Goal: Information Seeking & Learning: Learn about a topic

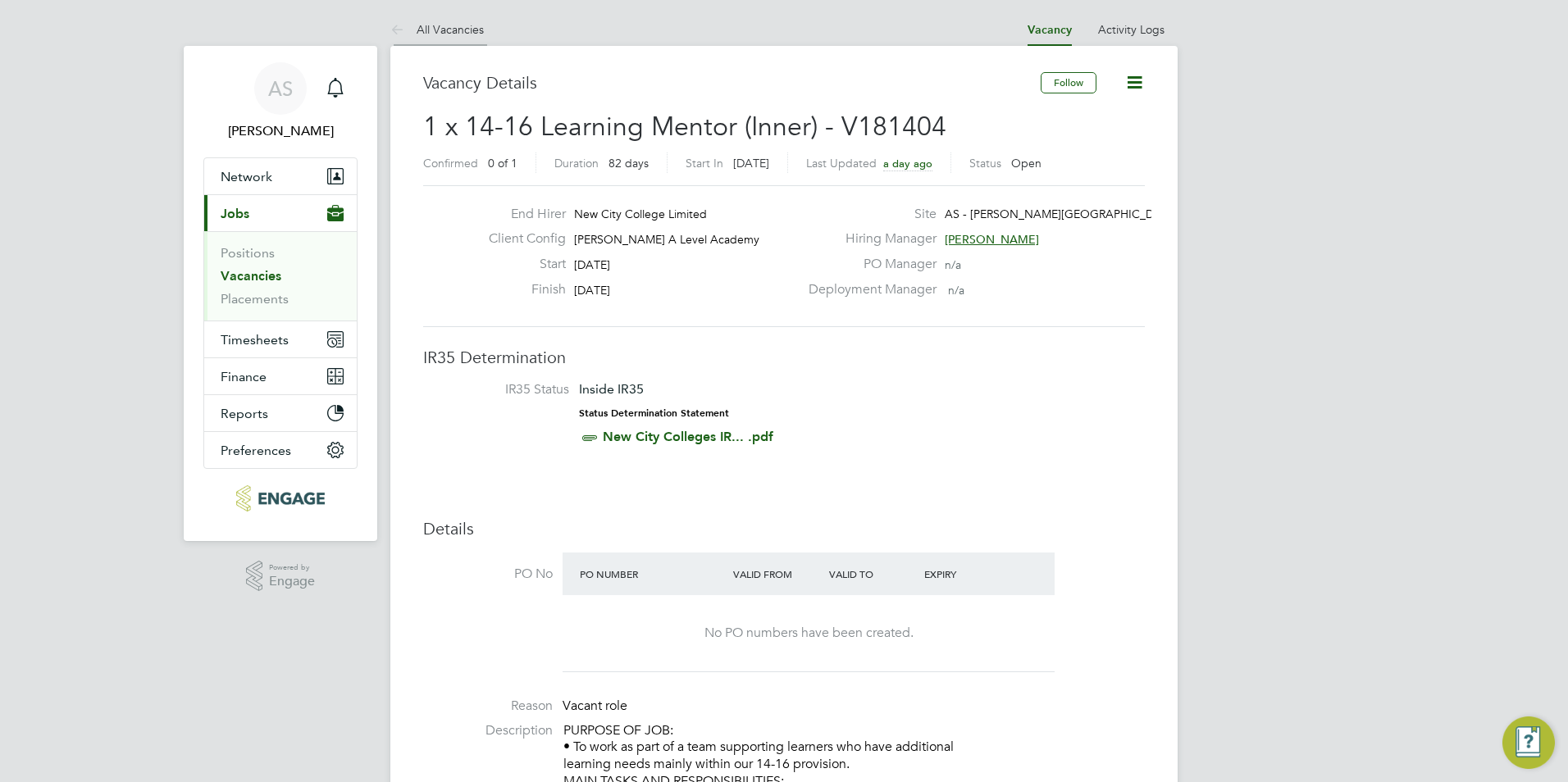
click at [453, 32] on link "All Vacancies" at bounding box center [437, 29] width 94 height 15
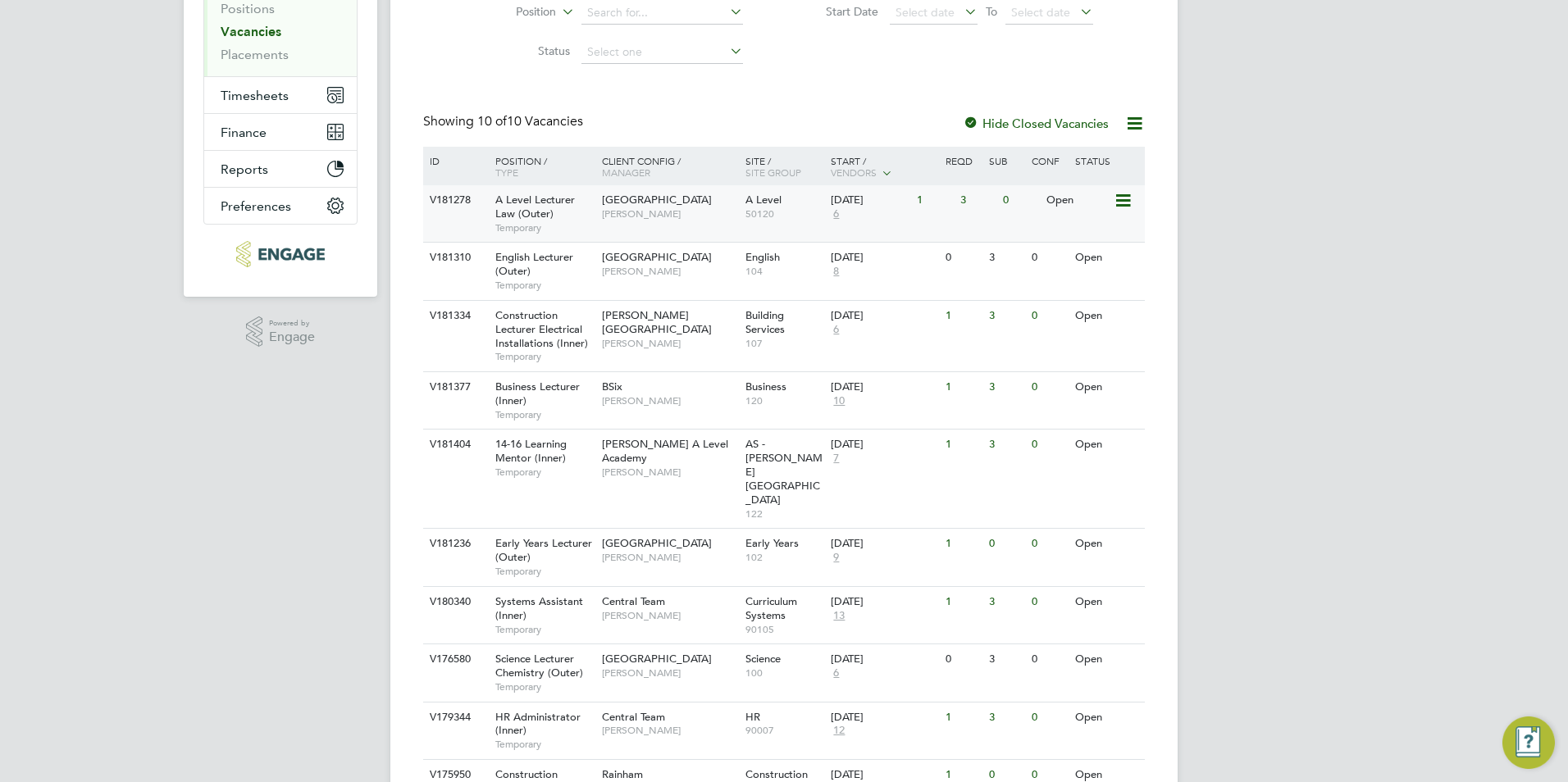
scroll to position [312, 0]
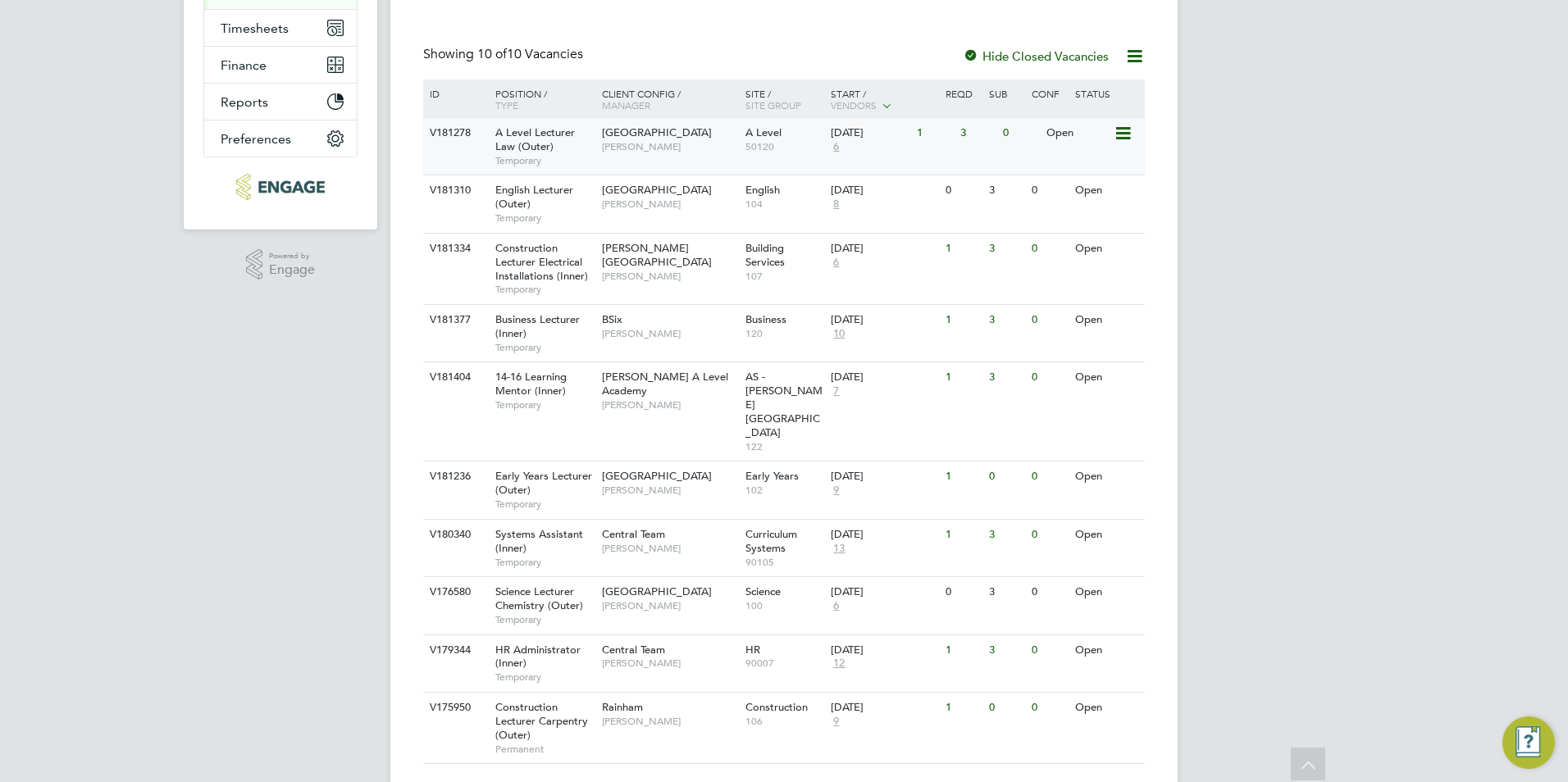
click at [666, 147] on div "Havering Sixth Form Campus Kerry Baker" at bounding box center [669, 139] width 144 height 43
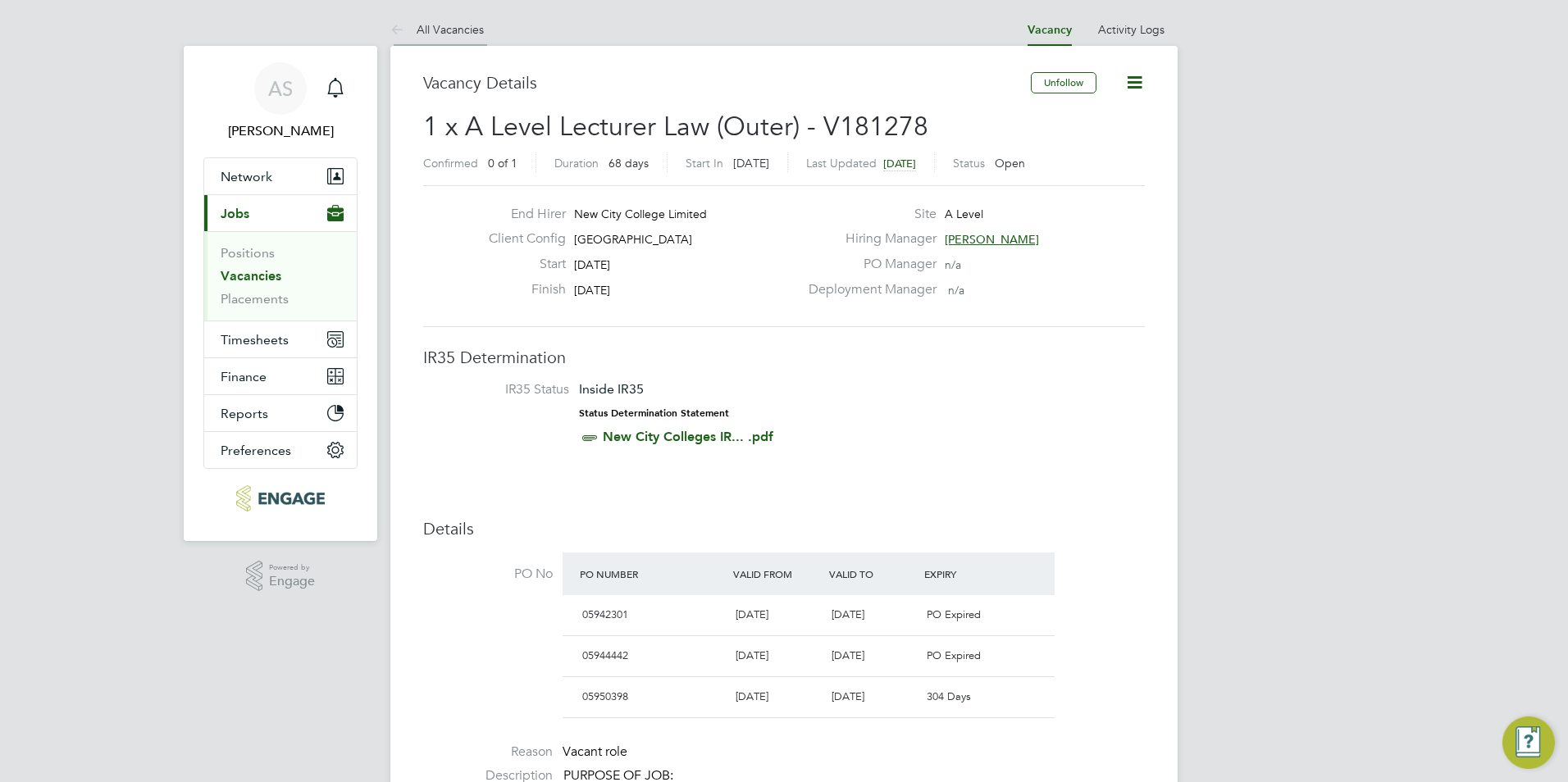
click at [454, 29] on link "All Vacancies" at bounding box center [437, 29] width 94 height 15
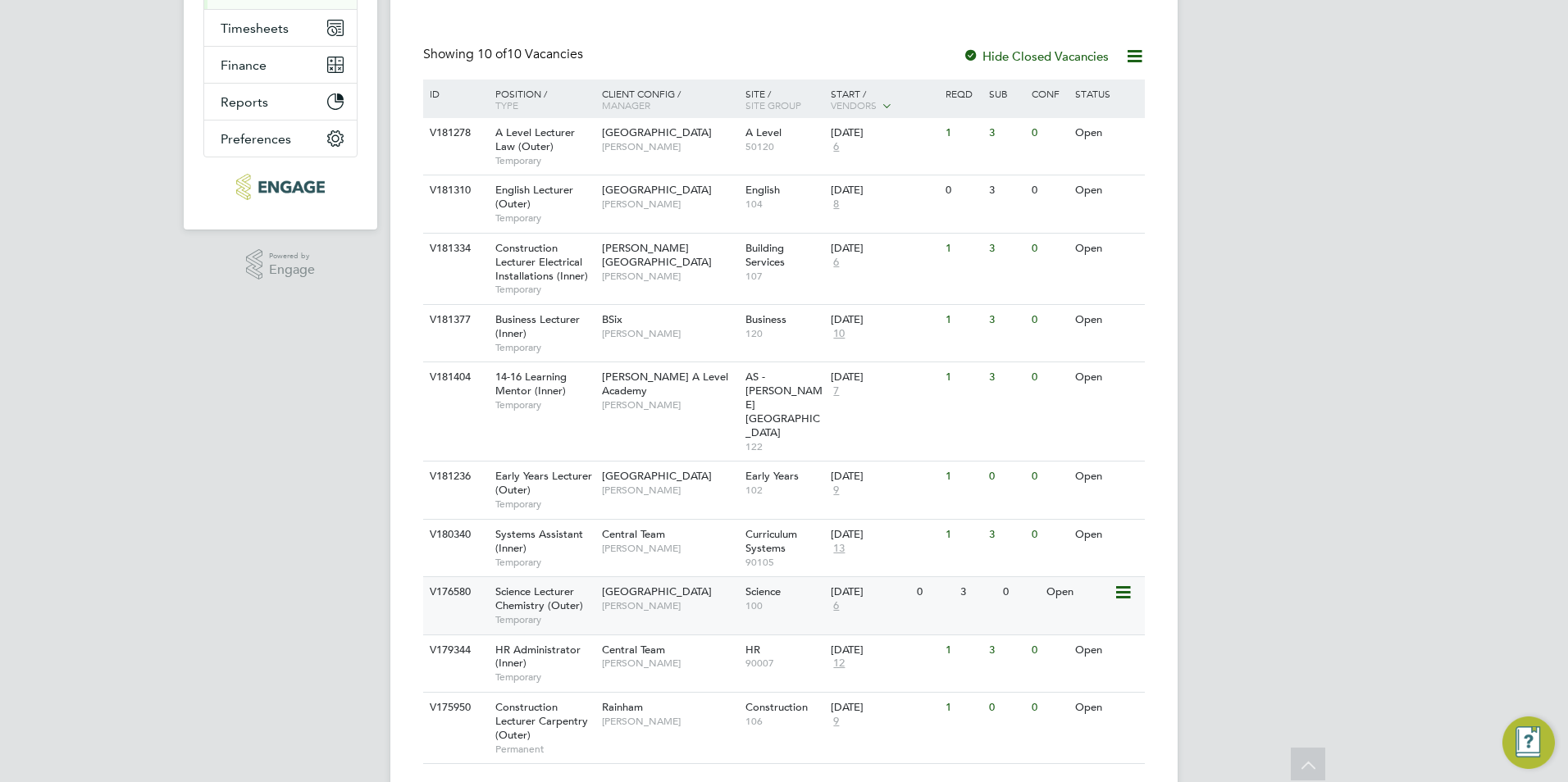
click at [631, 599] on span "[PERSON_NAME]" at bounding box center [669, 606] width 136 height 13
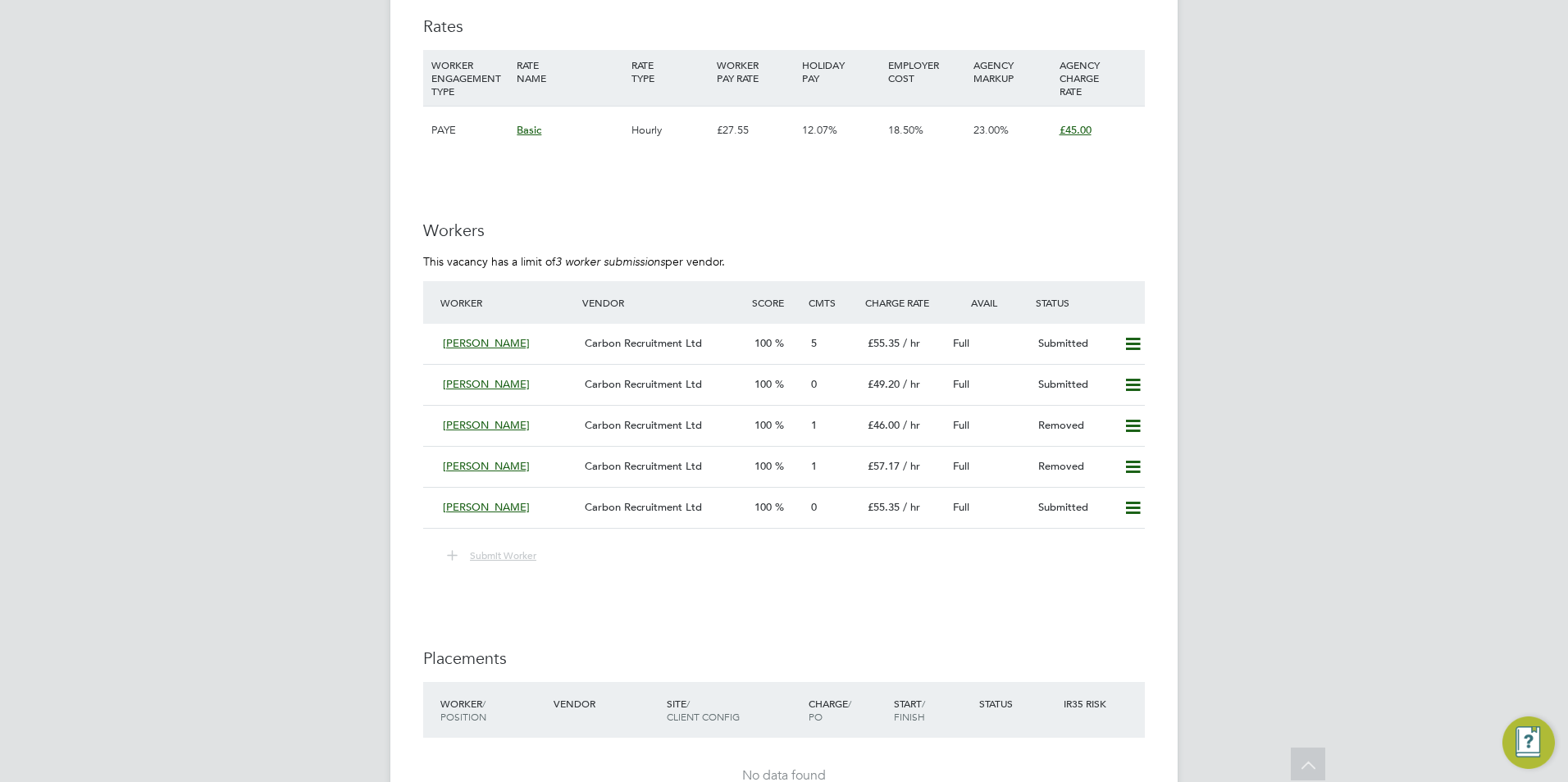
scroll to position [3047, 0]
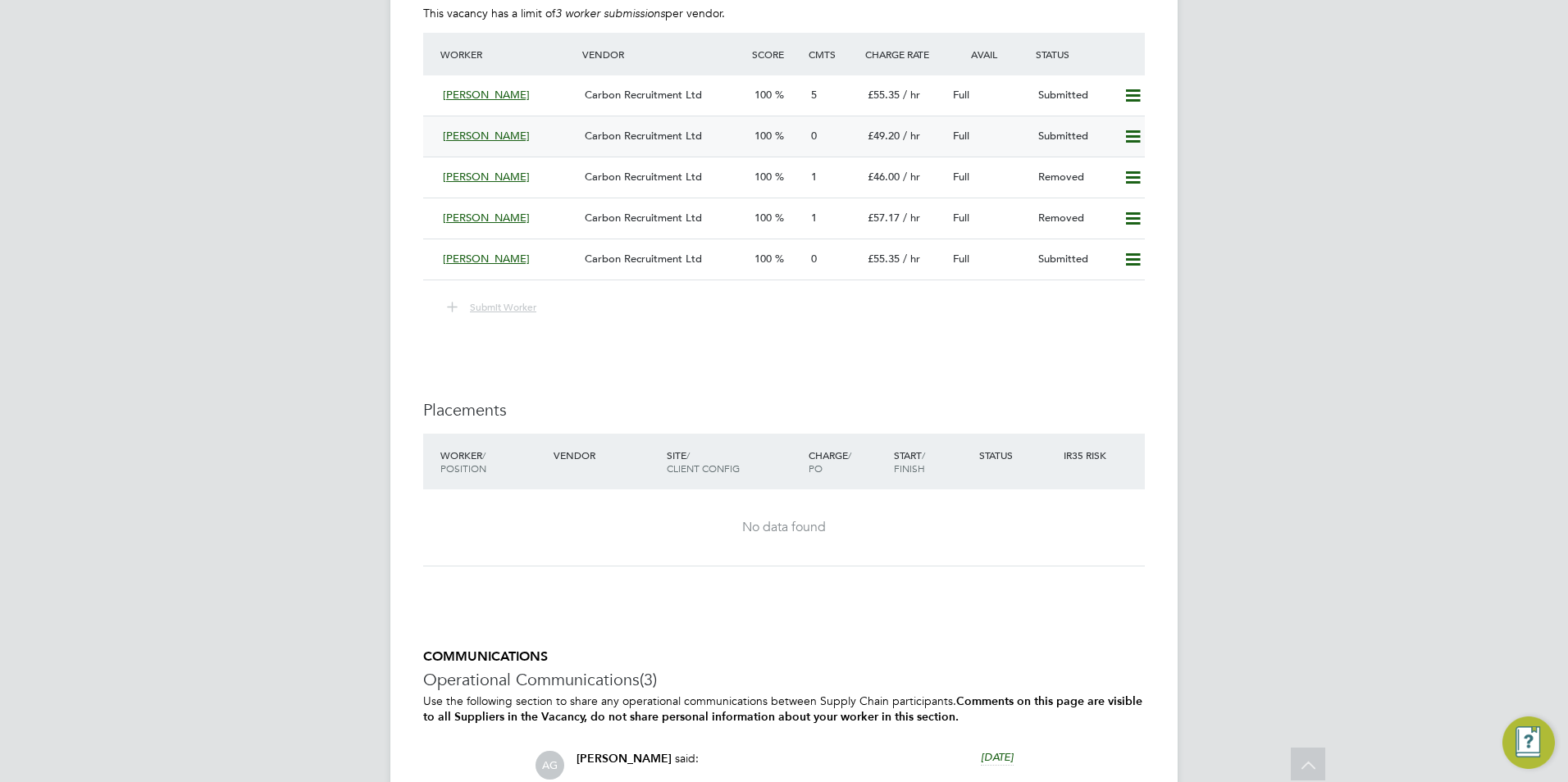
click at [702, 150] on div "Carbon Recruitment Ltd" at bounding box center [663, 136] width 170 height 27
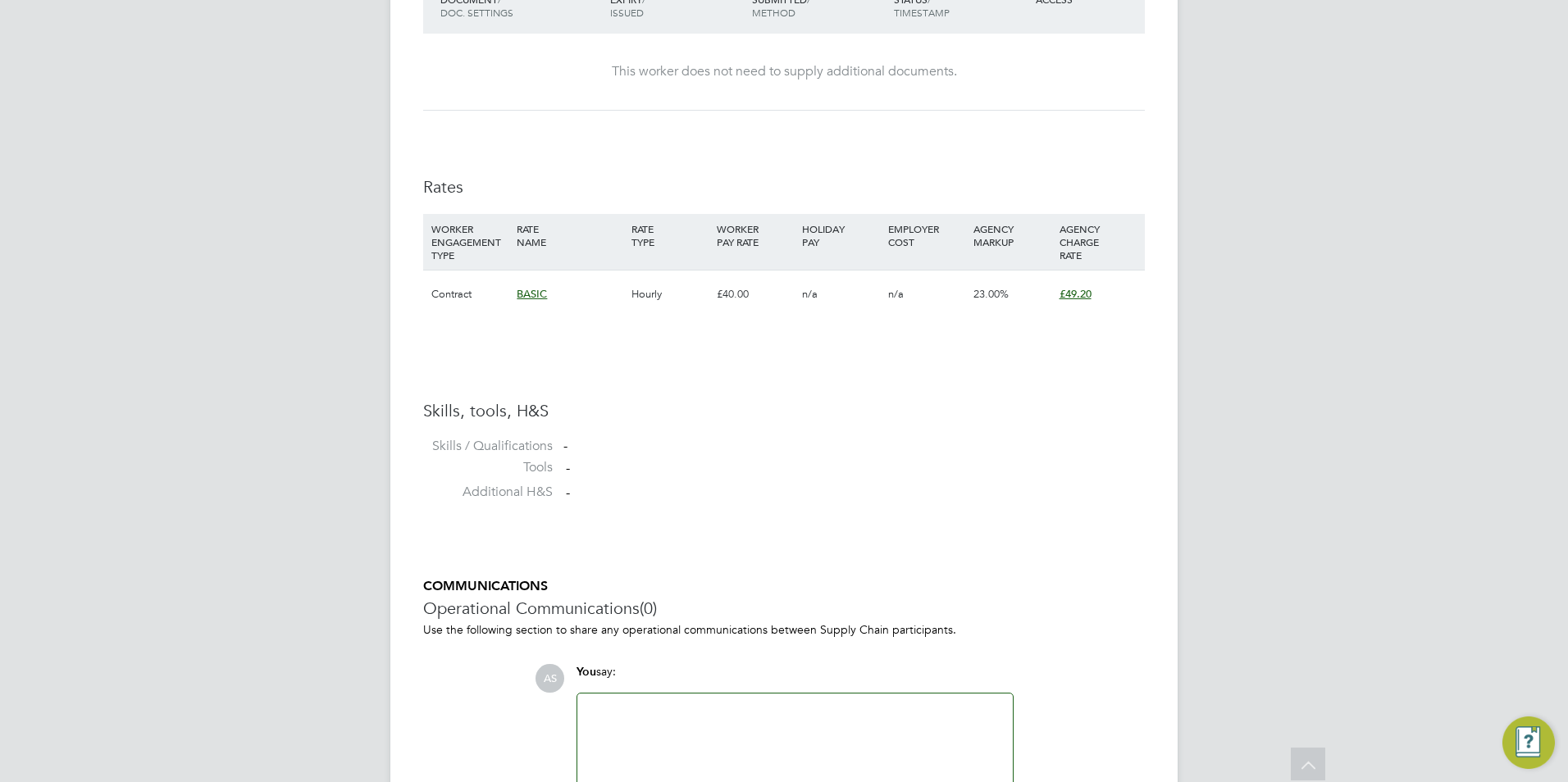
click at [1077, 293] on span "£49.20" at bounding box center [1075, 294] width 32 height 14
click at [788, 340] on div "Availability Availability Worker is available for the job (100%) Start 03 Sep 2…" at bounding box center [784, 5] width 722 height 1014
click at [700, 307] on div "Hourly" at bounding box center [670, 295] width 85 height 47
click at [577, 299] on div "BASIC" at bounding box center [569, 295] width 114 height 47
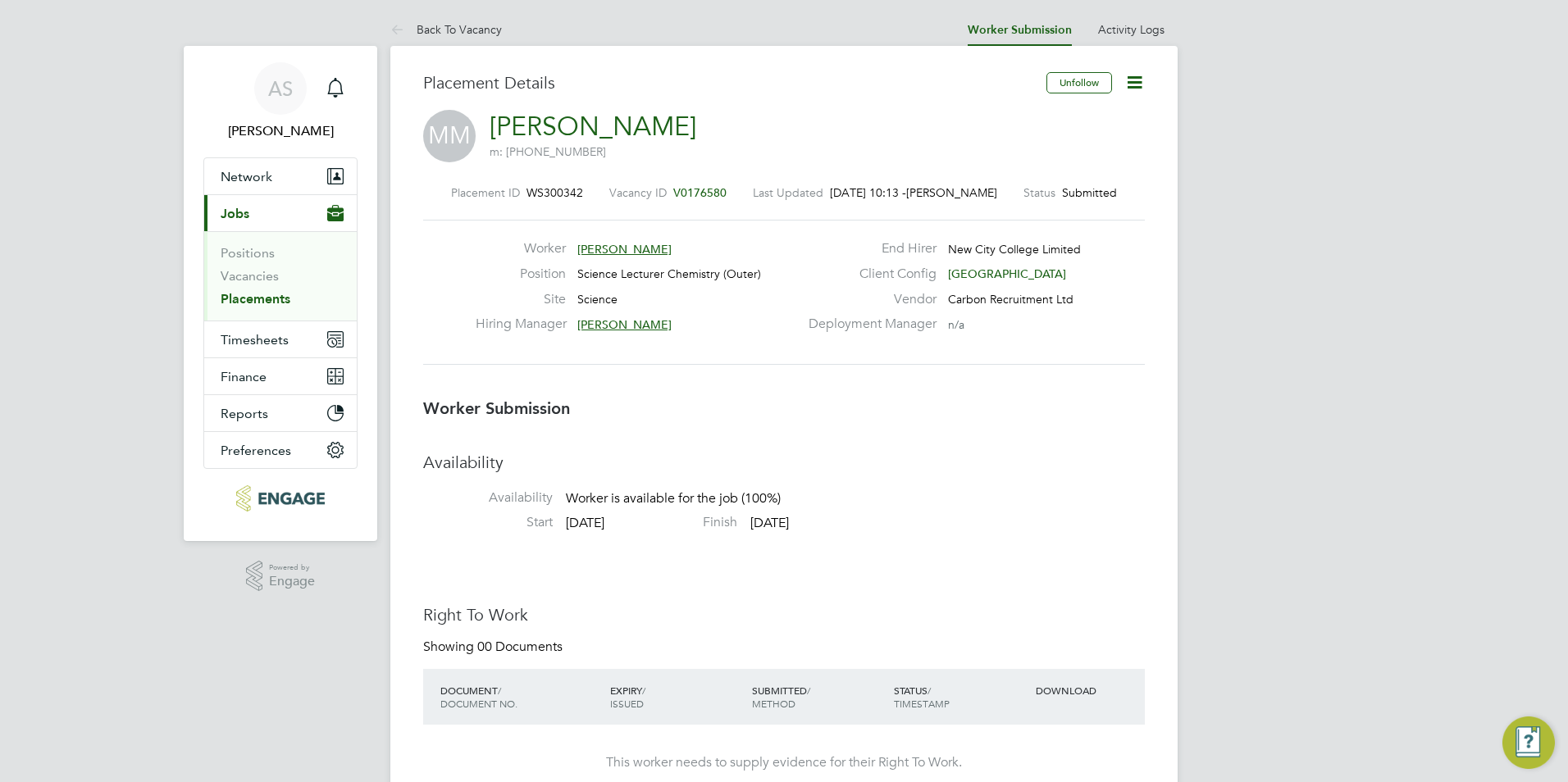
click at [1143, 84] on icon at bounding box center [1134, 82] width 21 height 21
click at [1049, 115] on li "Edit Worker Submission e" at bounding box center [1066, 121] width 152 height 23
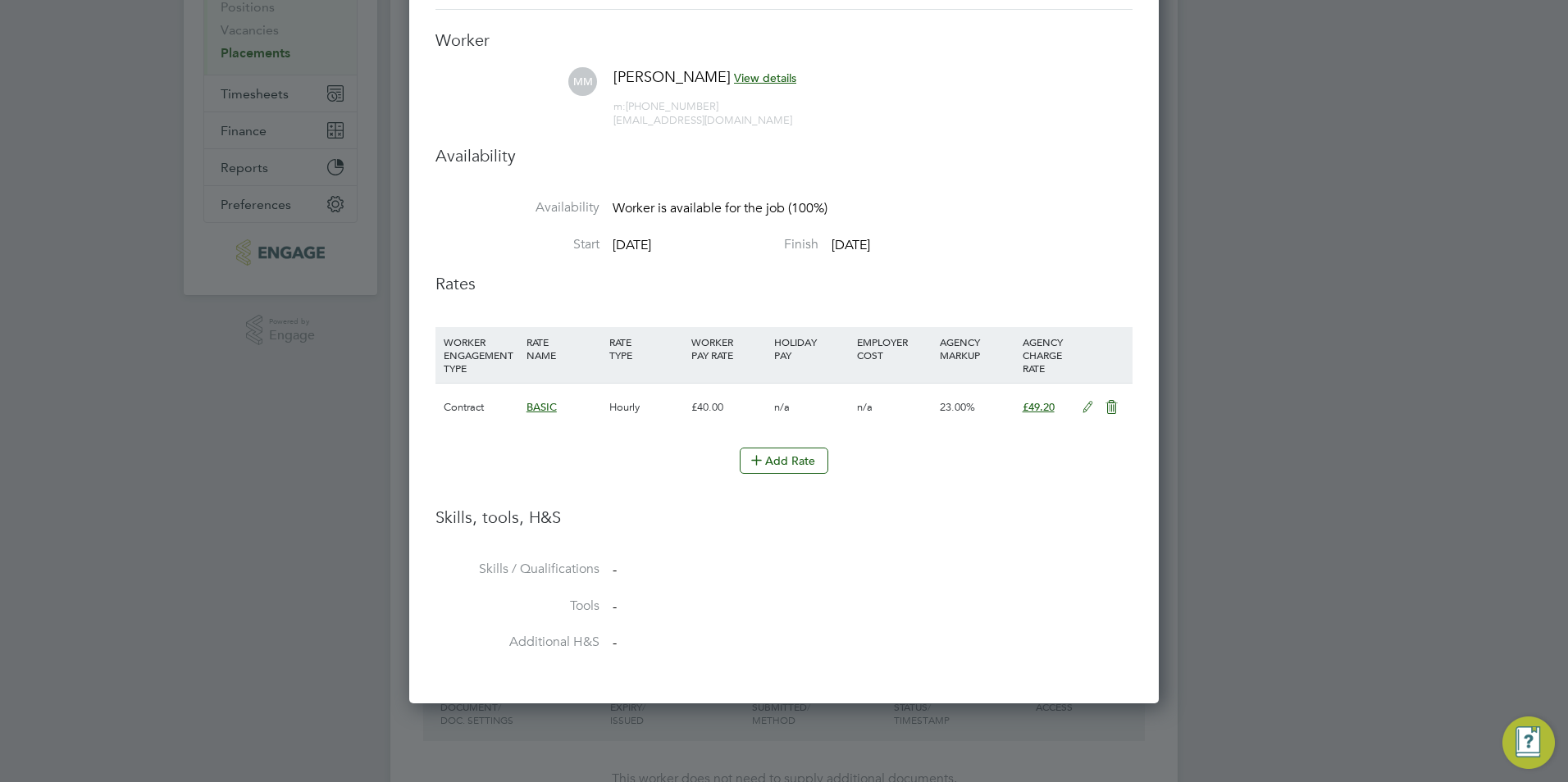
click at [1088, 413] on icon at bounding box center [1088, 407] width 21 height 13
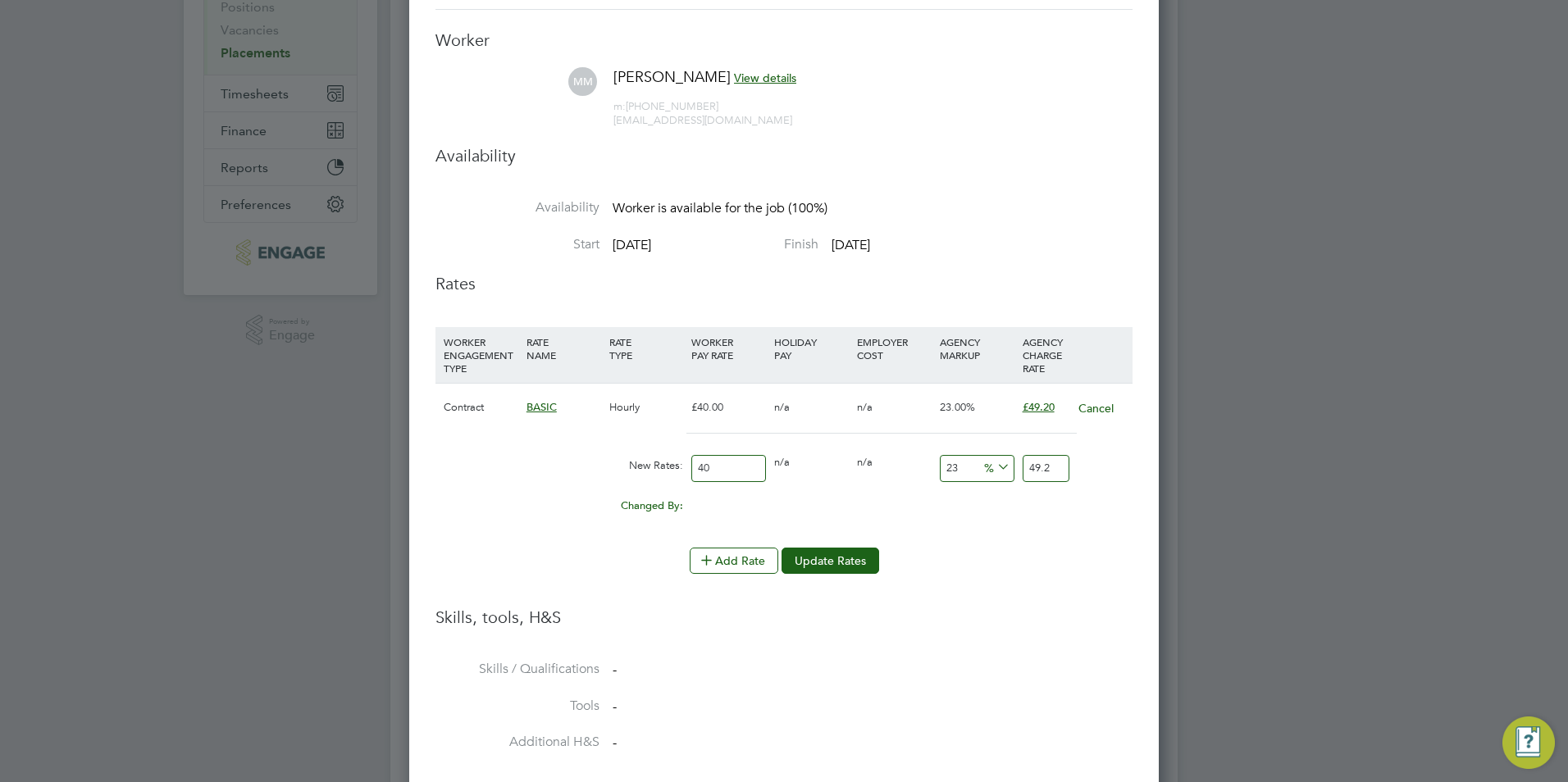
click at [729, 476] on input "40" at bounding box center [729, 469] width 75 height 27
type input "4"
type input "4.92"
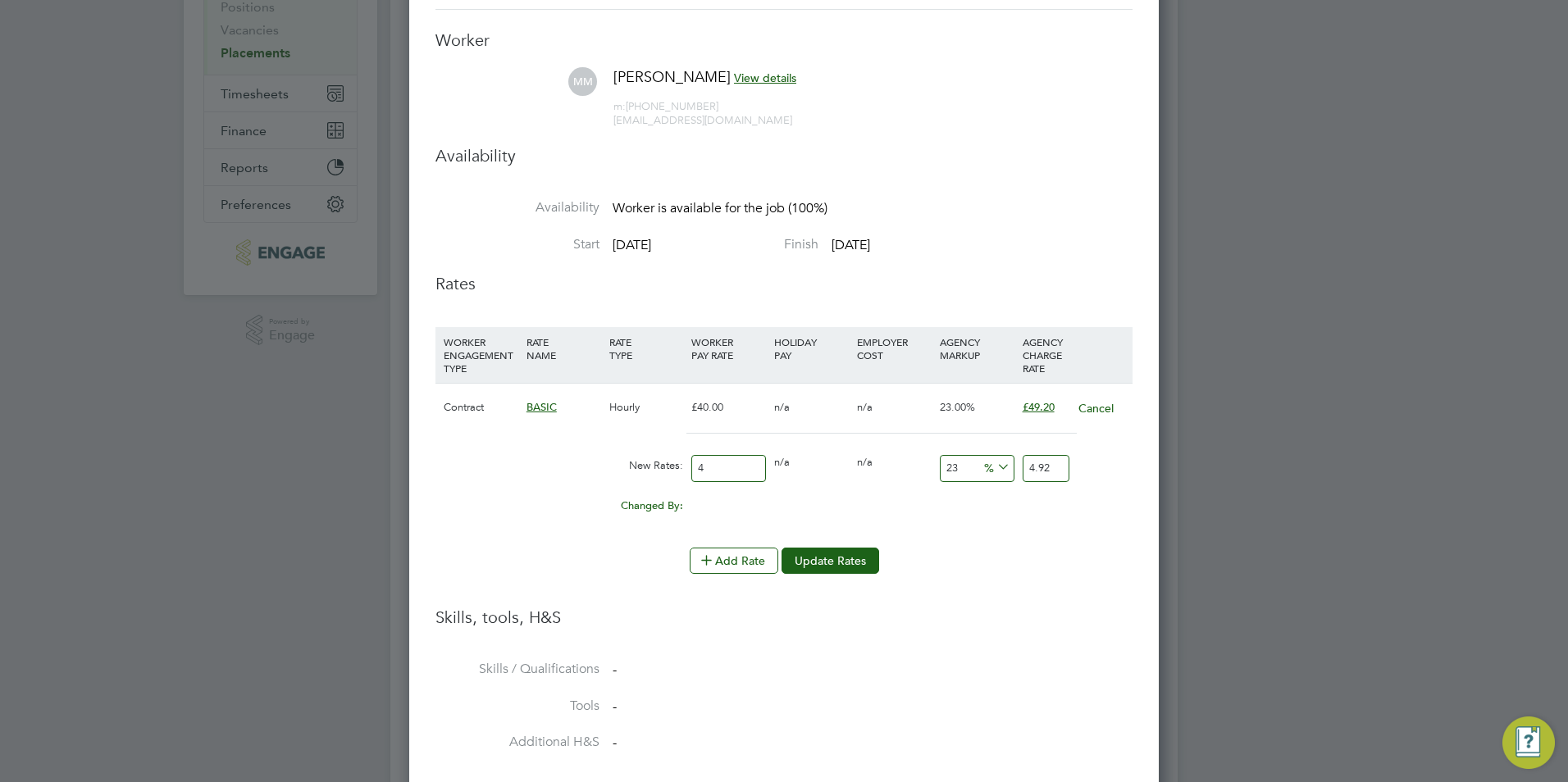
type input "45"
type input "55.35"
type input "45"
click at [866, 558] on button "Update Rates" at bounding box center [829, 560] width 97 height 26
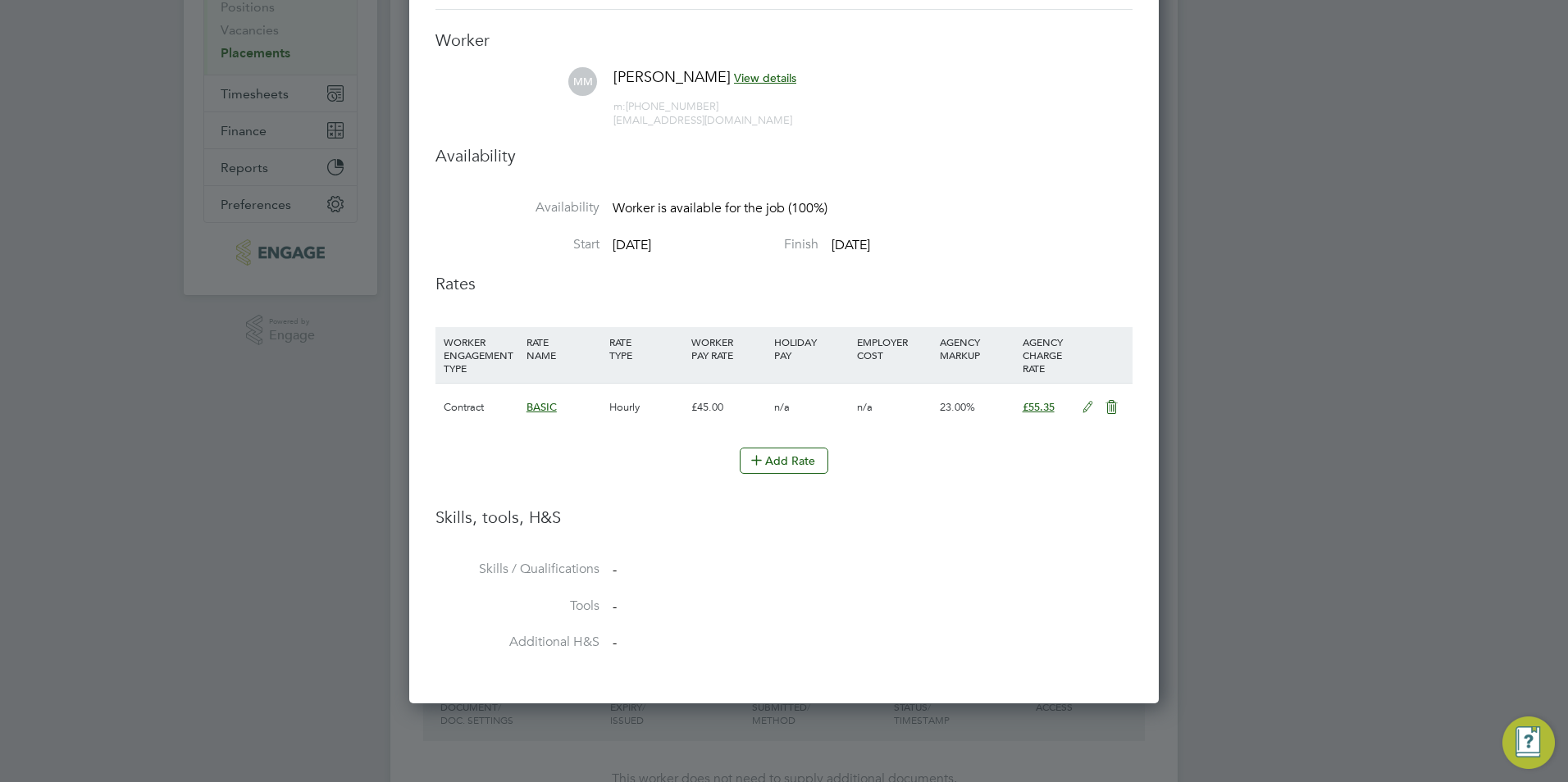
click at [1293, 497] on div at bounding box center [784, 391] width 1568 height 782
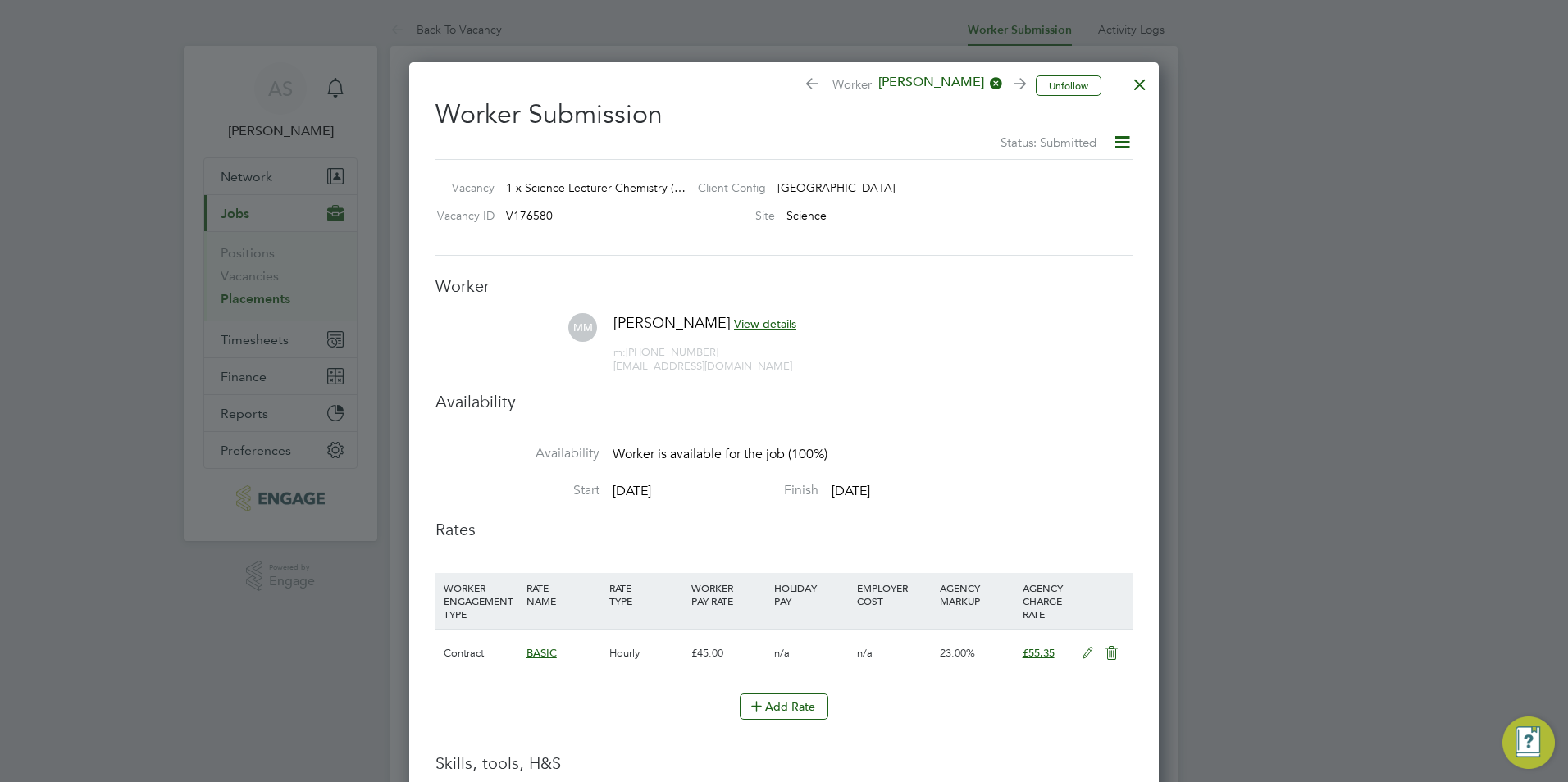
click at [1141, 94] on div at bounding box center [1140, 80] width 29 height 29
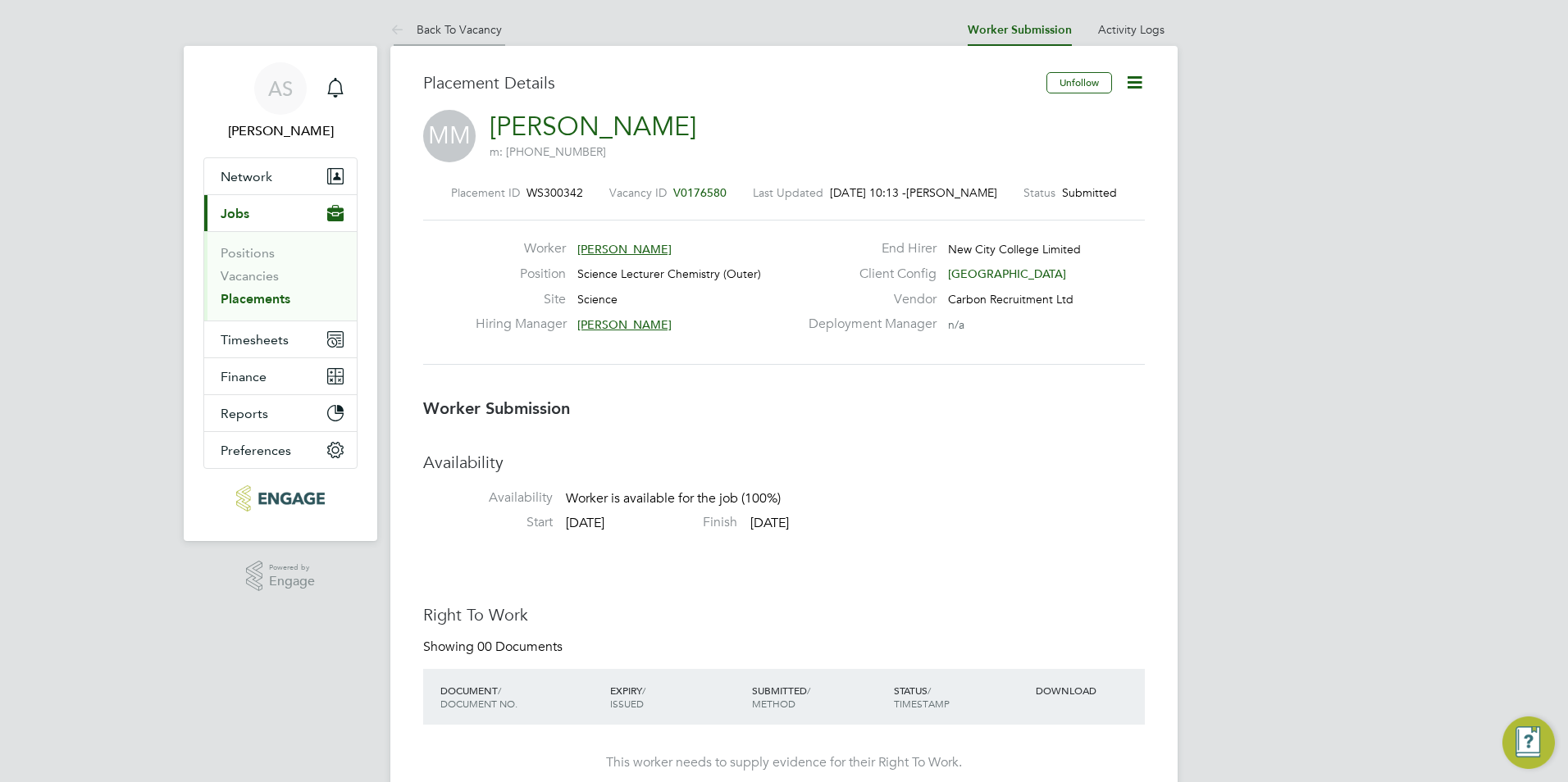
click at [478, 35] on link "Back To Vacancy" at bounding box center [446, 29] width 112 height 15
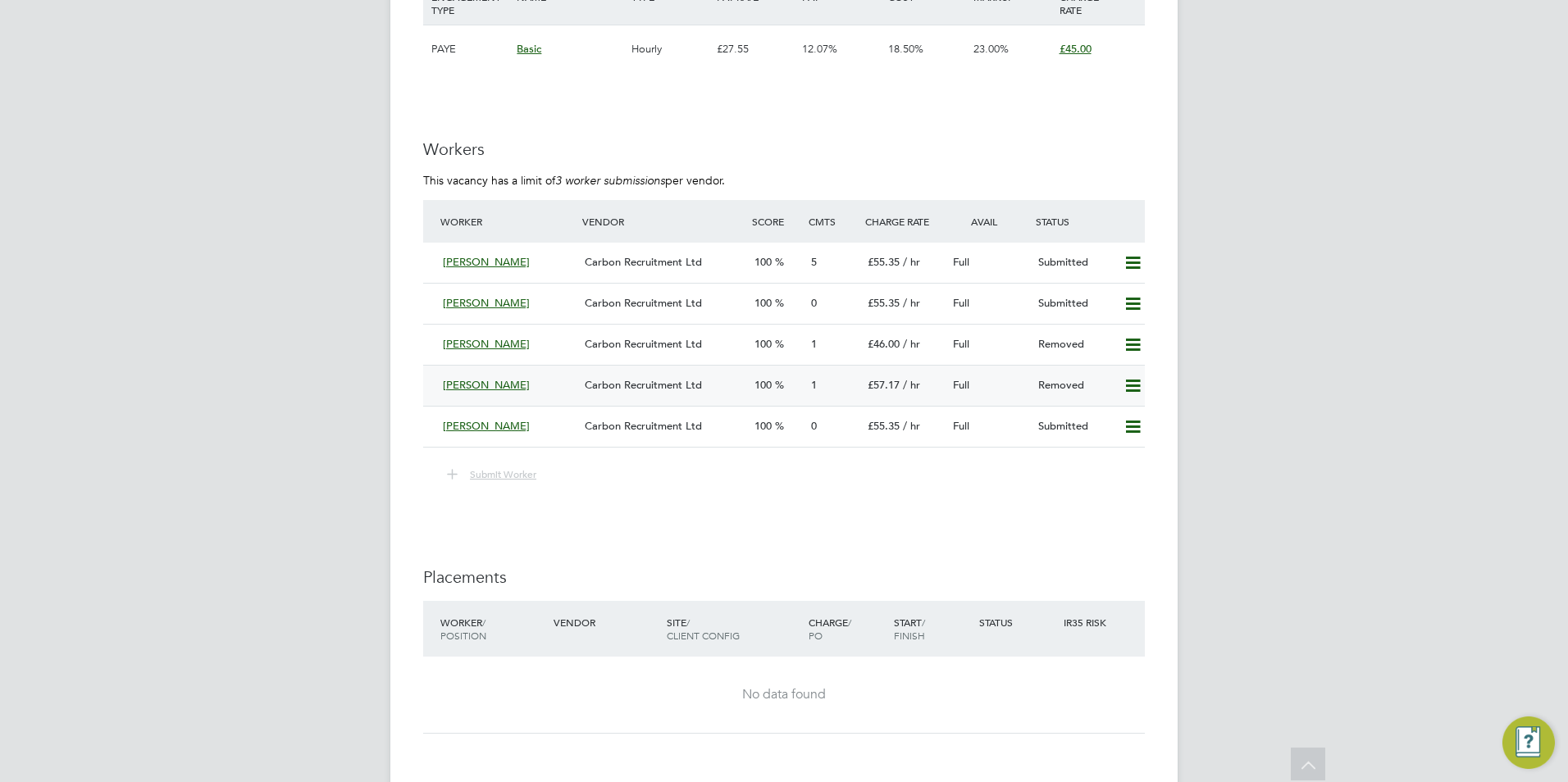
click at [810, 396] on div "1" at bounding box center [833, 386] width 56 height 27
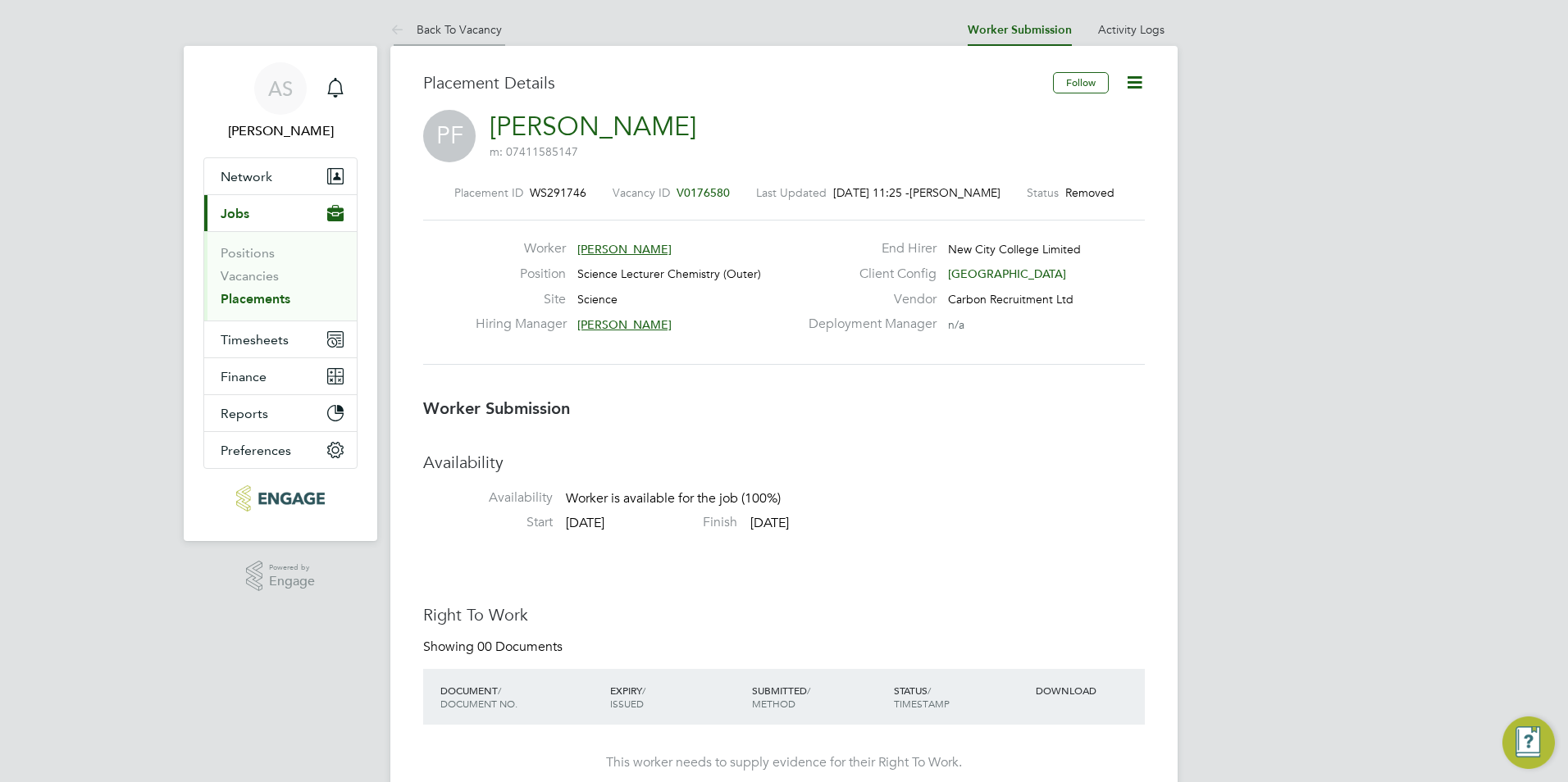
click at [438, 34] on link "Back To Vacancy" at bounding box center [446, 29] width 112 height 15
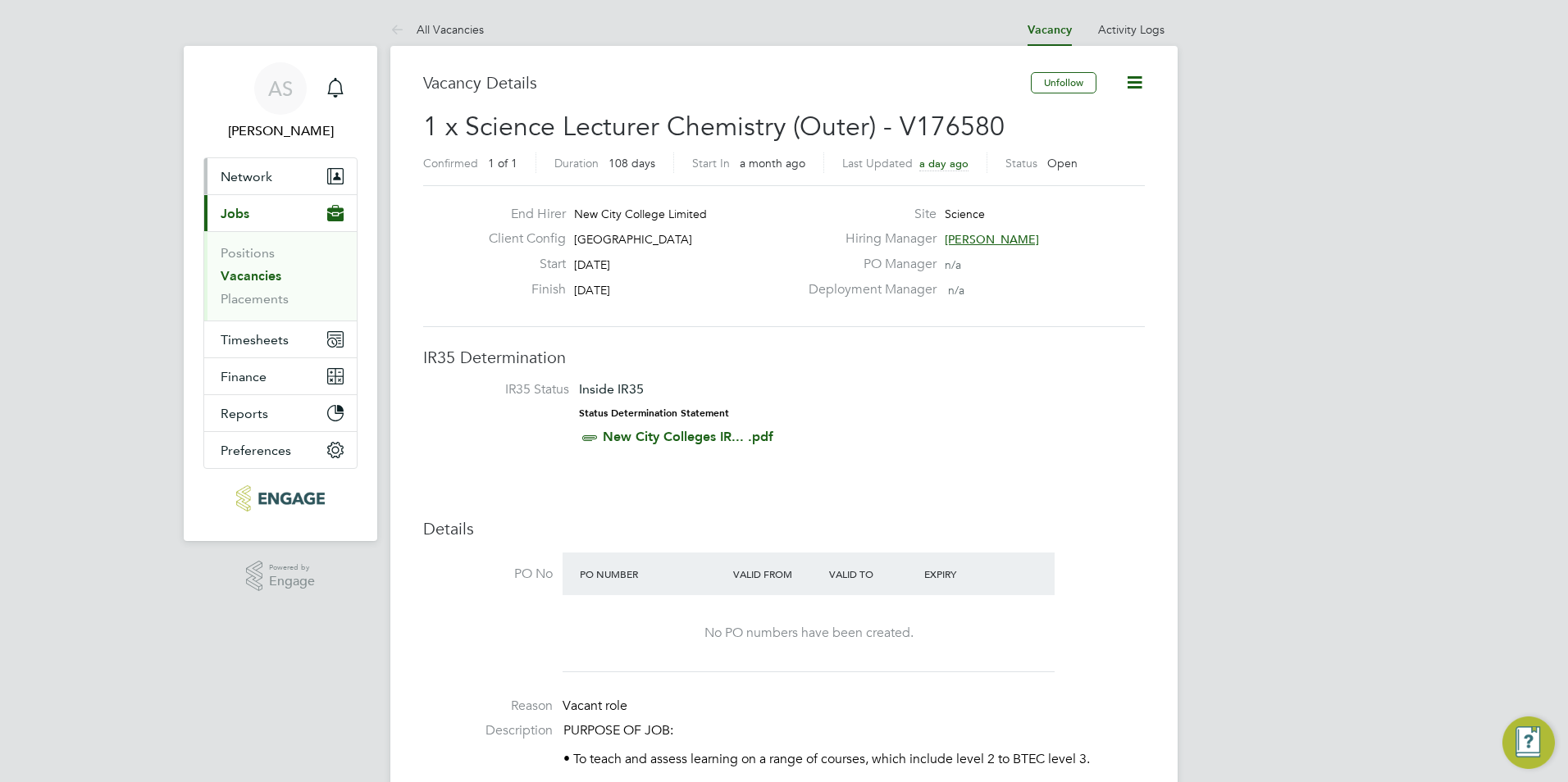
click at [253, 184] on span "Network" at bounding box center [246, 176] width 52 height 15
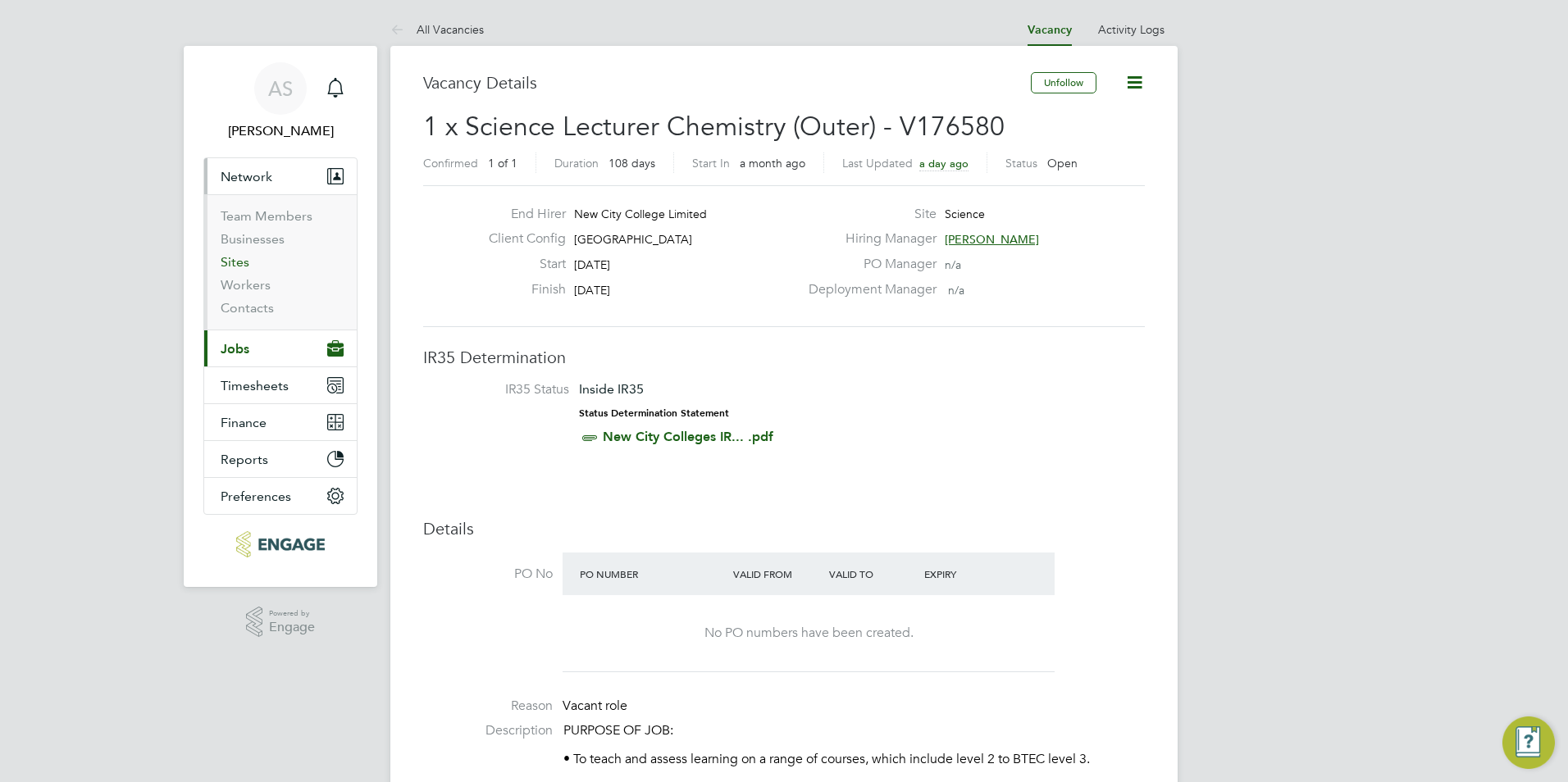
click at [235, 262] on link "Sites" at bounding box center [236, 262] width 29 height 15
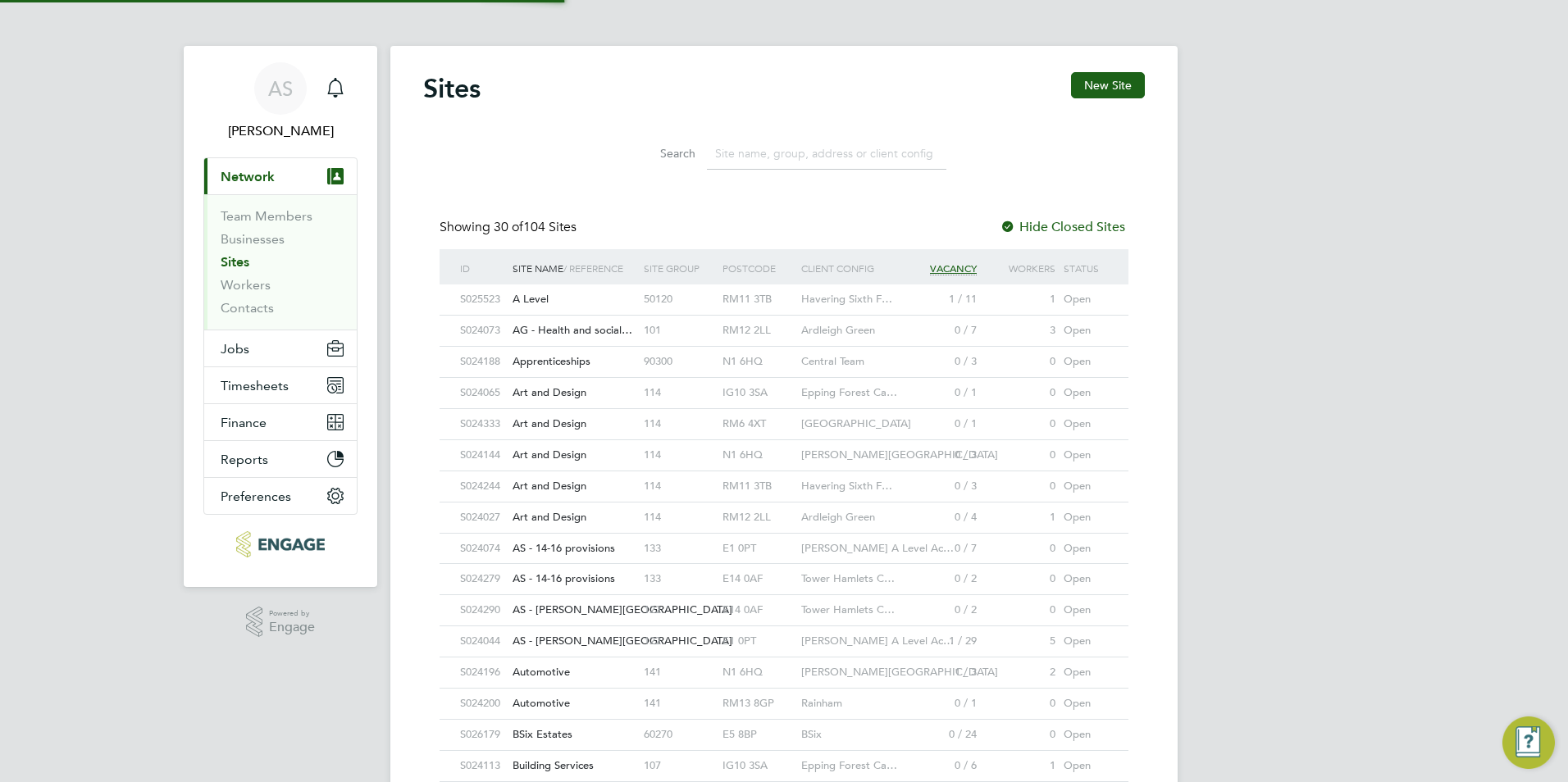
scroll to position [31, 79]
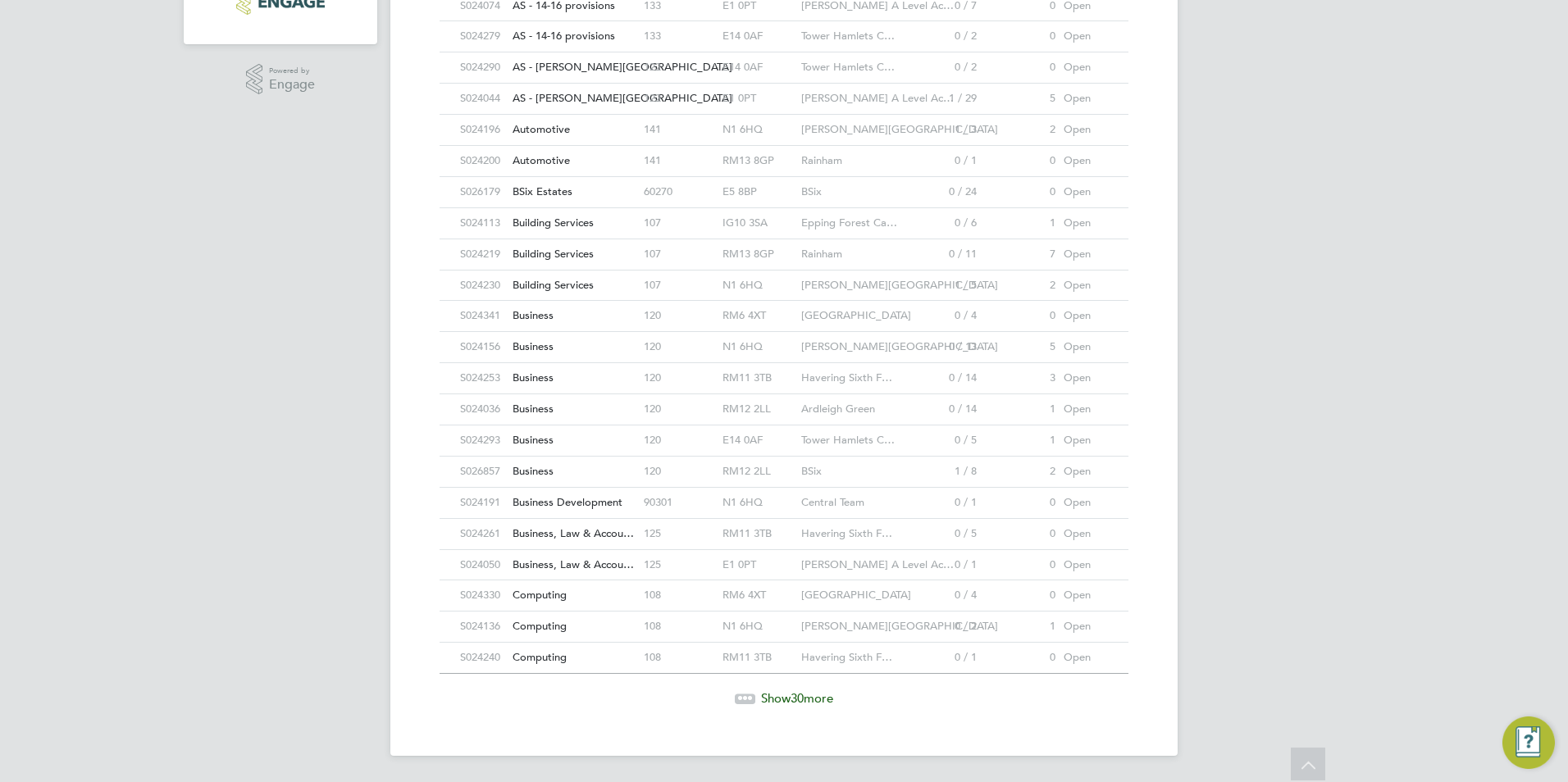
drag, startPoint x: 747, startPoint y: 693, endPoint x: 741, endPoint y: 683, distance: 11.7
click at [748, 694] on icon at bounding box center [749, 696] width 5 height 5
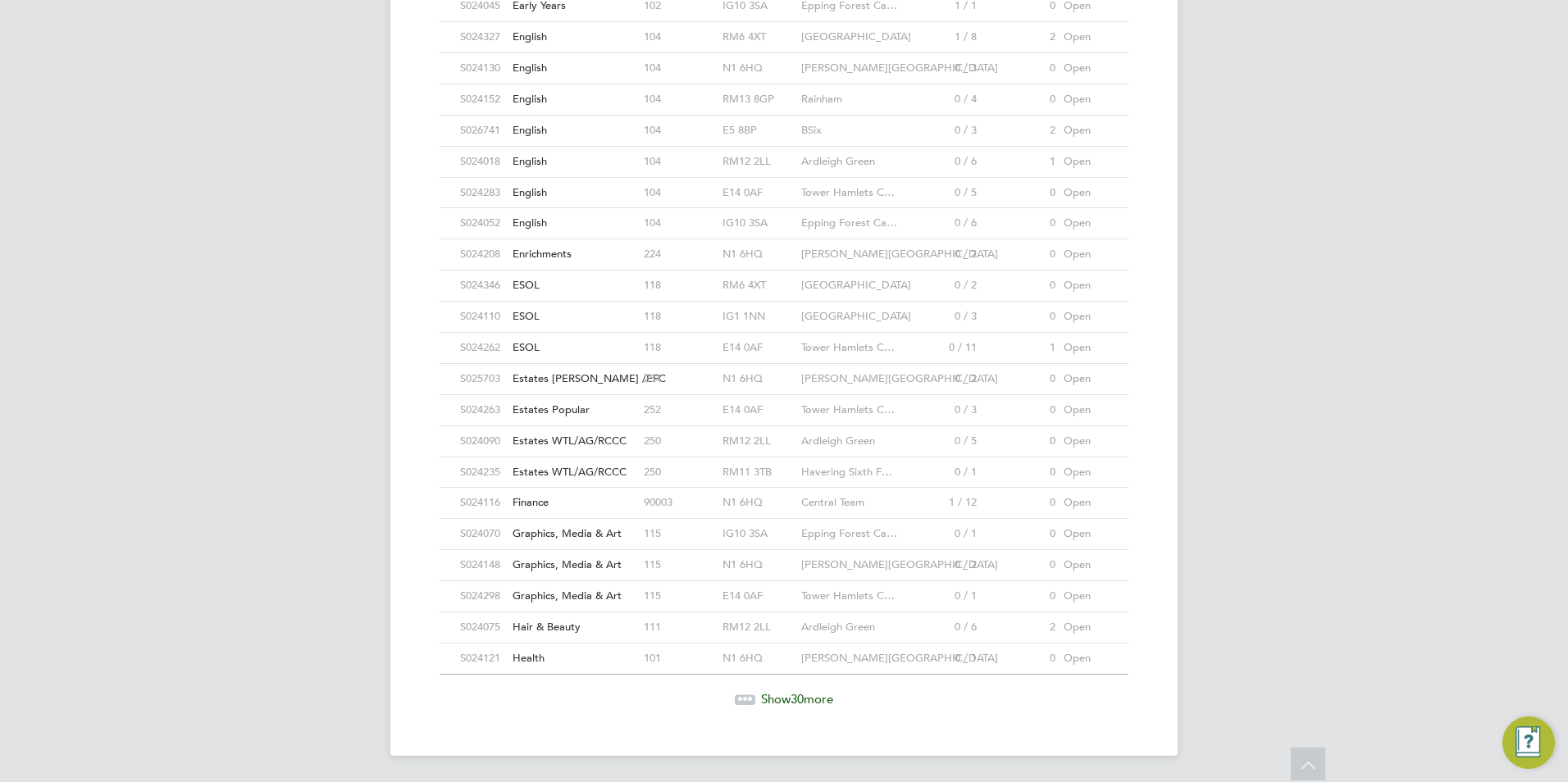
drag, startPoint x: 255, startPoint y: 351, endPoint x: 259, endPoint y: 331, distance: 20.4
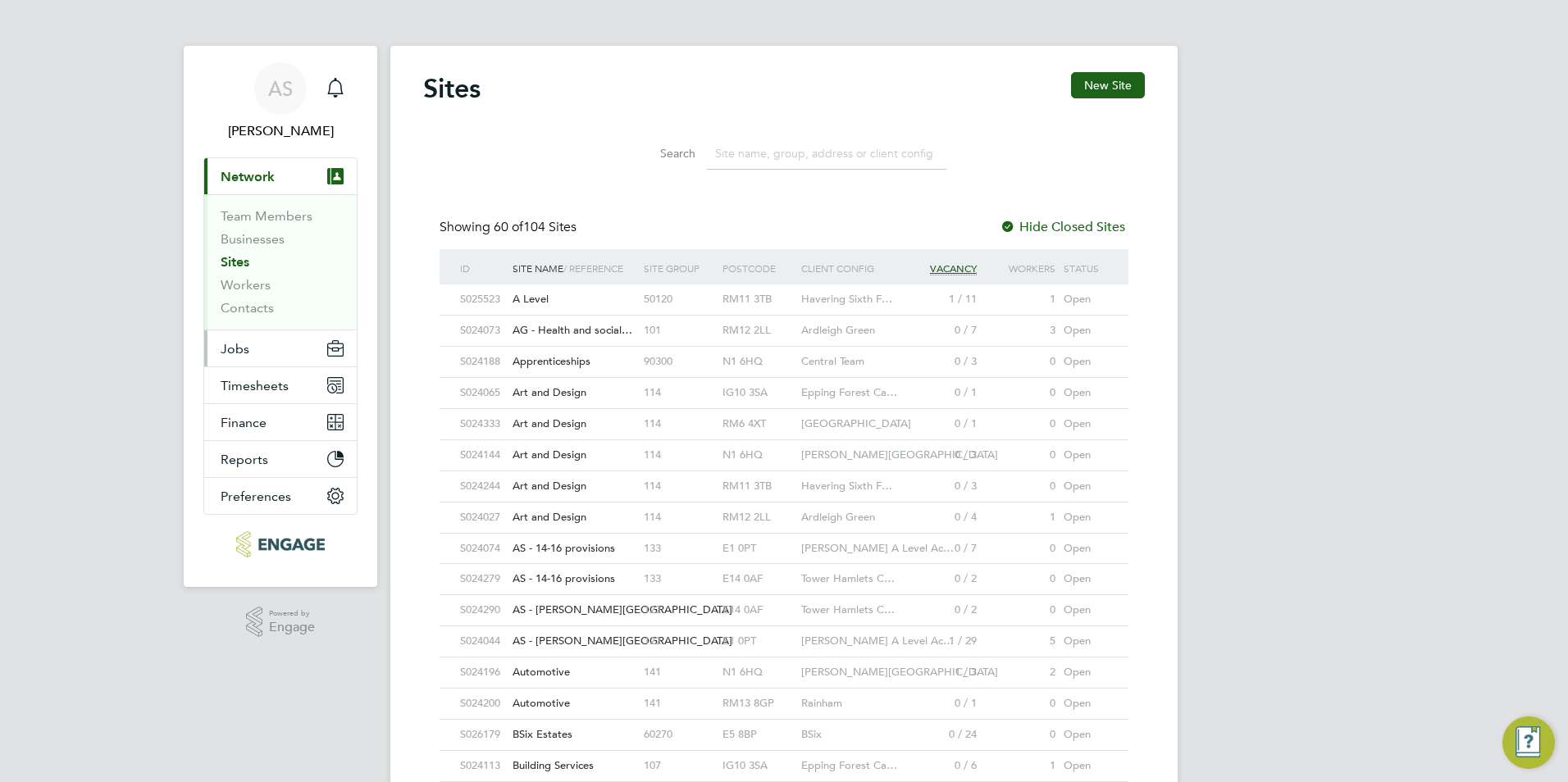
click at [276, 344] on button "Jobs" at bounding box center [281, 348] width 153 height 36
click at [282, 356] on button "Jobs" at bounding box center [281, 348] width 153 height 36
click at [250, 350] on button "Jobs" at bounding box center [281, 348] width 153 height 36
click at [284, 333] on button "Jobs" at bounding box center [281, 348] width 153 height 36
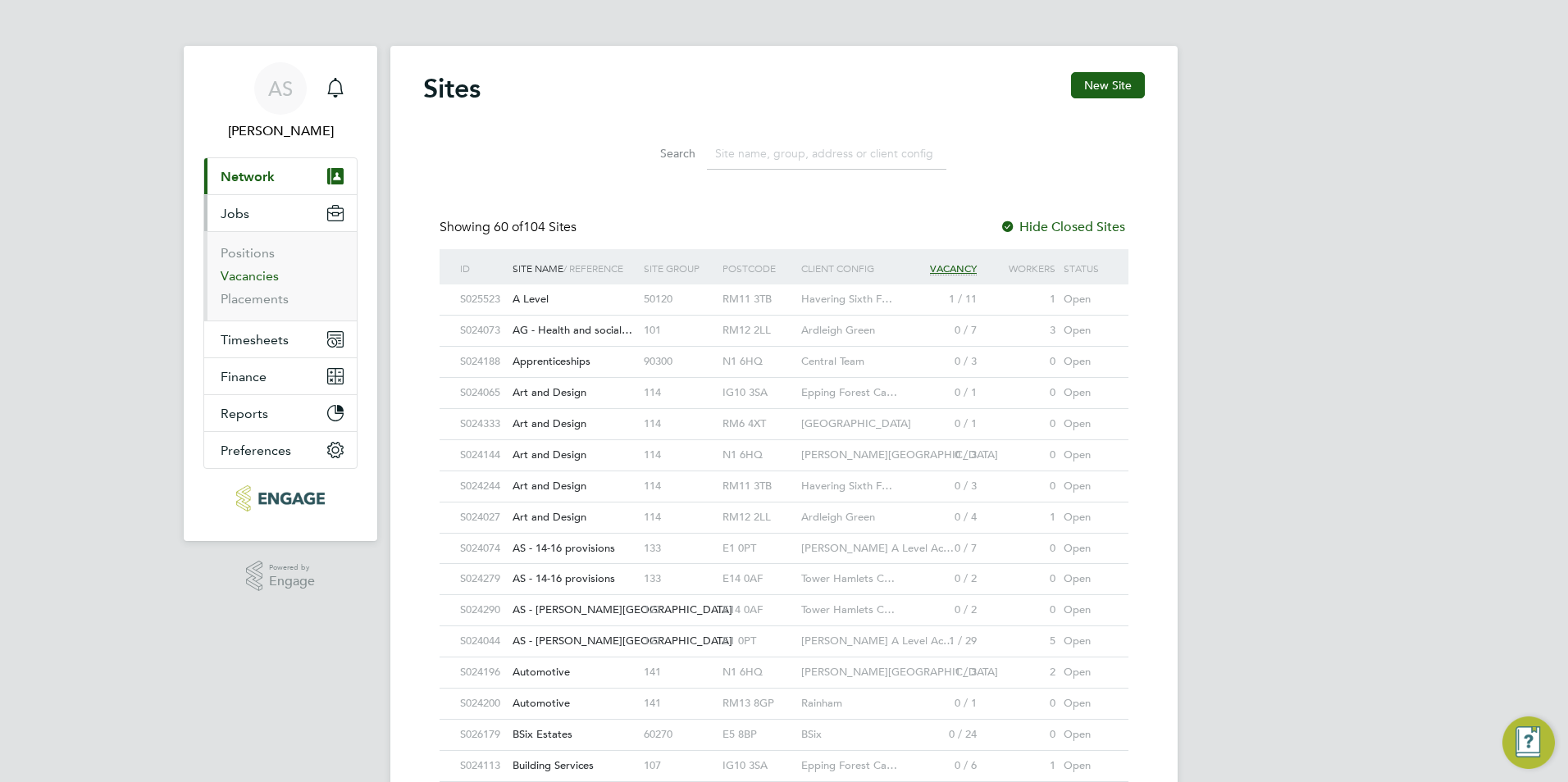
click at [260, 276] on link "Vacancies" at bounding box center [250, 276] width 58 height 15
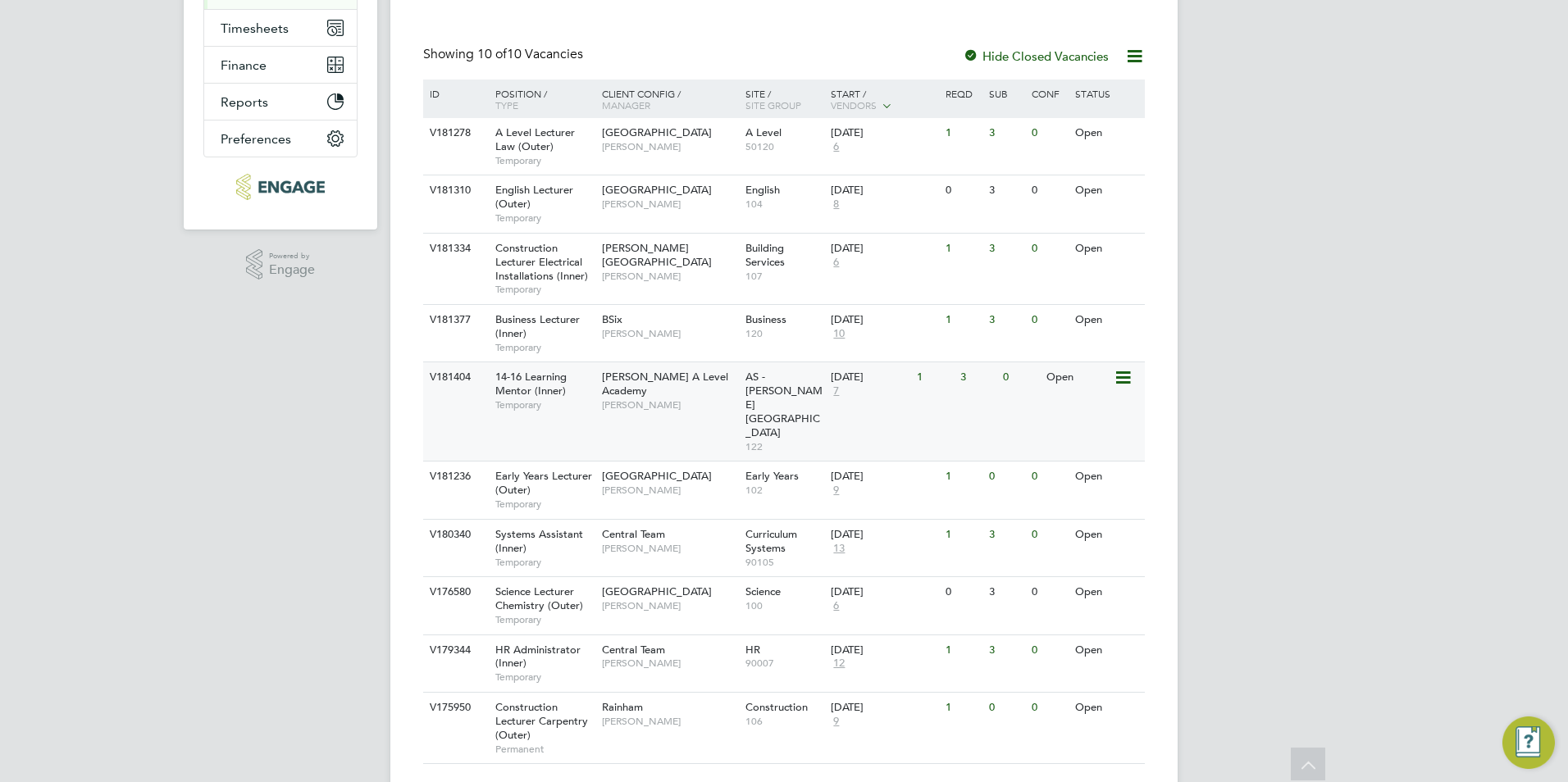
click at [655, 372] on span "Attlee A Level Academy" at bounding box center [665, 384] width 126 height 28
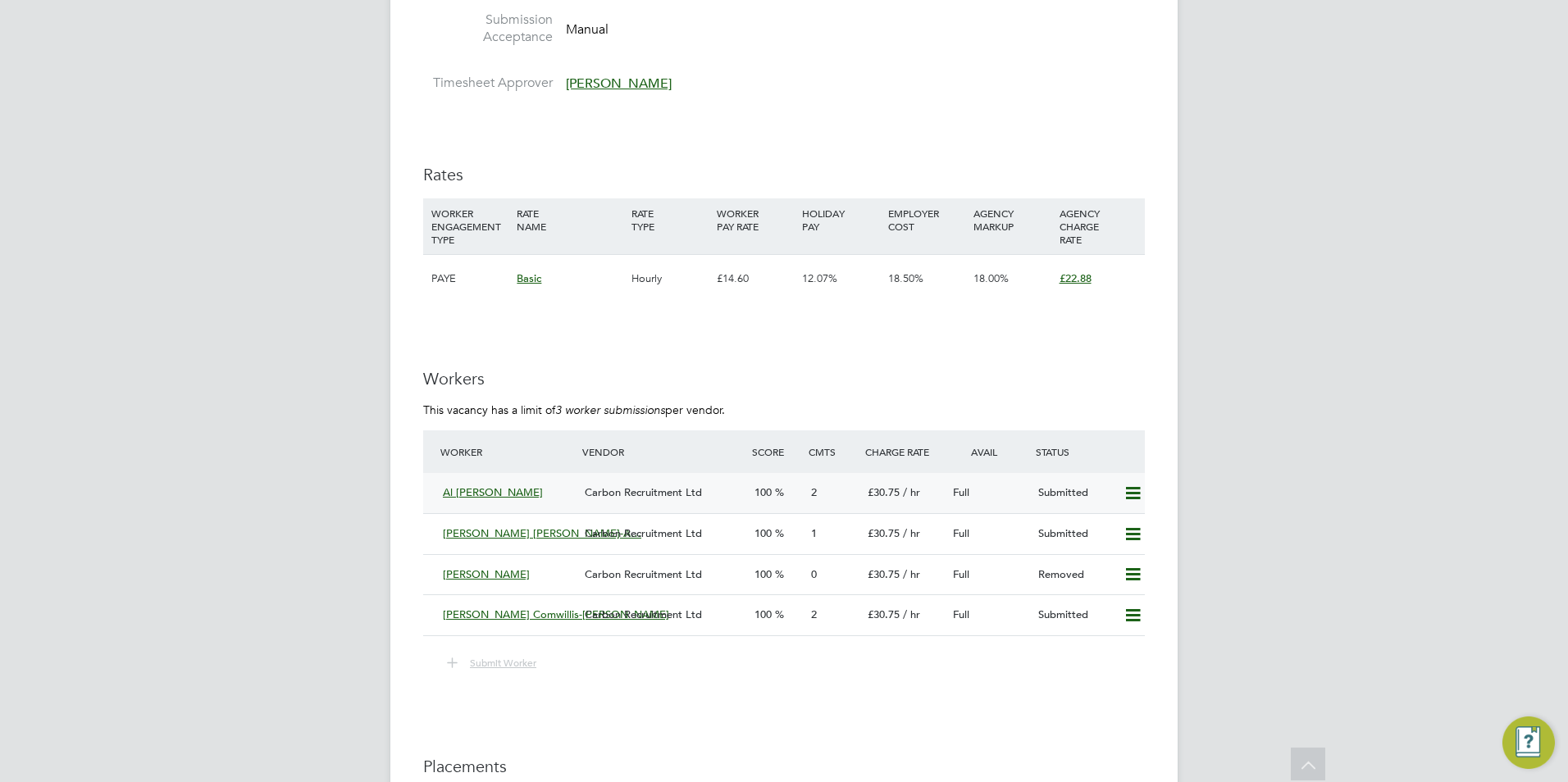
scroll to position [2998, 0]
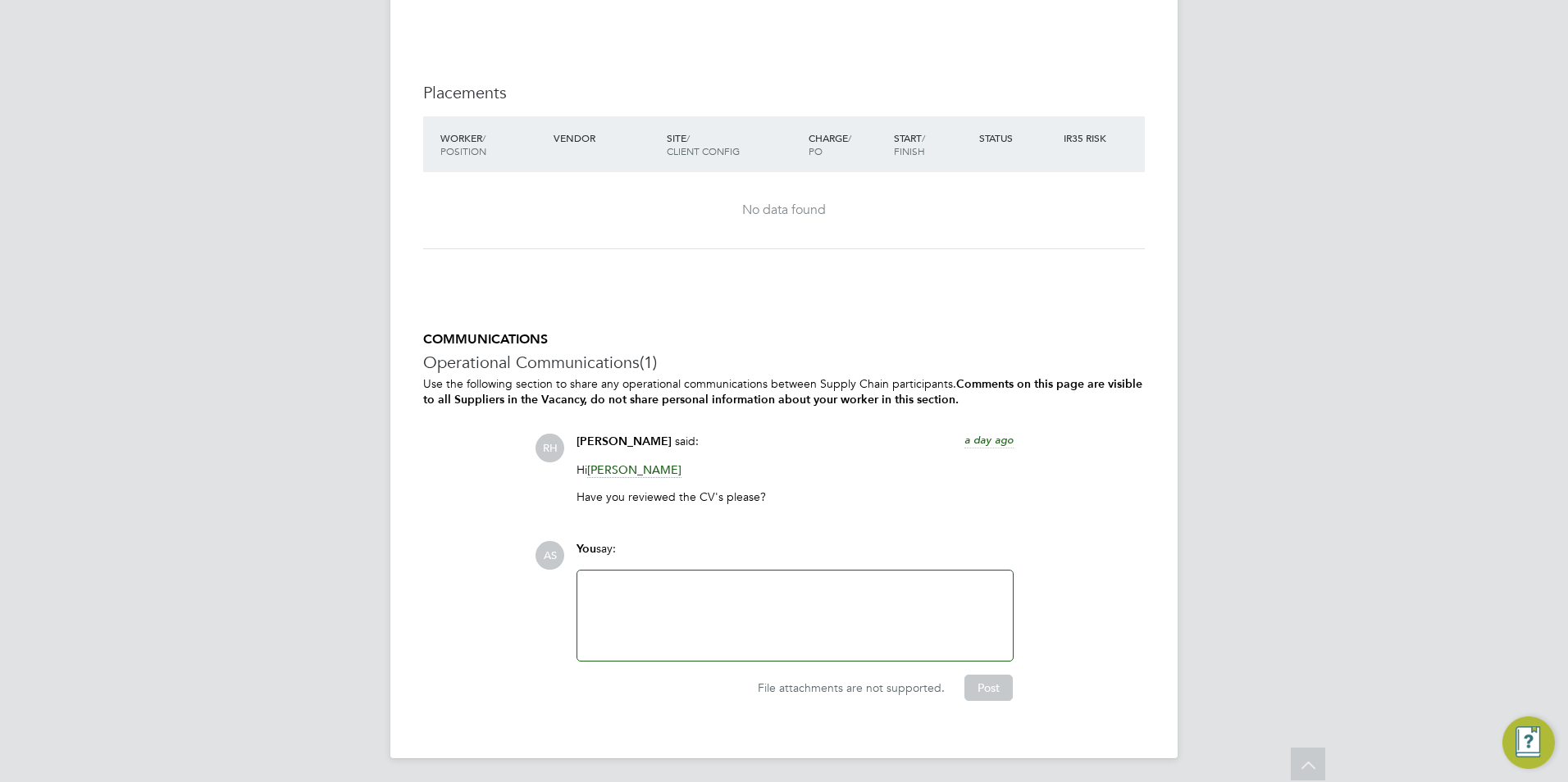
click at [738, 594] on div at bounding box center [795, 617] width 416 height 71
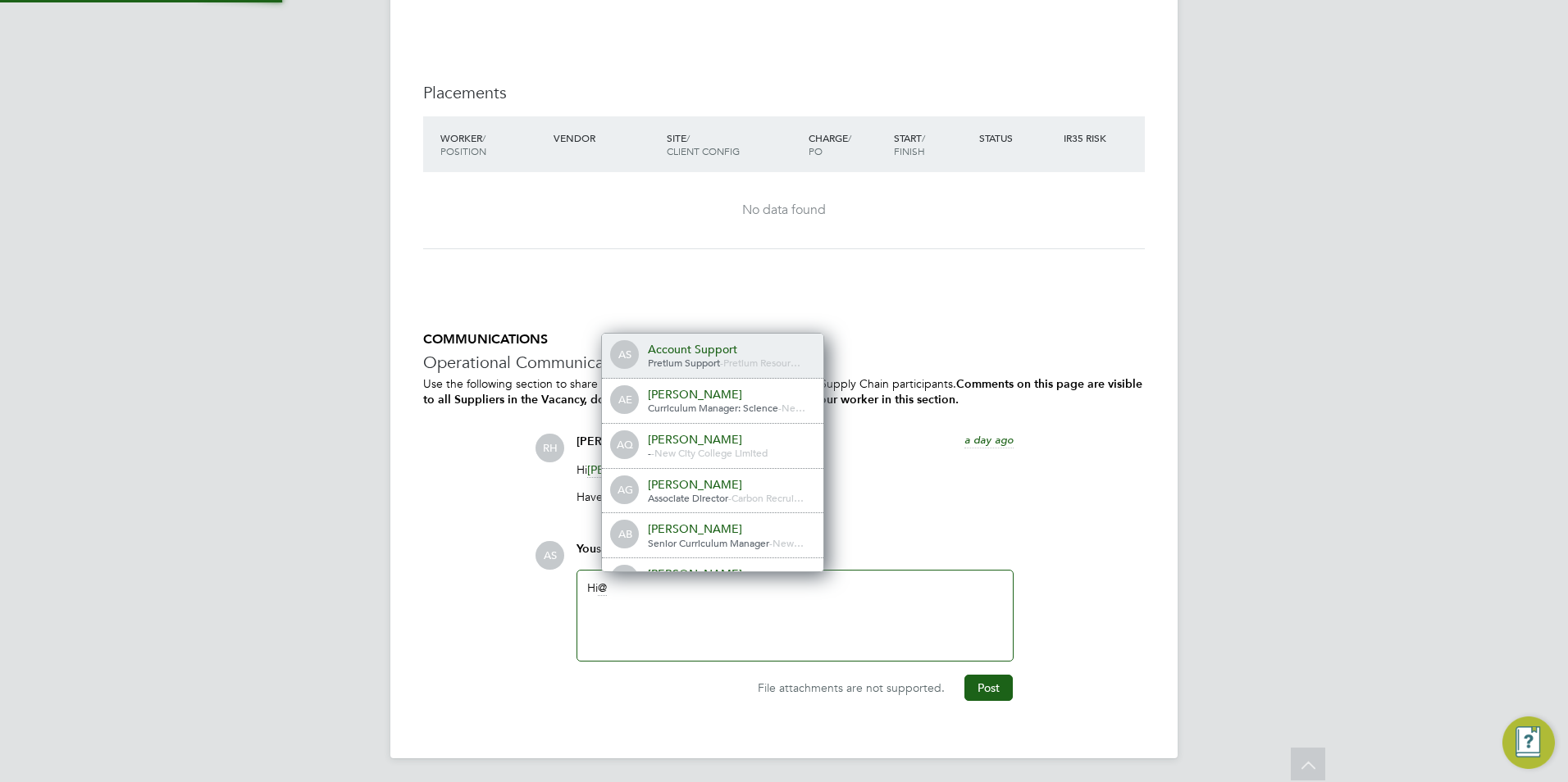
scroll to position [8, 8]
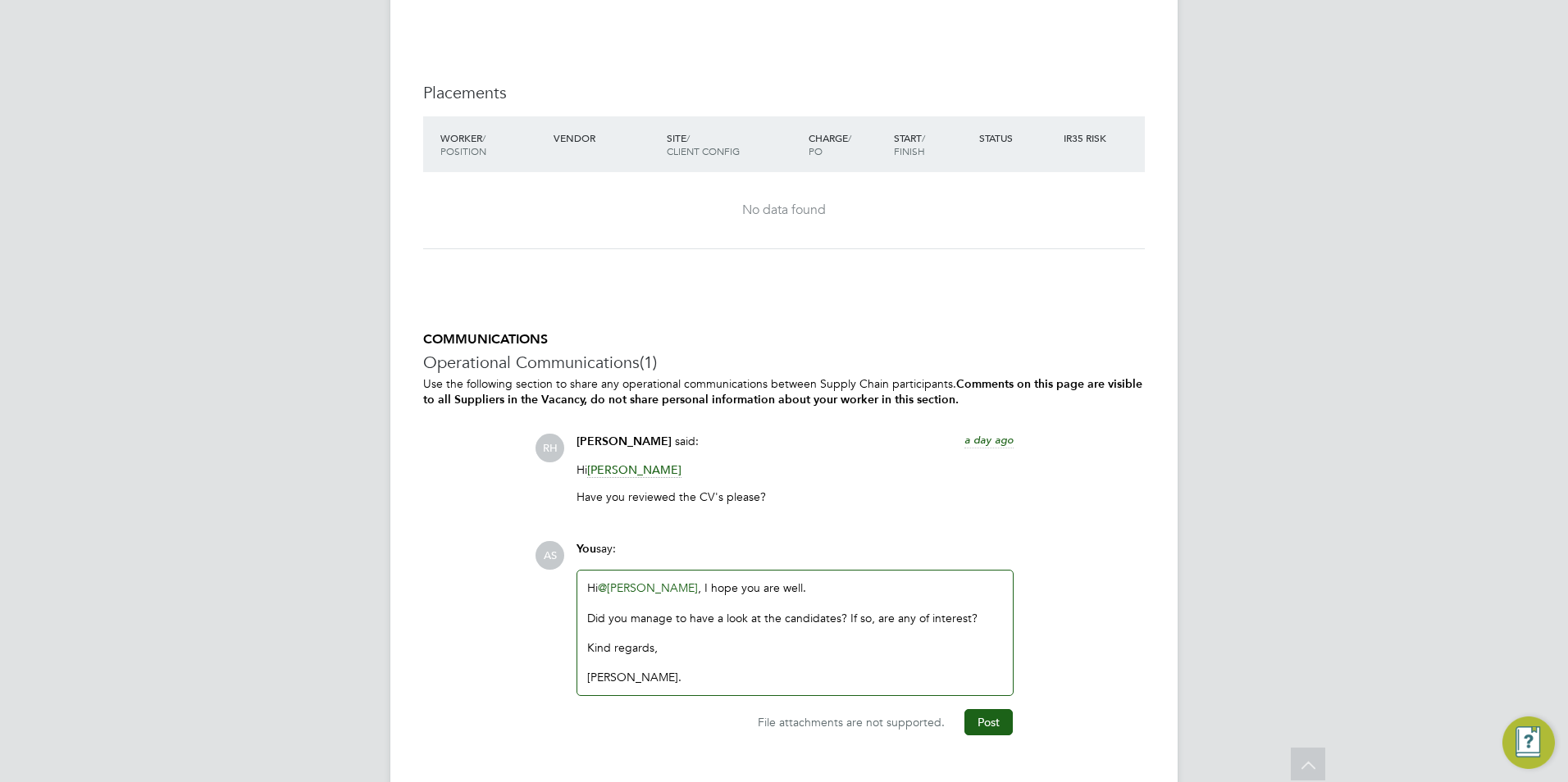
click at [694, 582] on div "Hi @Rabia Khanom ​, I hope you are well. Did you manage to have a look at the c…" at bounding box center [795, 633] width 416 height 105
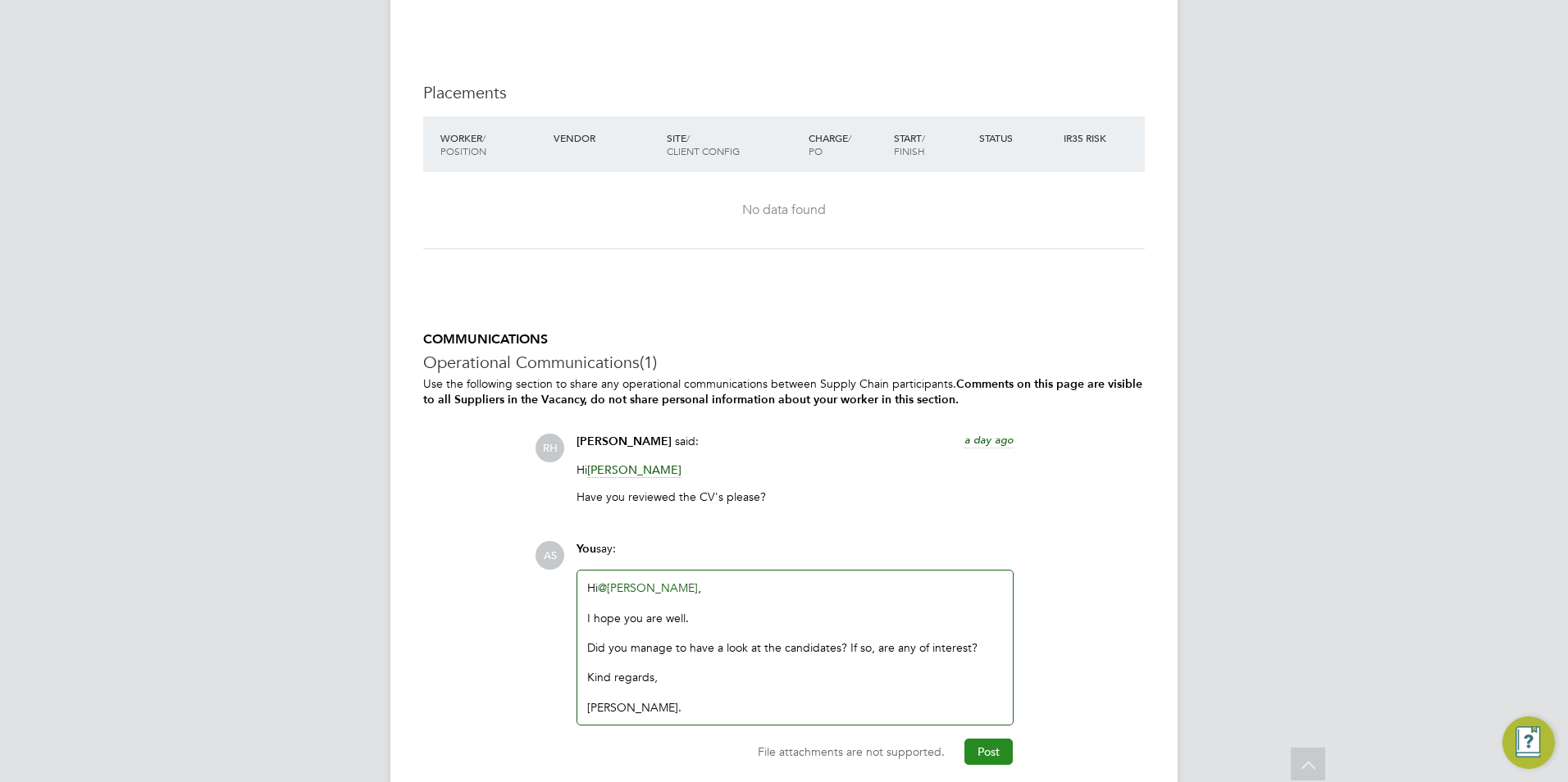
click at [980, 754] on button "Post" at bounding box center [989, 752] width 48 height 26
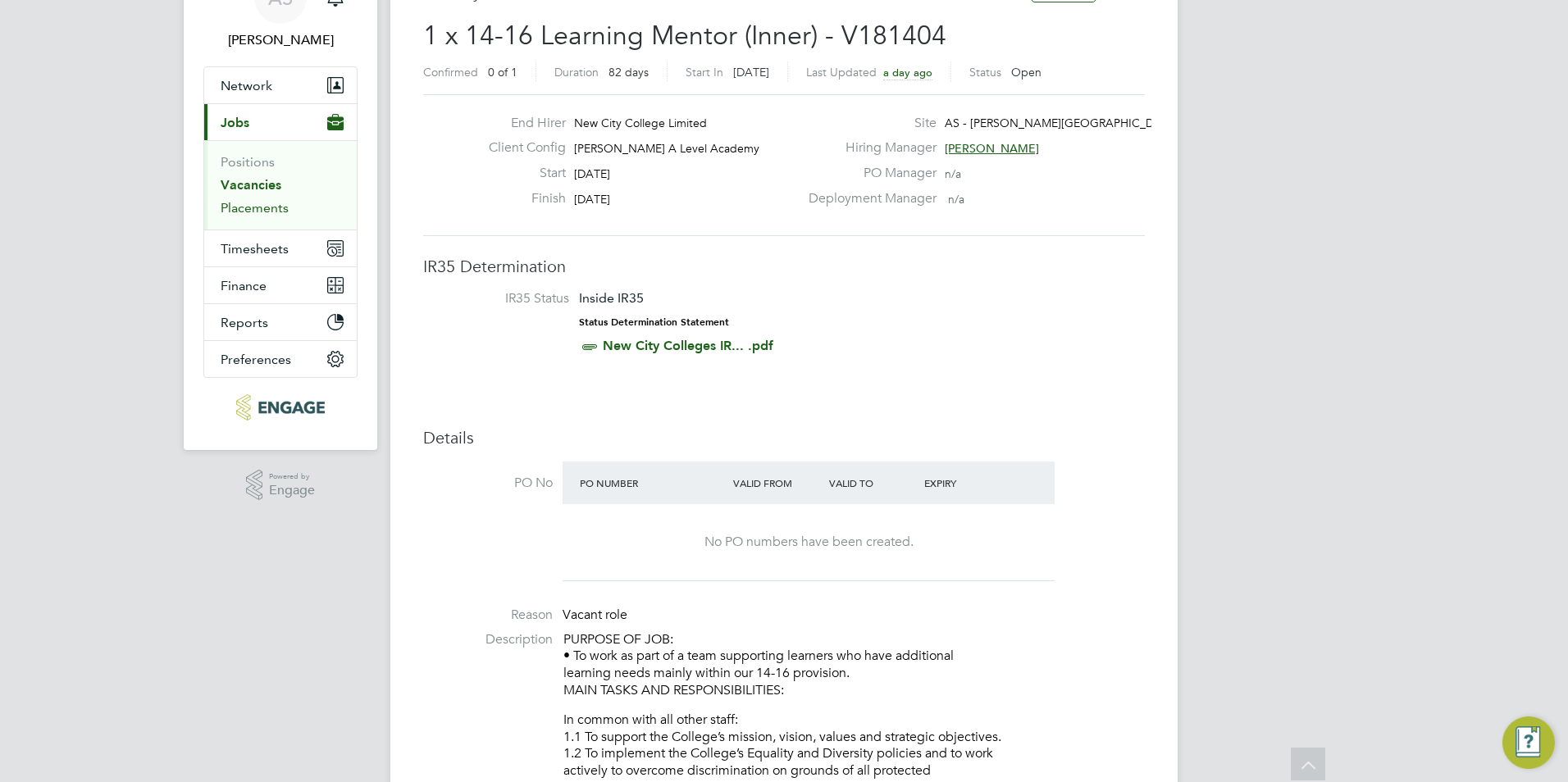
scroll to position [0, 0]
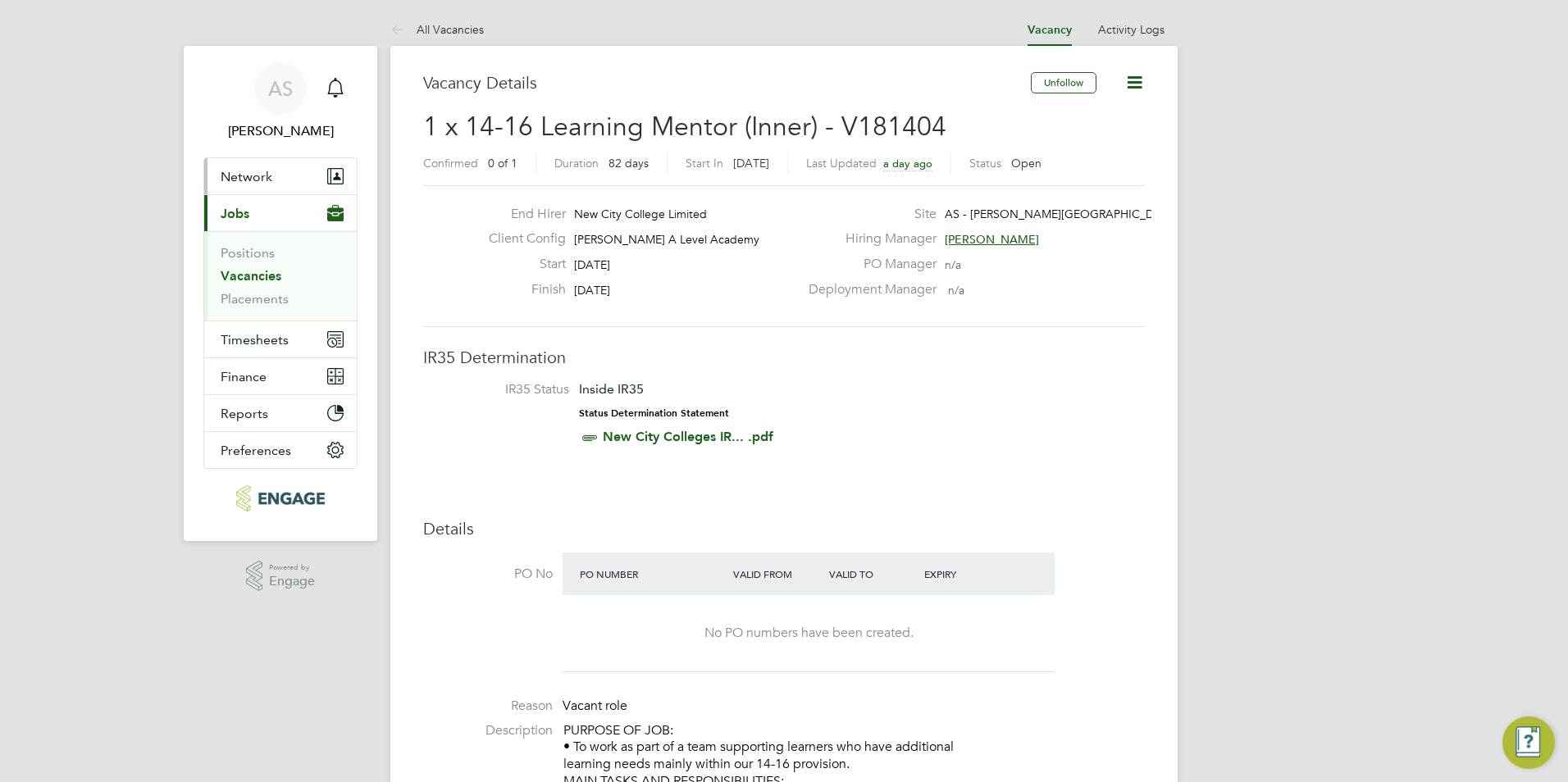
click at [251, 179] on span "Network" at bounding box center [246, 176] width 52 height 15
click at [448, 23] on link "All Vacancies" at bounding box center [437, 29] width 94 height 15
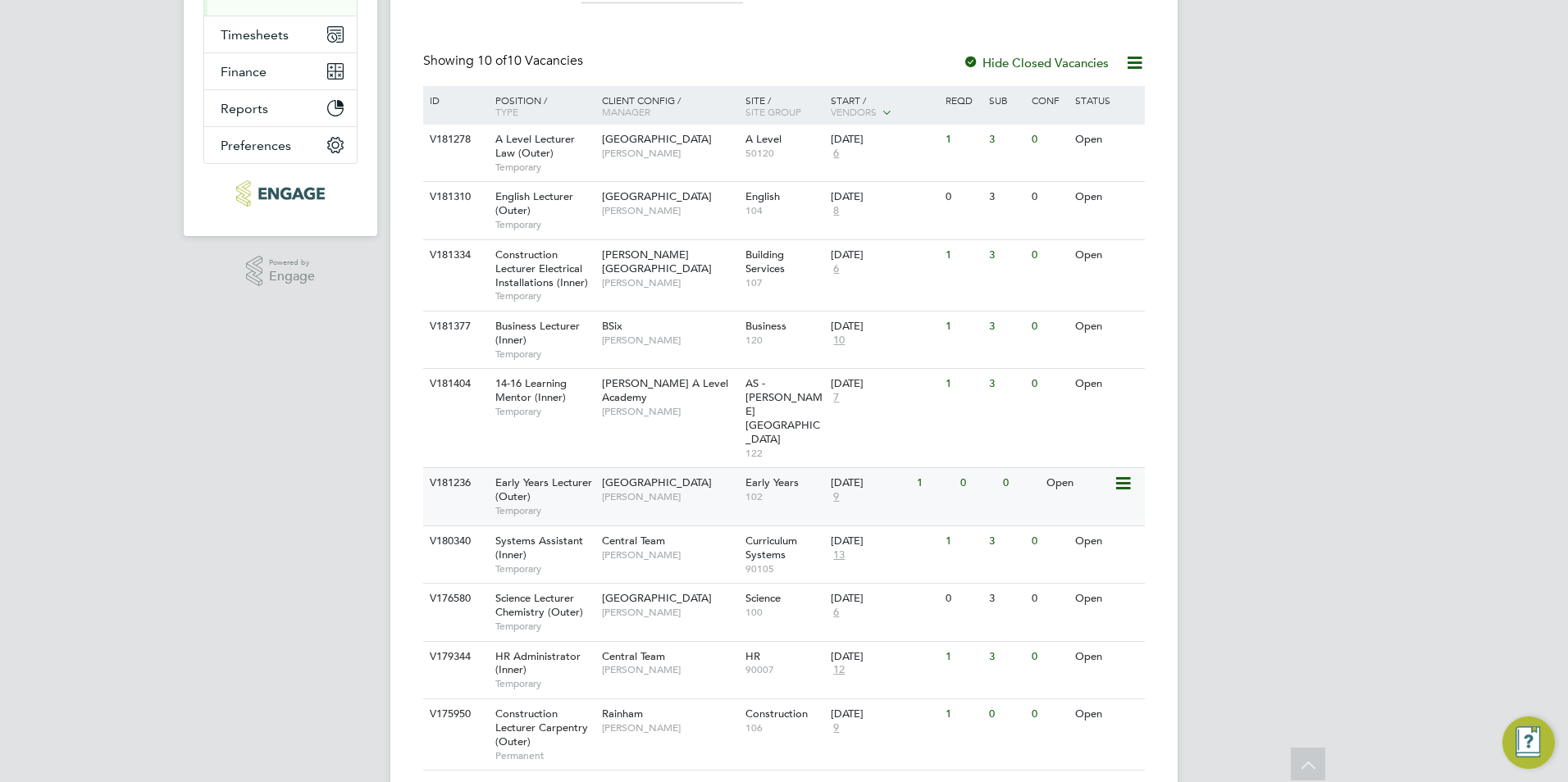
scroll to position [312, 0]
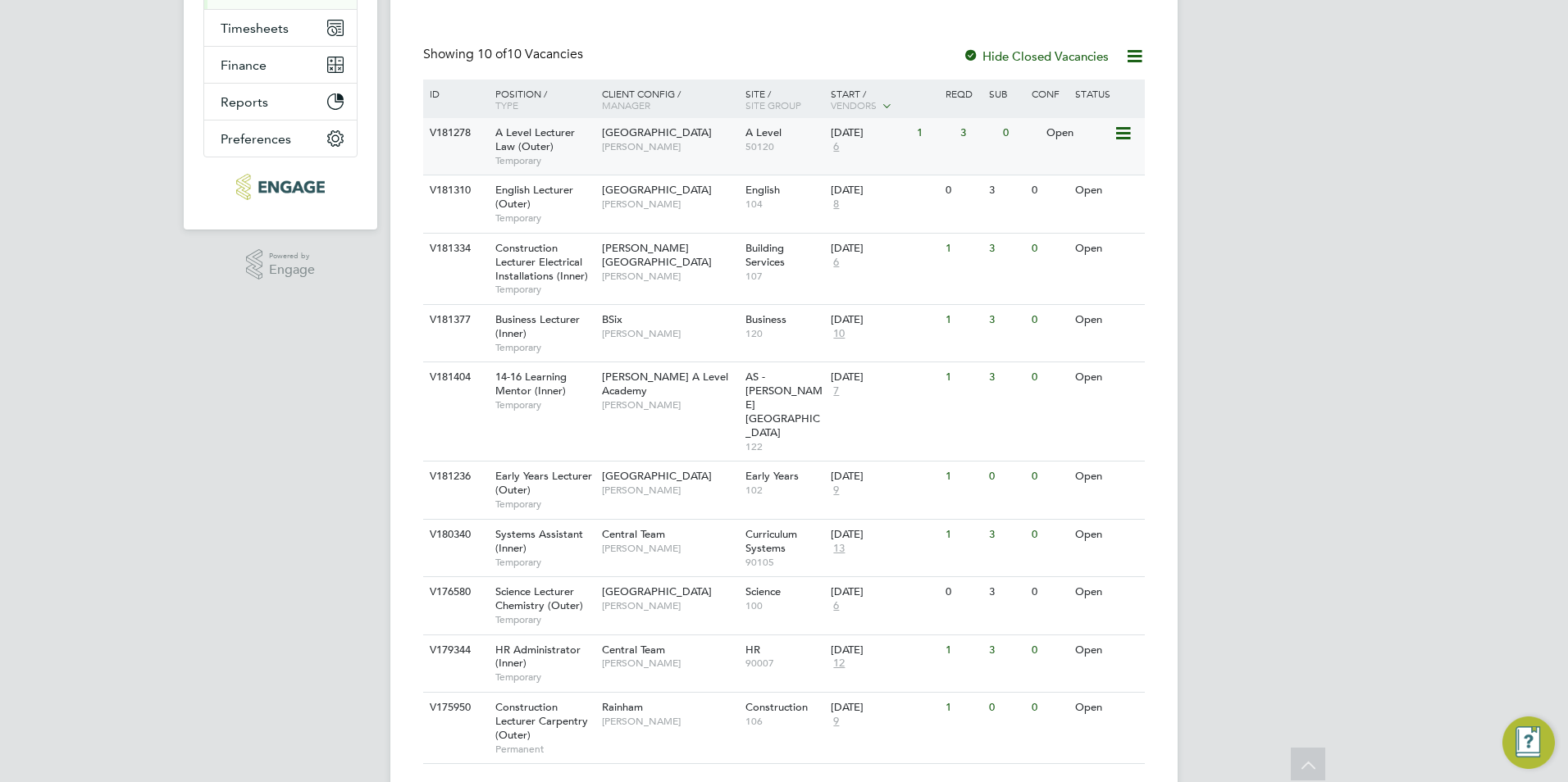
click at [982, 133] on div "3" at bounding box center [978, 133] width 43 height 30
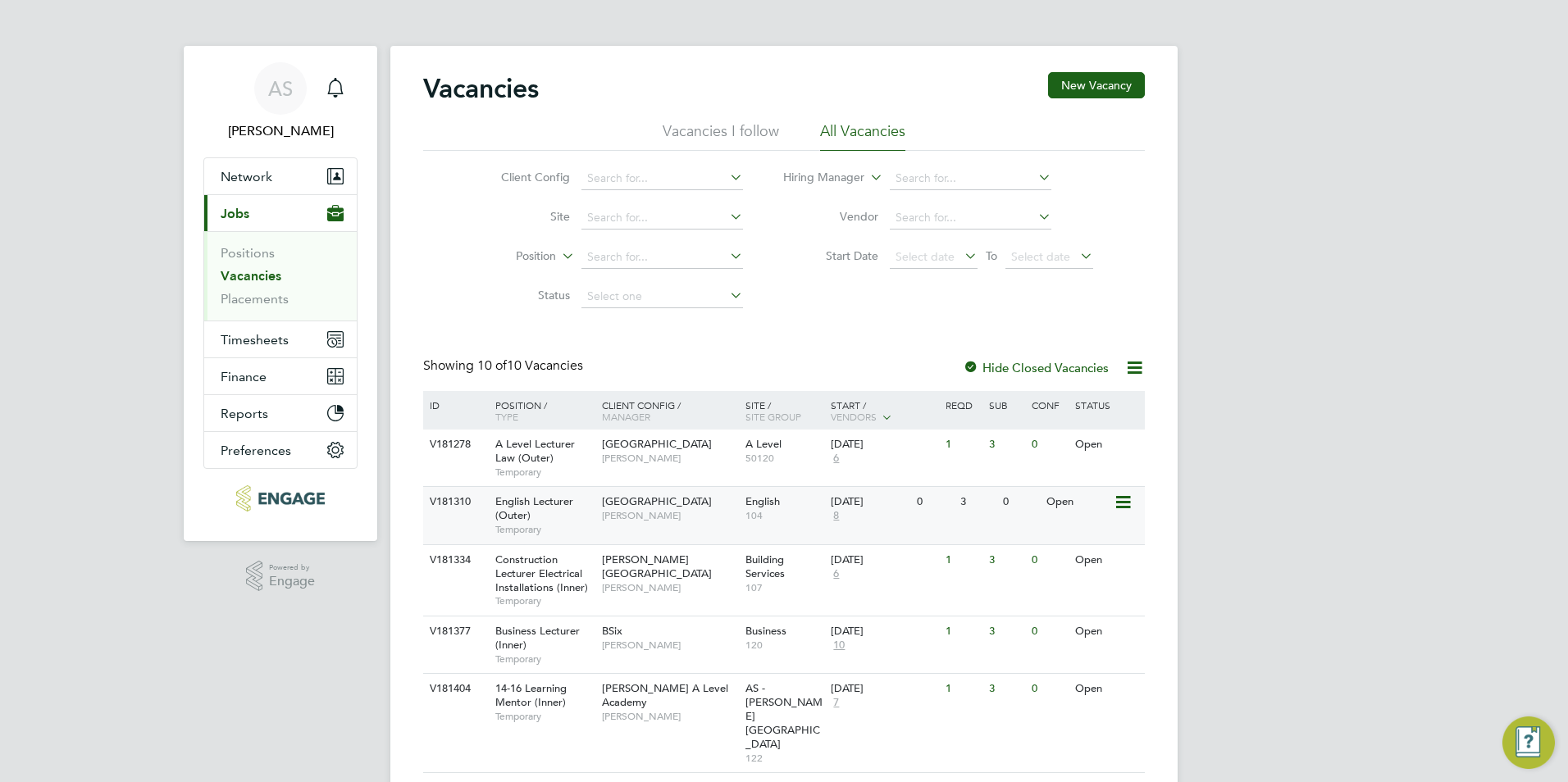
scroll to position [312, 0]
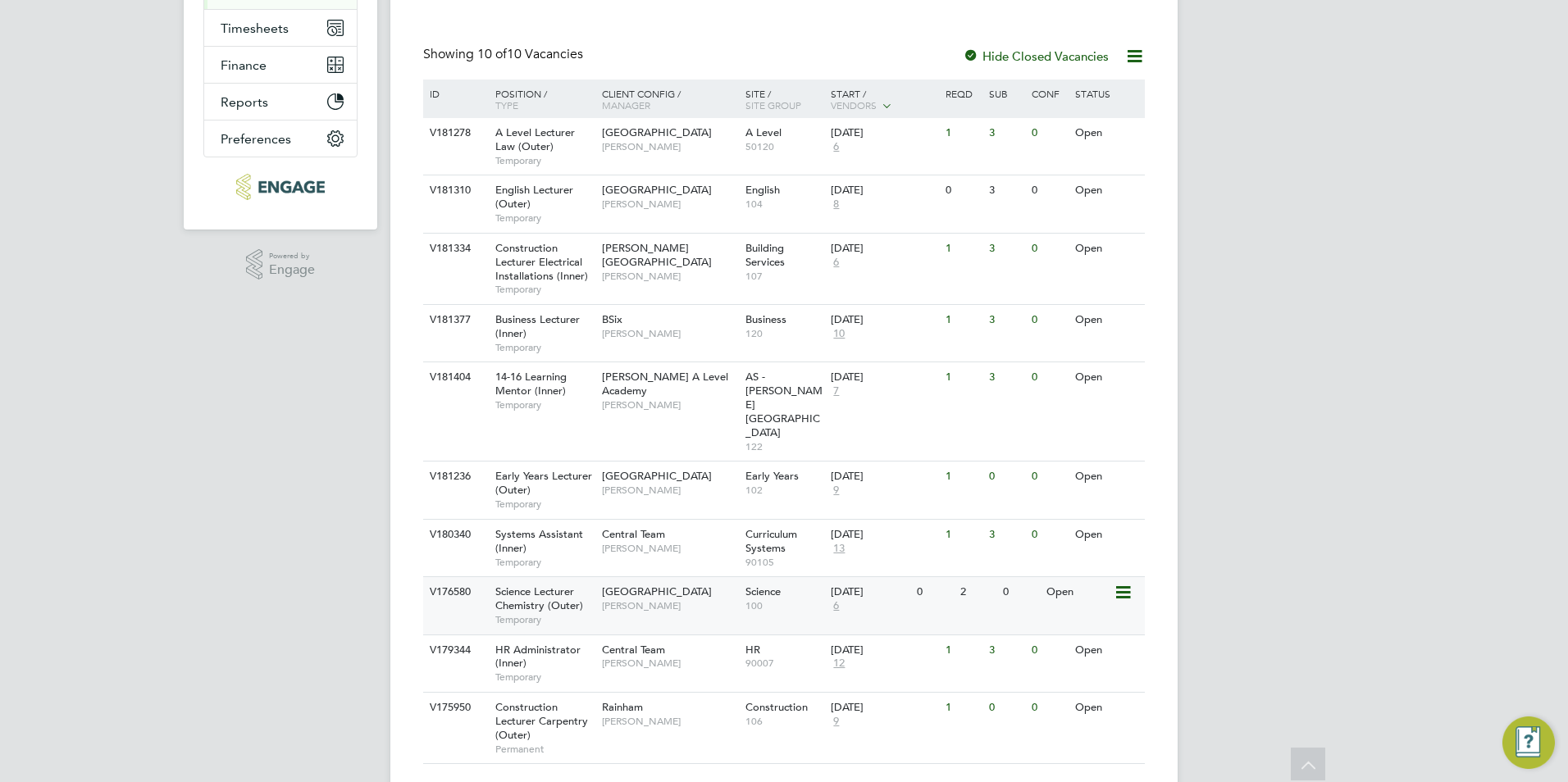
click at [658, 577] on div "Havering Sixth Form Campus [PERSON_NAME]" at bounding box center [669, 598] width 144 height 43
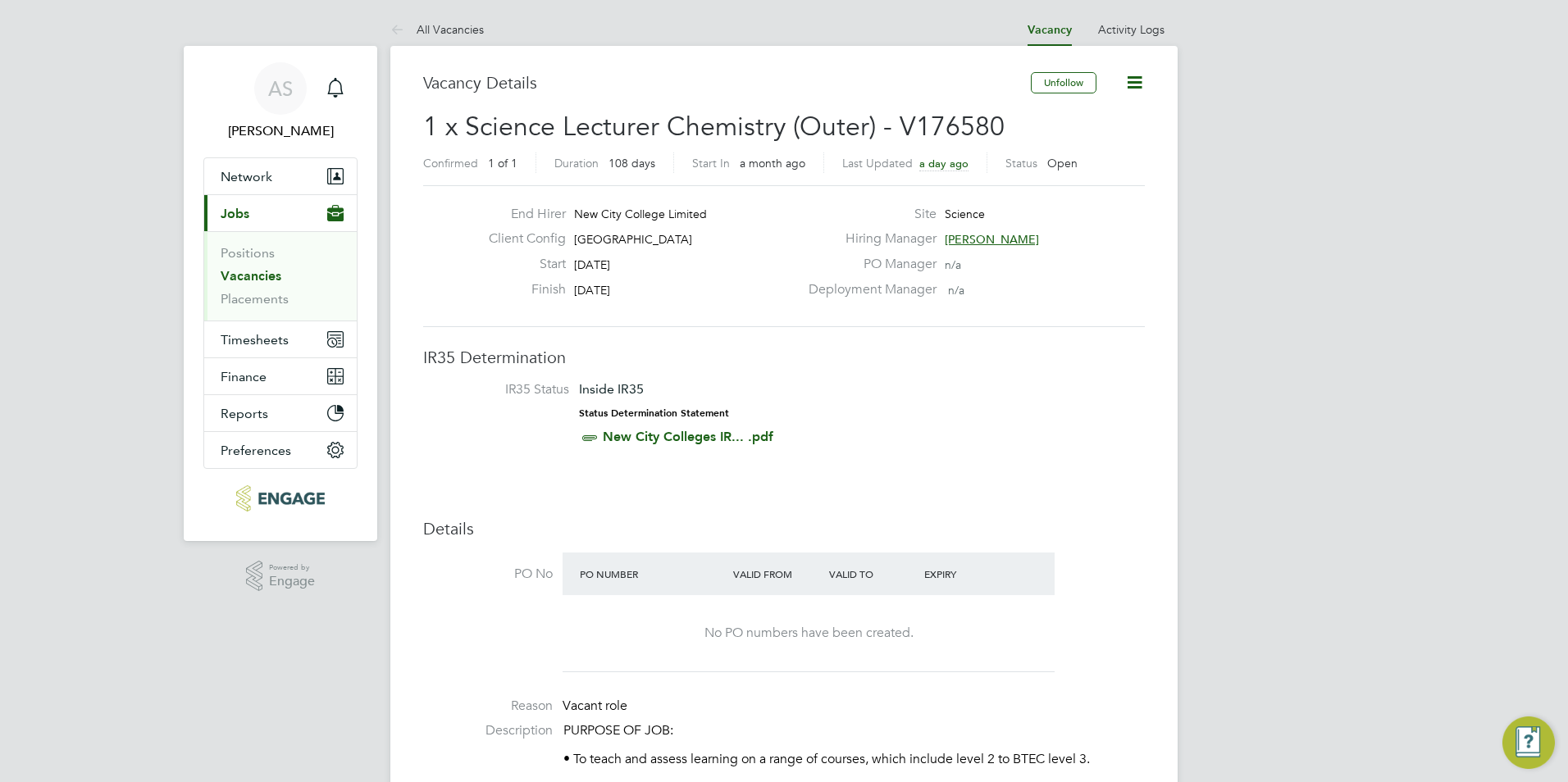
click at [999, 242] on span "[PERSON_NAME]" at bounding box center [992, 239] width 95 height 15
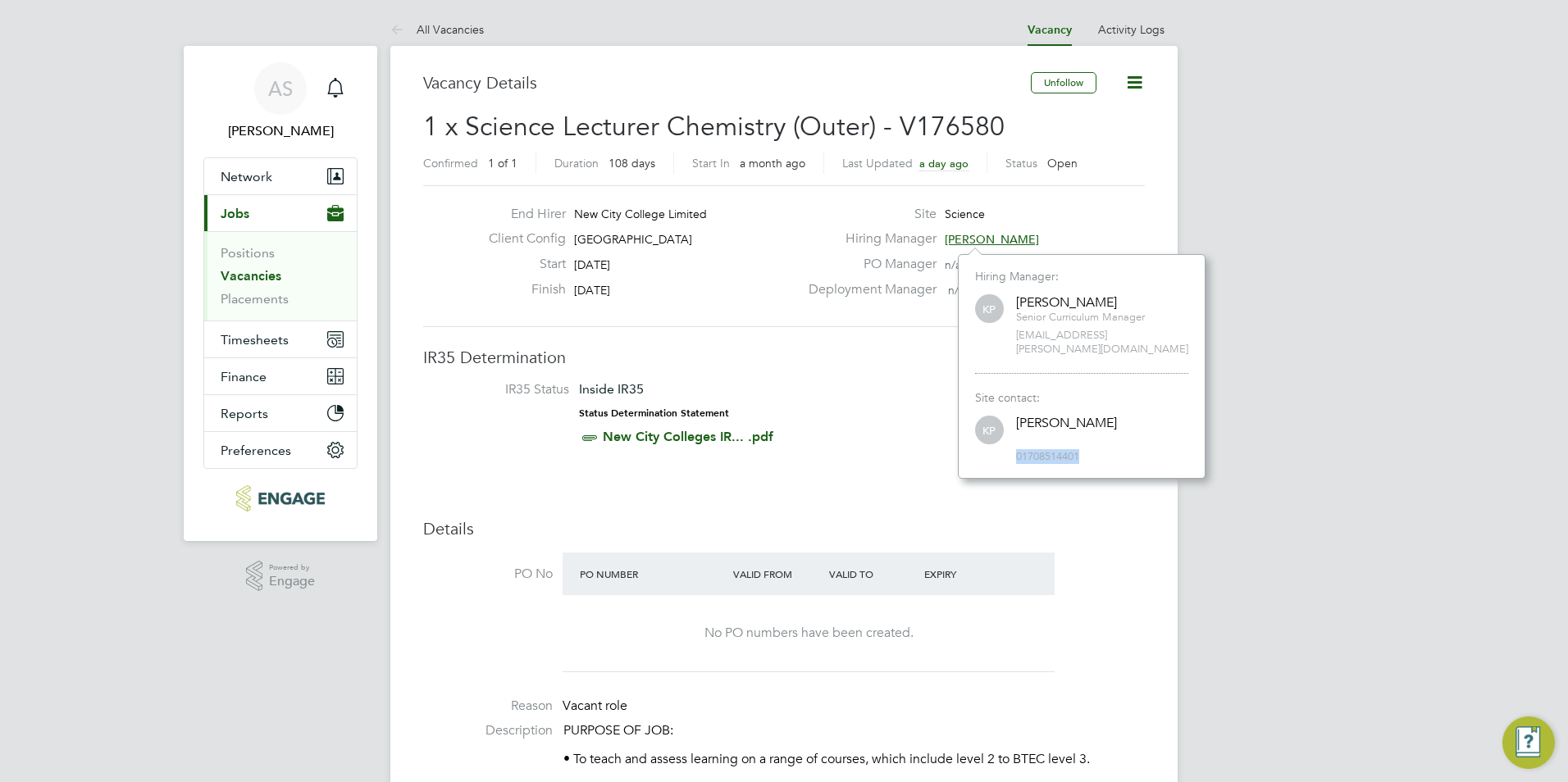
drag, startPoint x: 1093, startPoint y: 438, endPoint x: 1015, endPoint y: 433, distance: 78.2
click at [1015, 433] on div "KP [PERSON_NAME] 01708514401" at bounding box center [1081, 439] width 213 height 51
drag, startPoint x: 1015, startPoint y: 433, endPoint x: 1116, endPoint y: 429, distance: 101.1
click at [1116, 429] on div "KP [PERSON_NAME] 01708514401" at bounding box center [1081, 439] width 213 height 51
click at [772, 216] on div "End Hirer New City College Limited" at bounding box center [637, 218] width 323 height 25
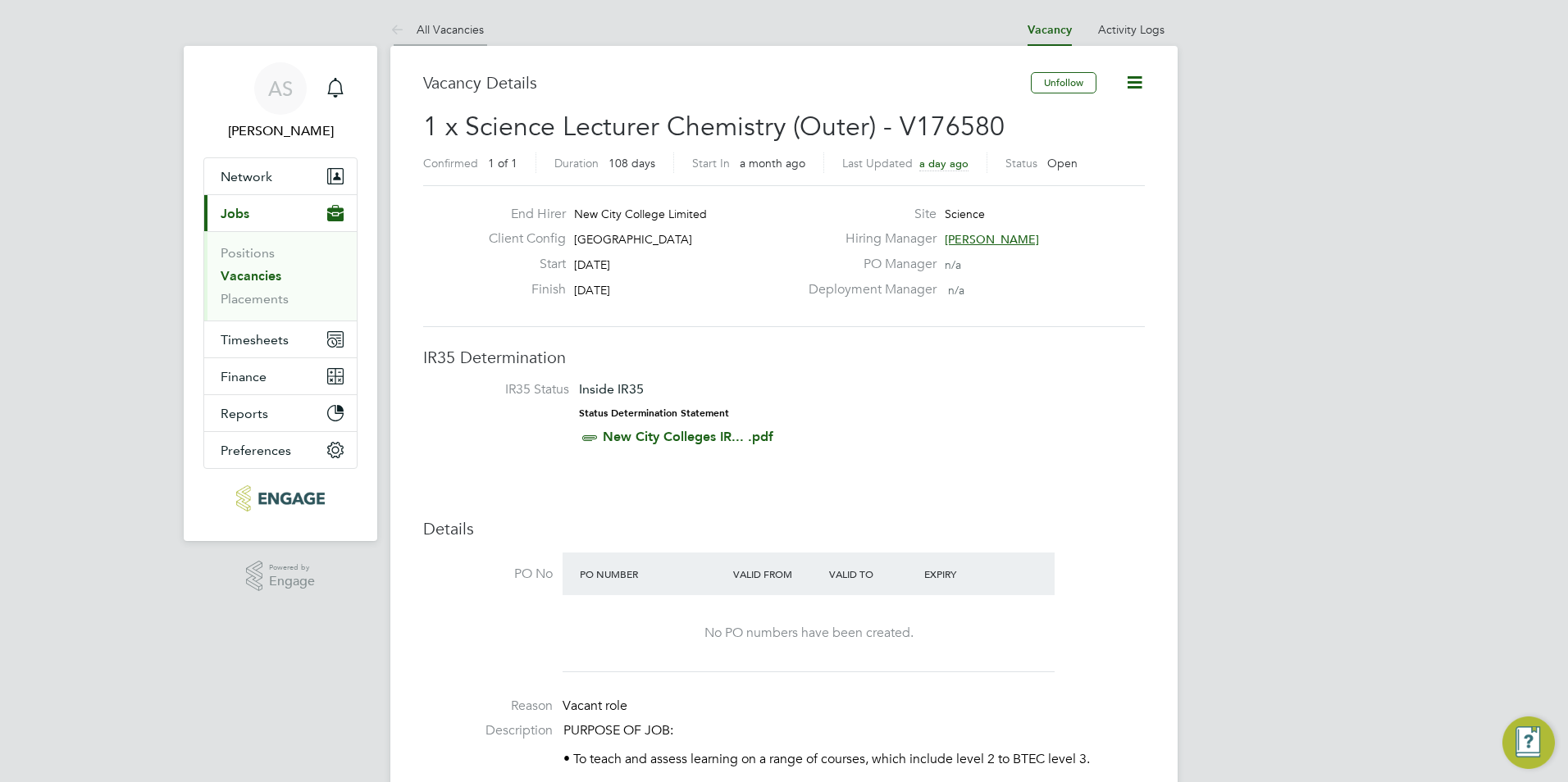
click at [464, 36] on li "All Vacancies" at bounding box center [437, 29] width 94 height 33
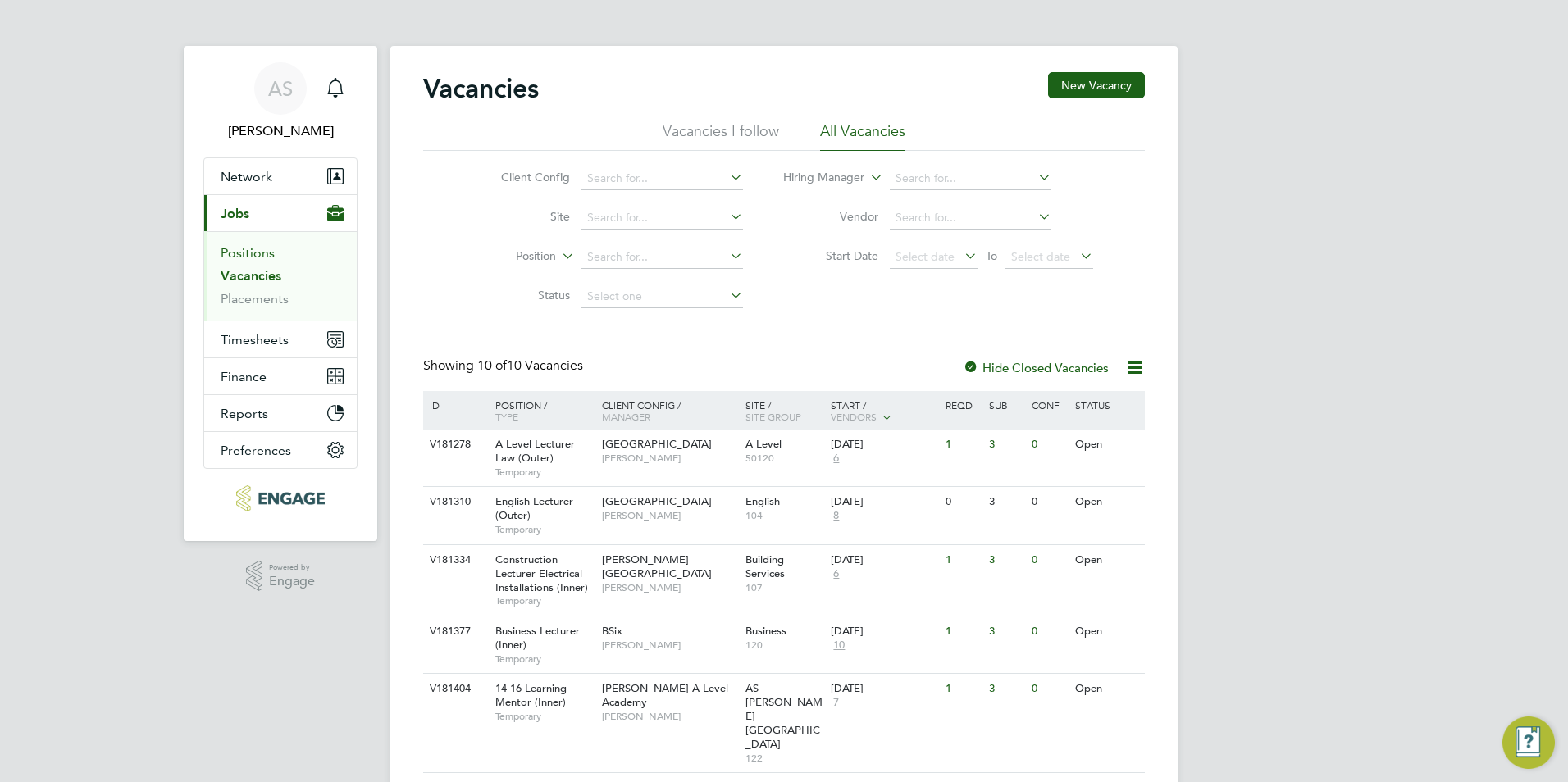
click at [269, 260] on link "Positions" at bounding box center [248, 253] width 55 height 15
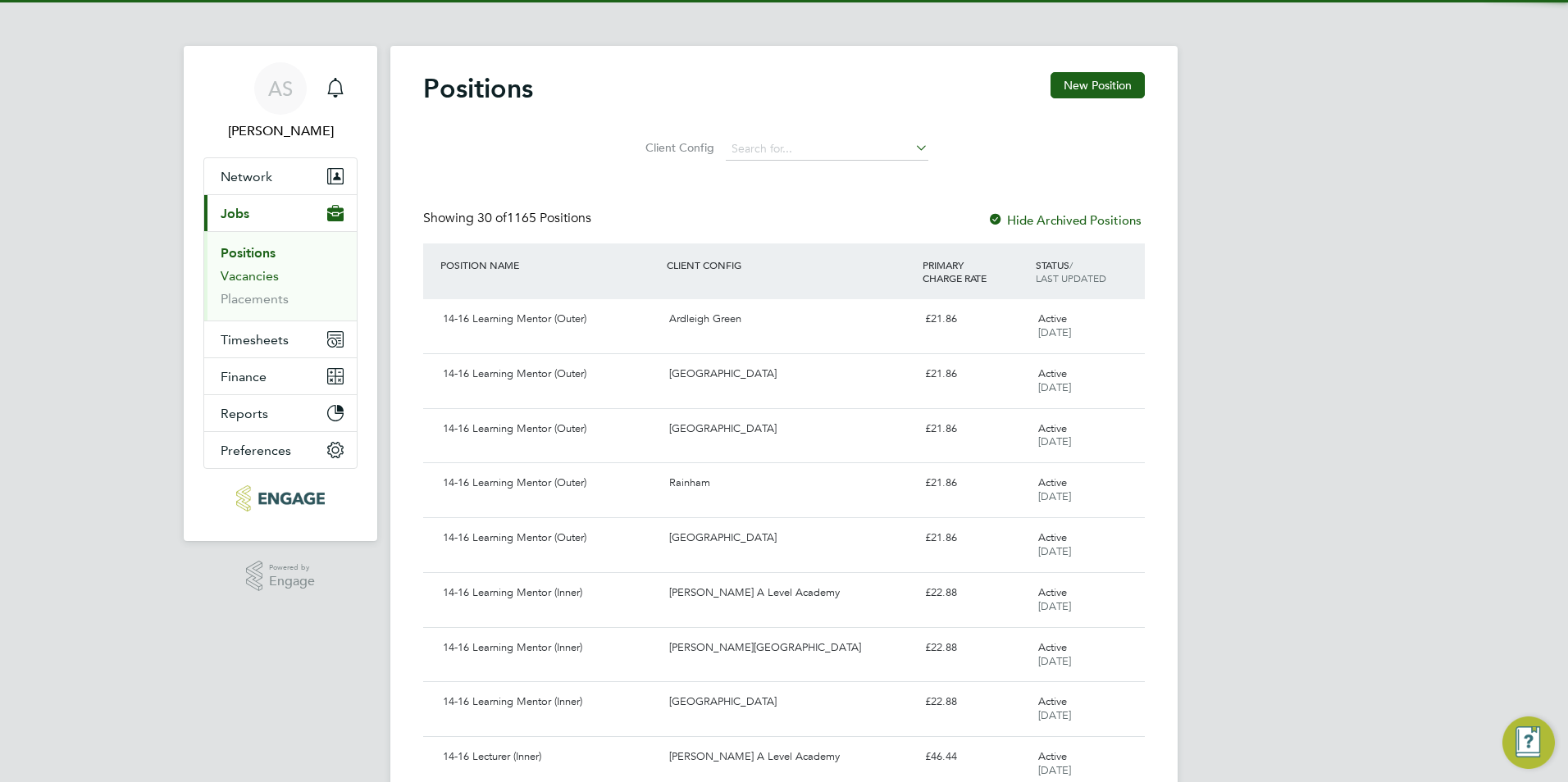
click at [265, 280] on link "Vacancies" at bounding box center [250, 276] width 58 height 15
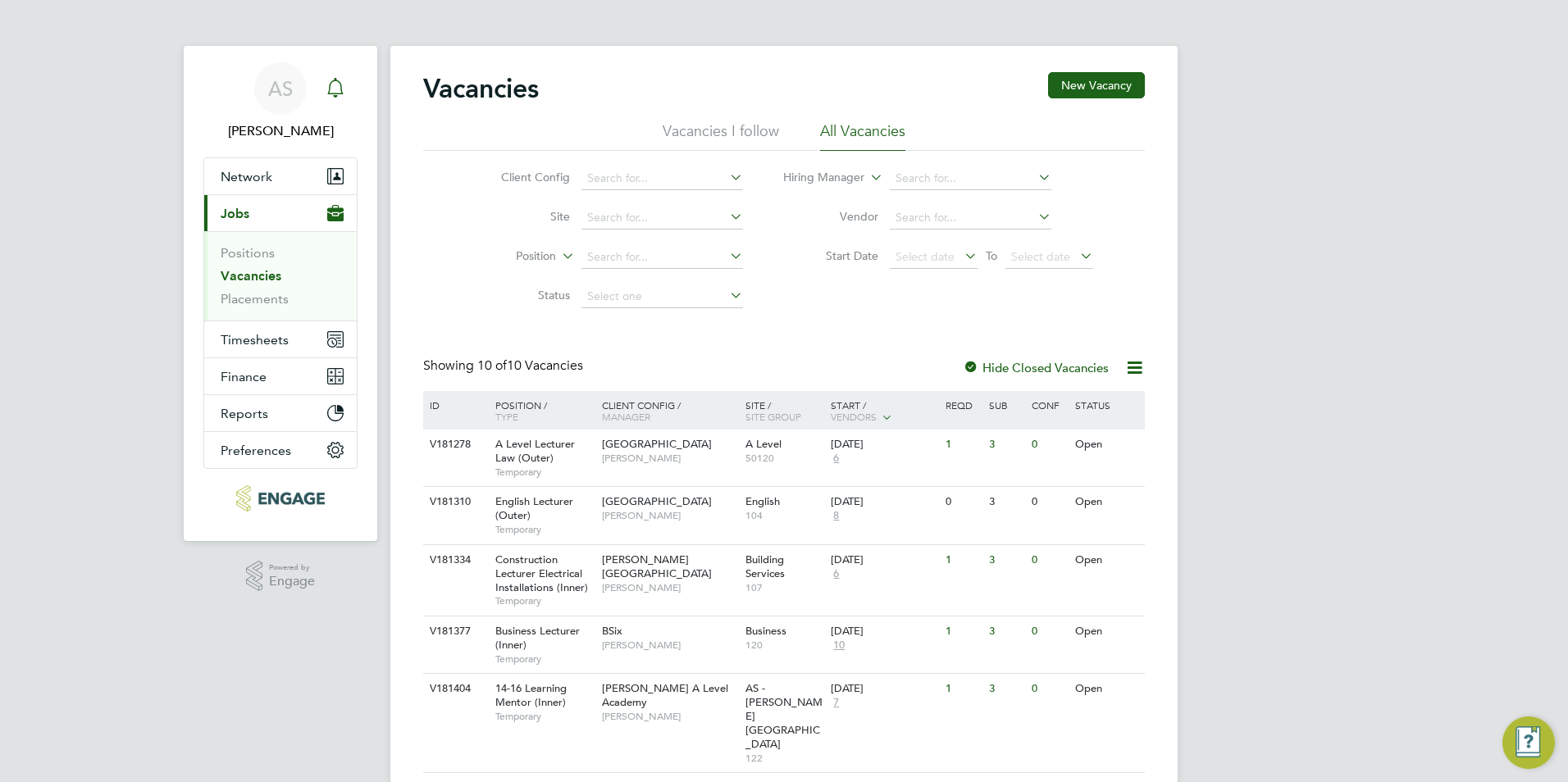
click at [343, 67] on link "Notifications" at bounding box center [336, 89] width 33 height 53
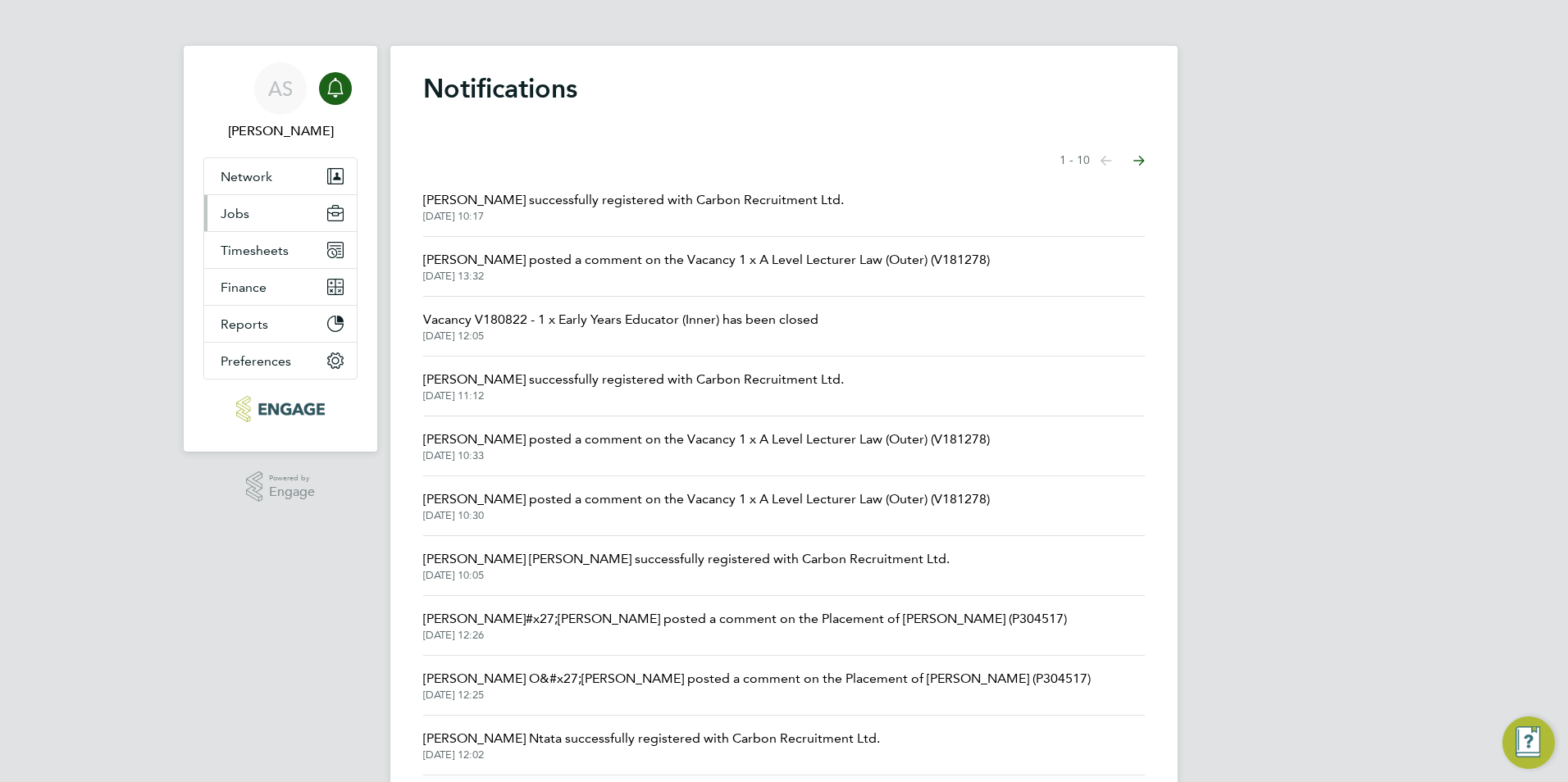
click at [225, 212] on span "Jobs" at bounding box center [236, 213] width 29 height 15
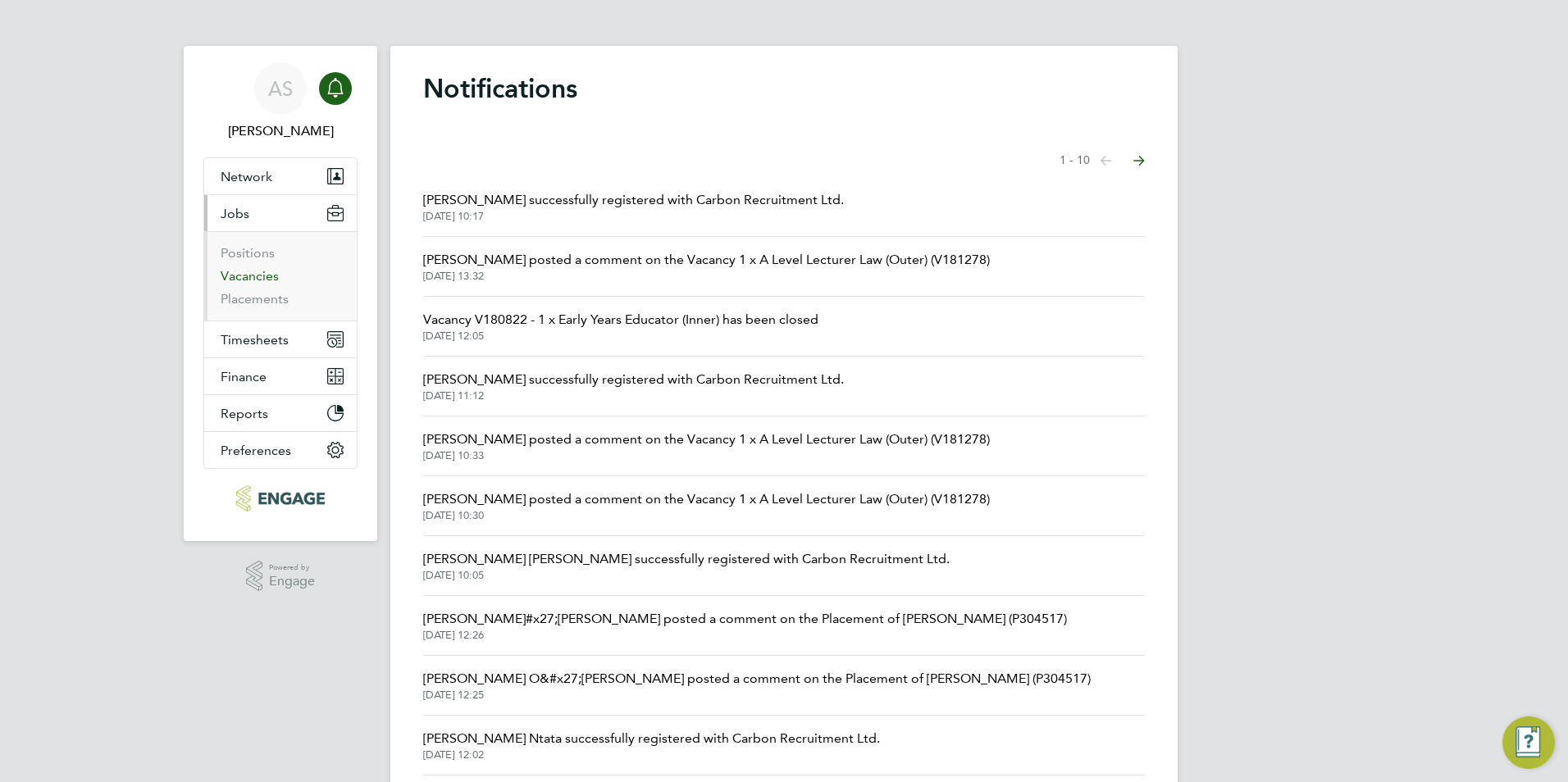
click at [248, 276] on link "Vacancies" at bounding box center [250, 276] width 58 height 15
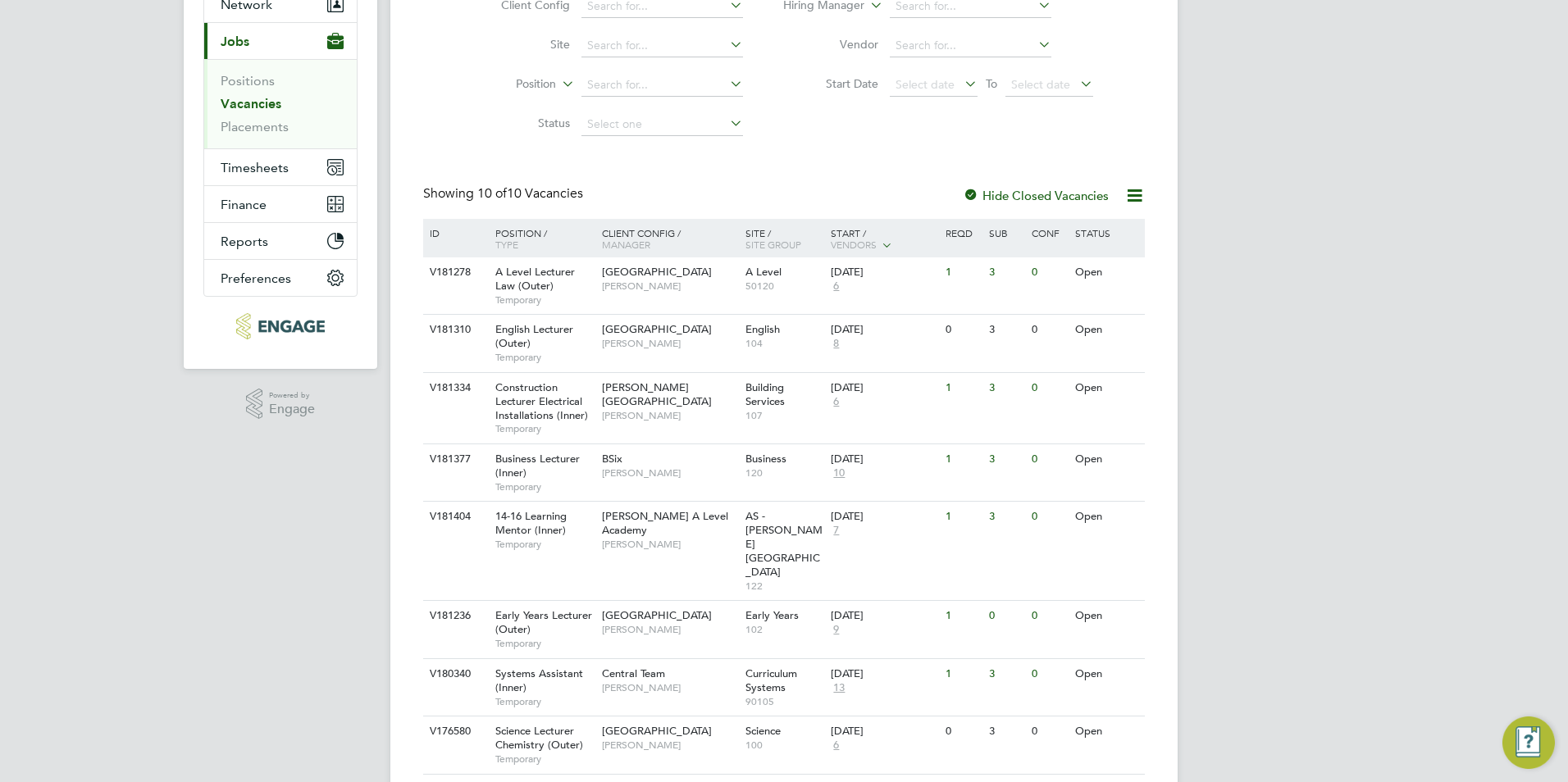
scroll to position [312, 0]
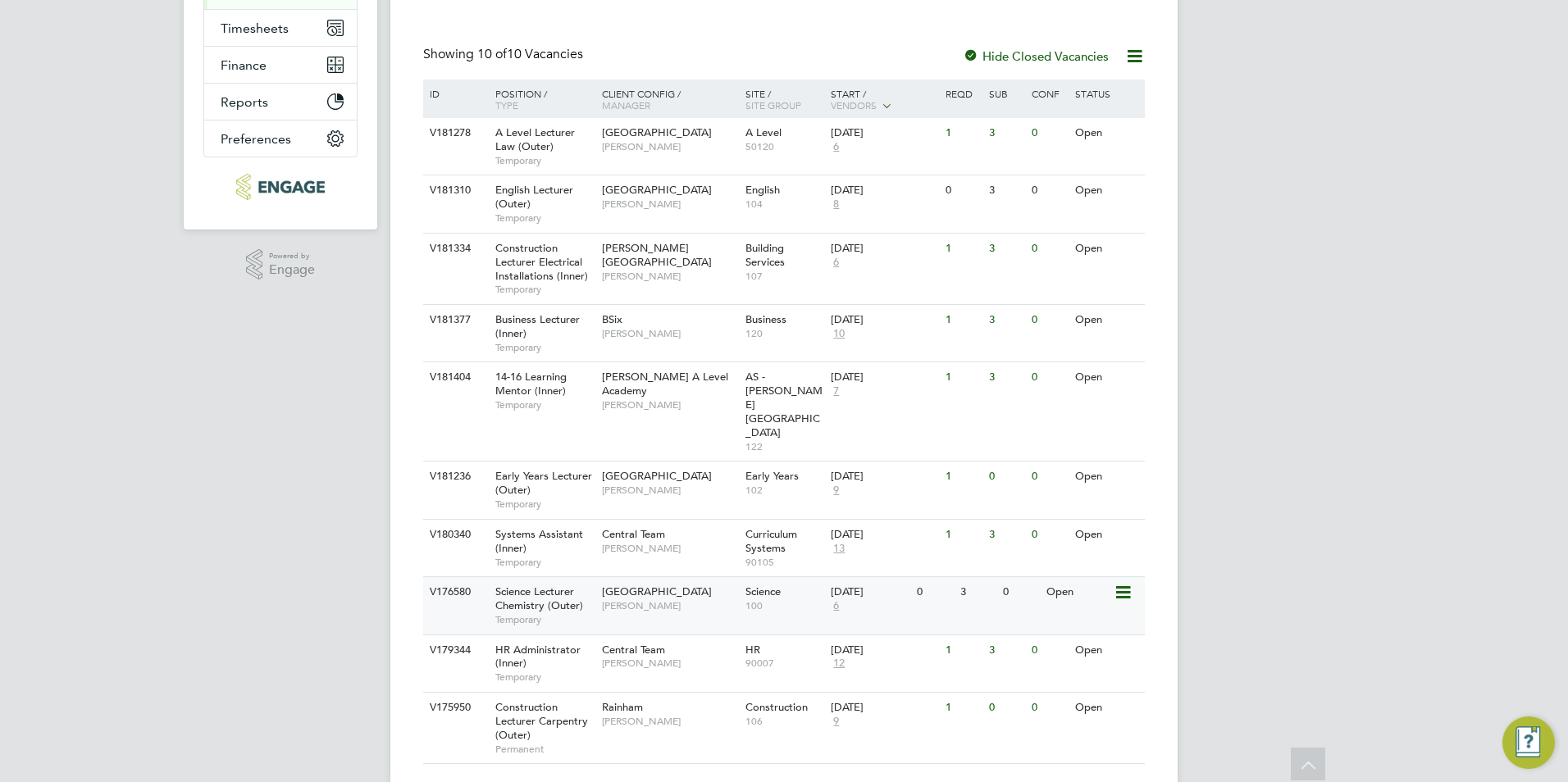
click at [576, 614] on span "Temporary" at bounding box center [545, 620] width 98 height 13
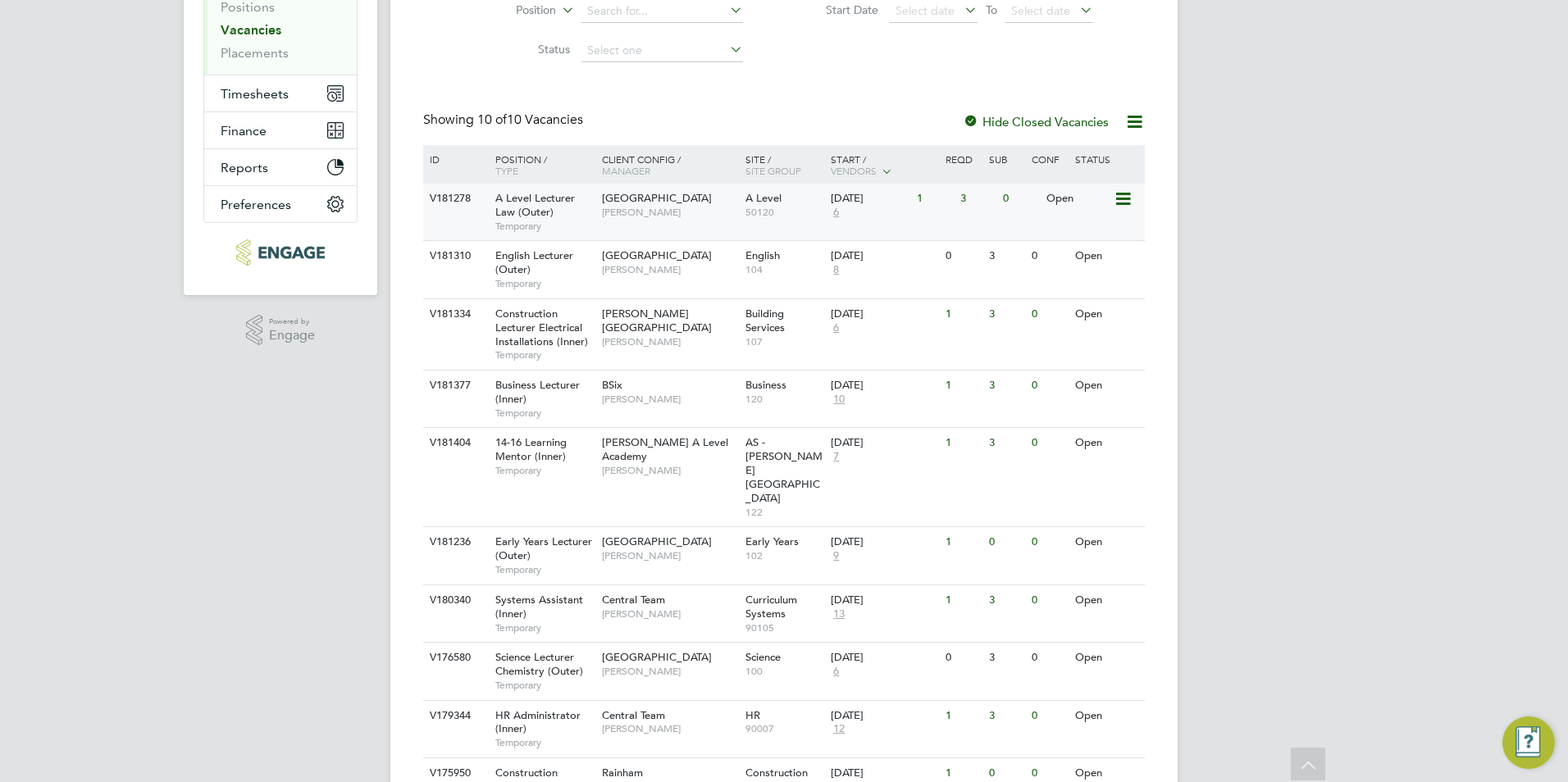
scroll to position [0, 0]
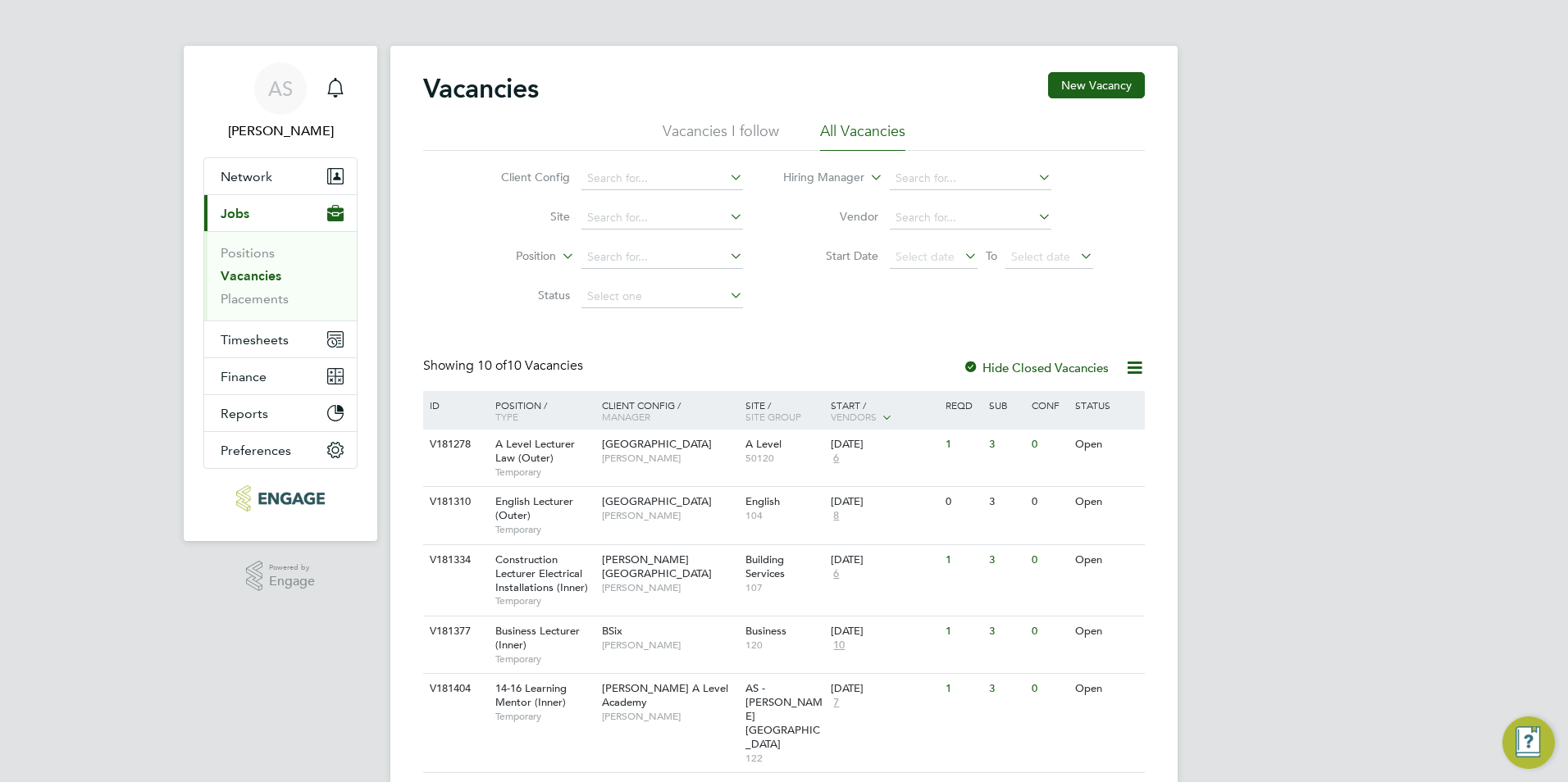
click at [240, 281] on link "Vacancies" at bounding box center [251, 276] width 61 height 15
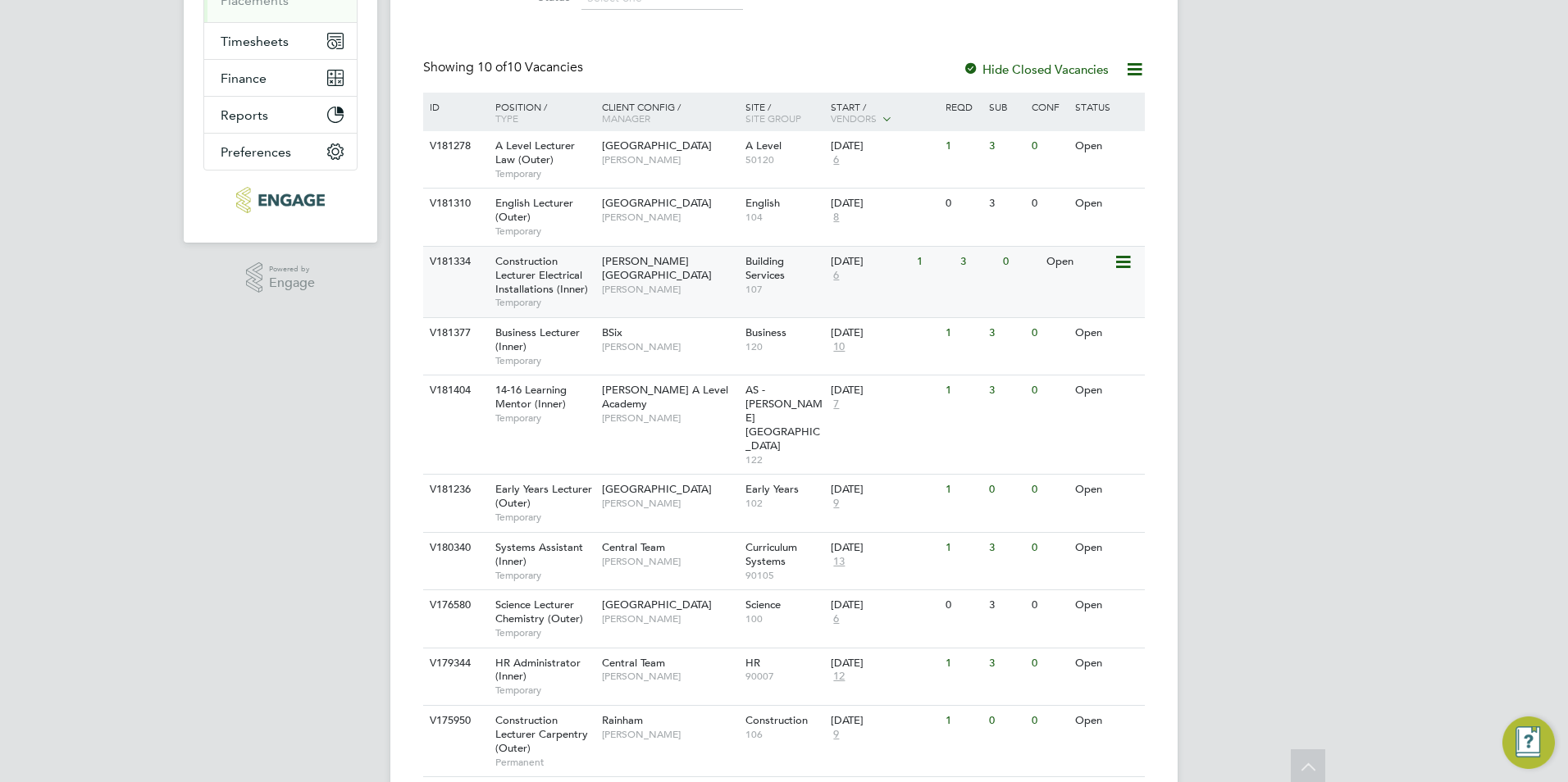
scroll to position [312, 0]
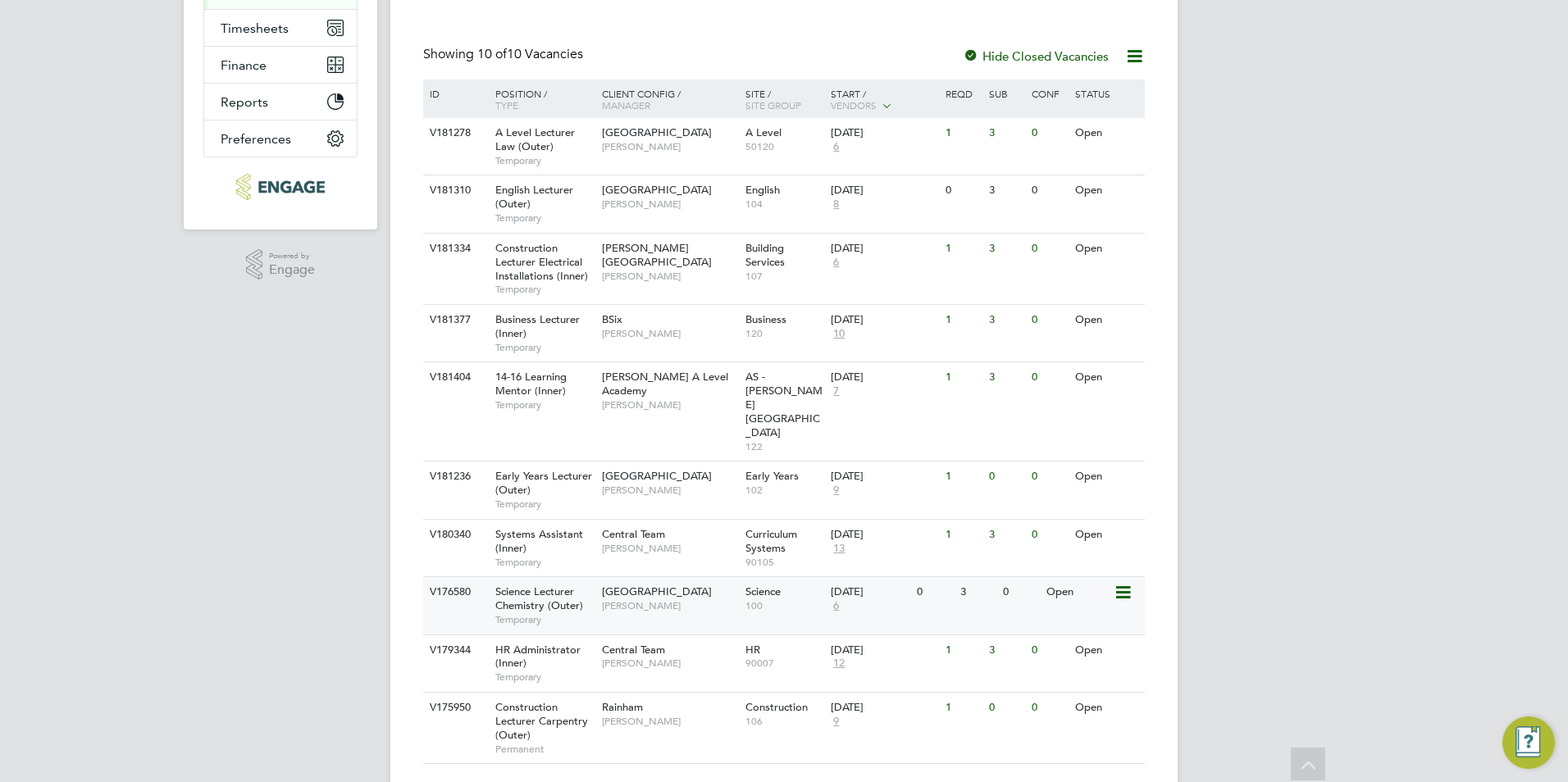
click at [638, 585] on span "[GEOGRAPHIC_DATA]" at bounding box center [657, 591] width 110 height 14
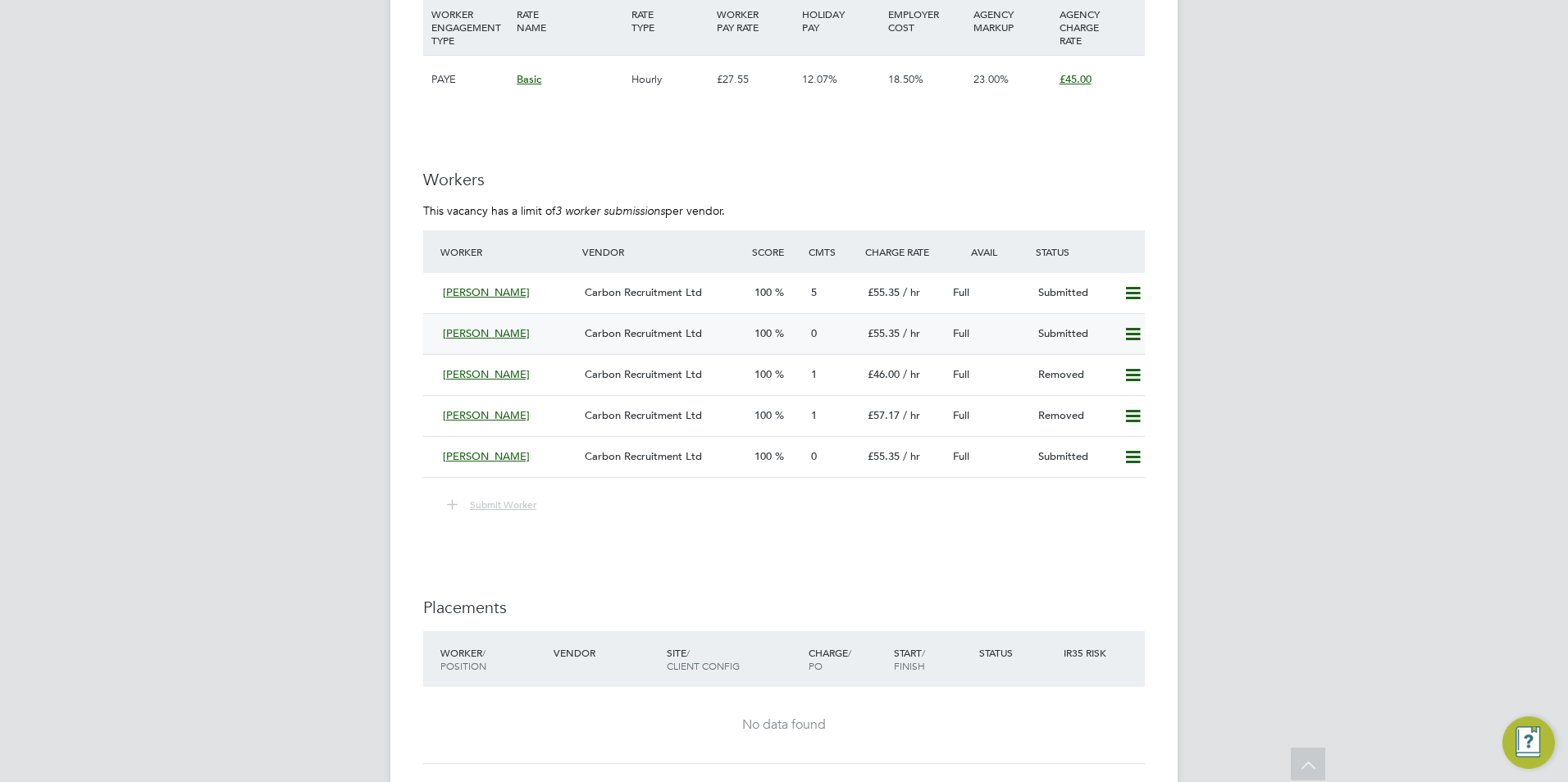
scroll to position [2870, 0]
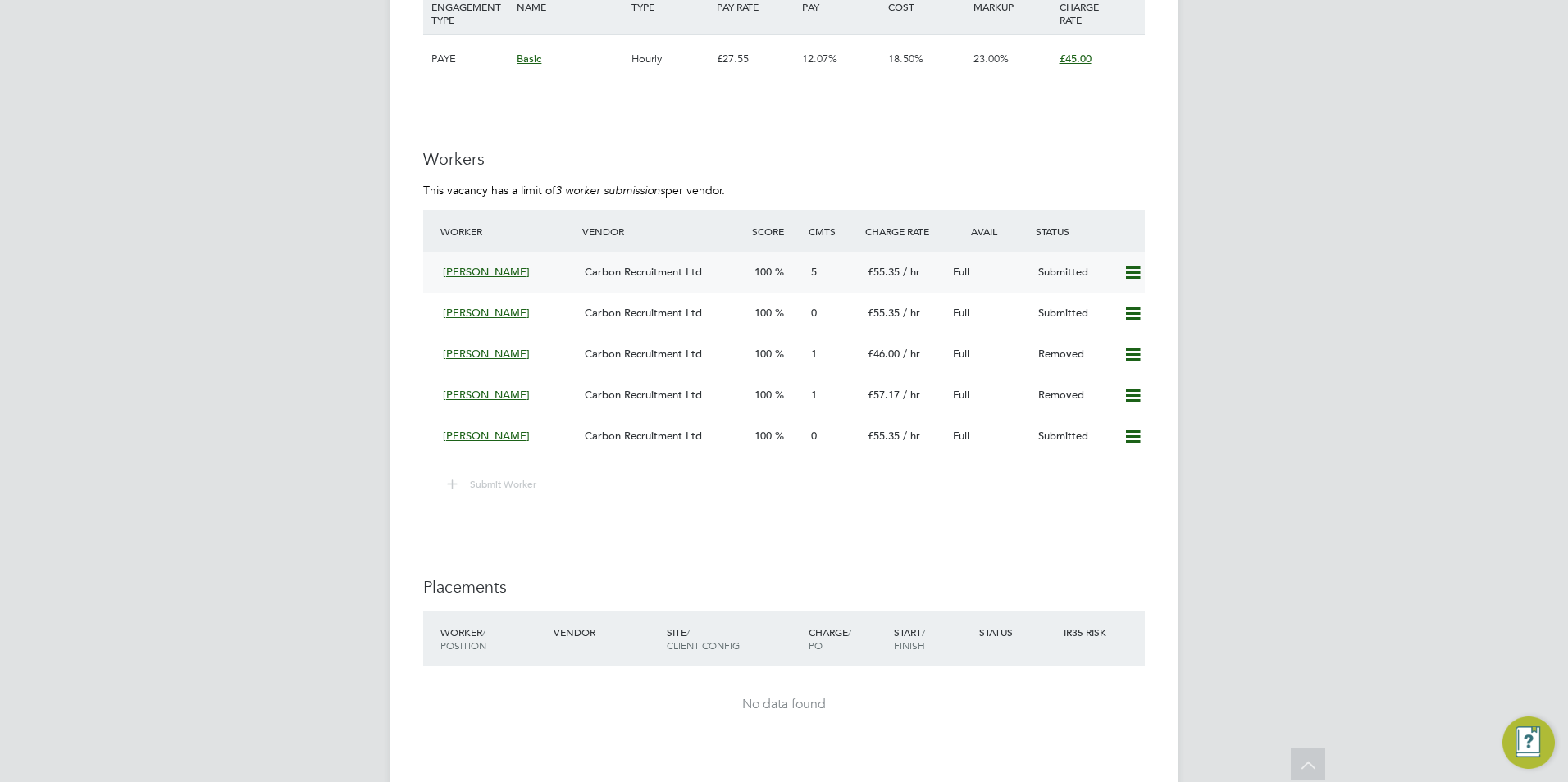
click at [638, 281] on div "Carbon Recruitment Ltd" at bounding box center [663, 273] width 170 height 27
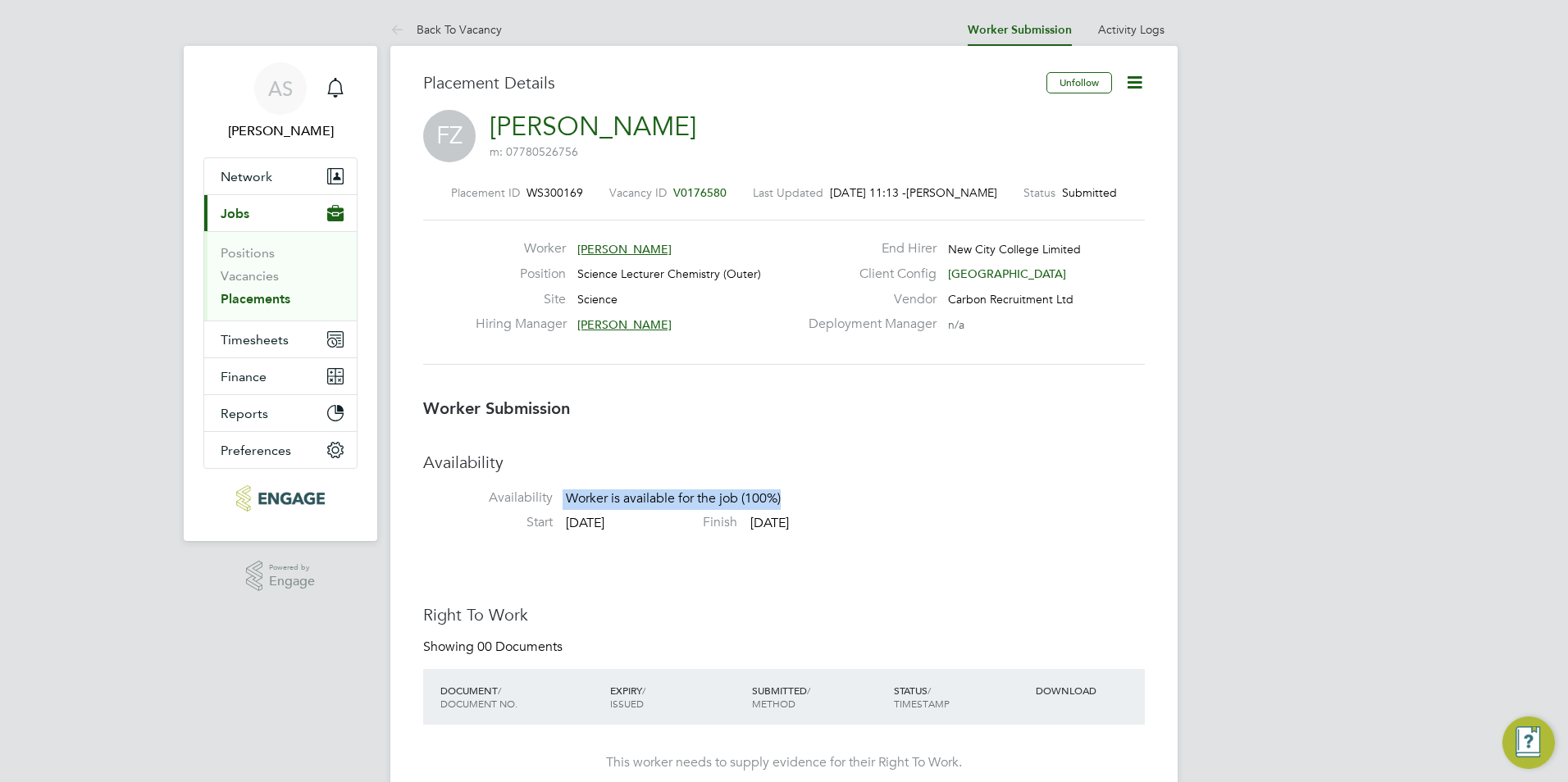
drag, startPoint x: 564, startPoint y: 497, endPoint x: 890, endPoint y: 497, distance: 326.0
click at [890, 497] on li "Availability Availability Worker is available for the job (100%)" at bounding box center [784, 483] width 722 height 63
click at [446, 43] on li "Back To Vacancy" at bounding box center [446, 29] width 112 height 33
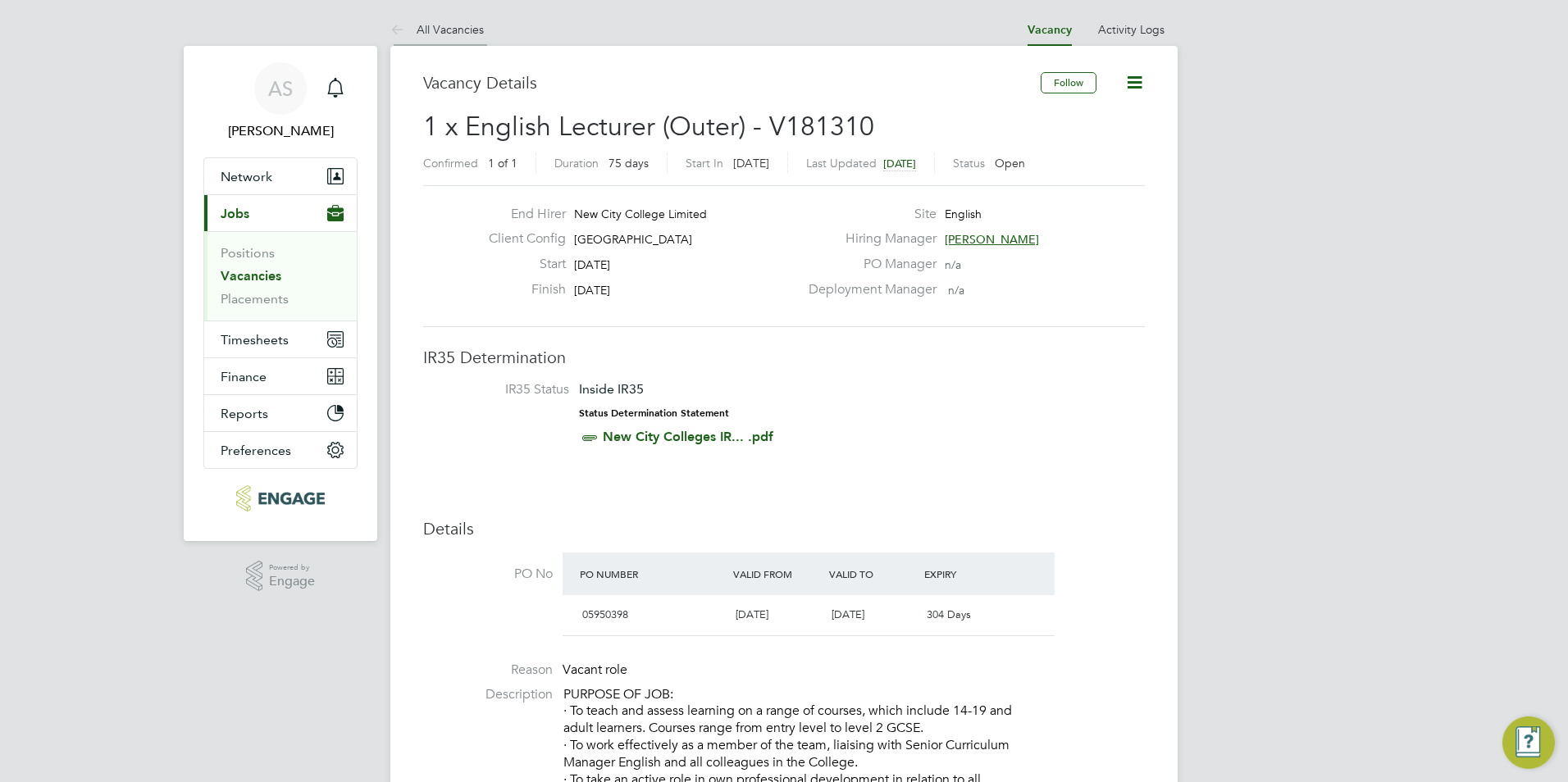
click at [417, 22] on link "All Vacancies" at bounding box center [437, 29] width 94 height 15
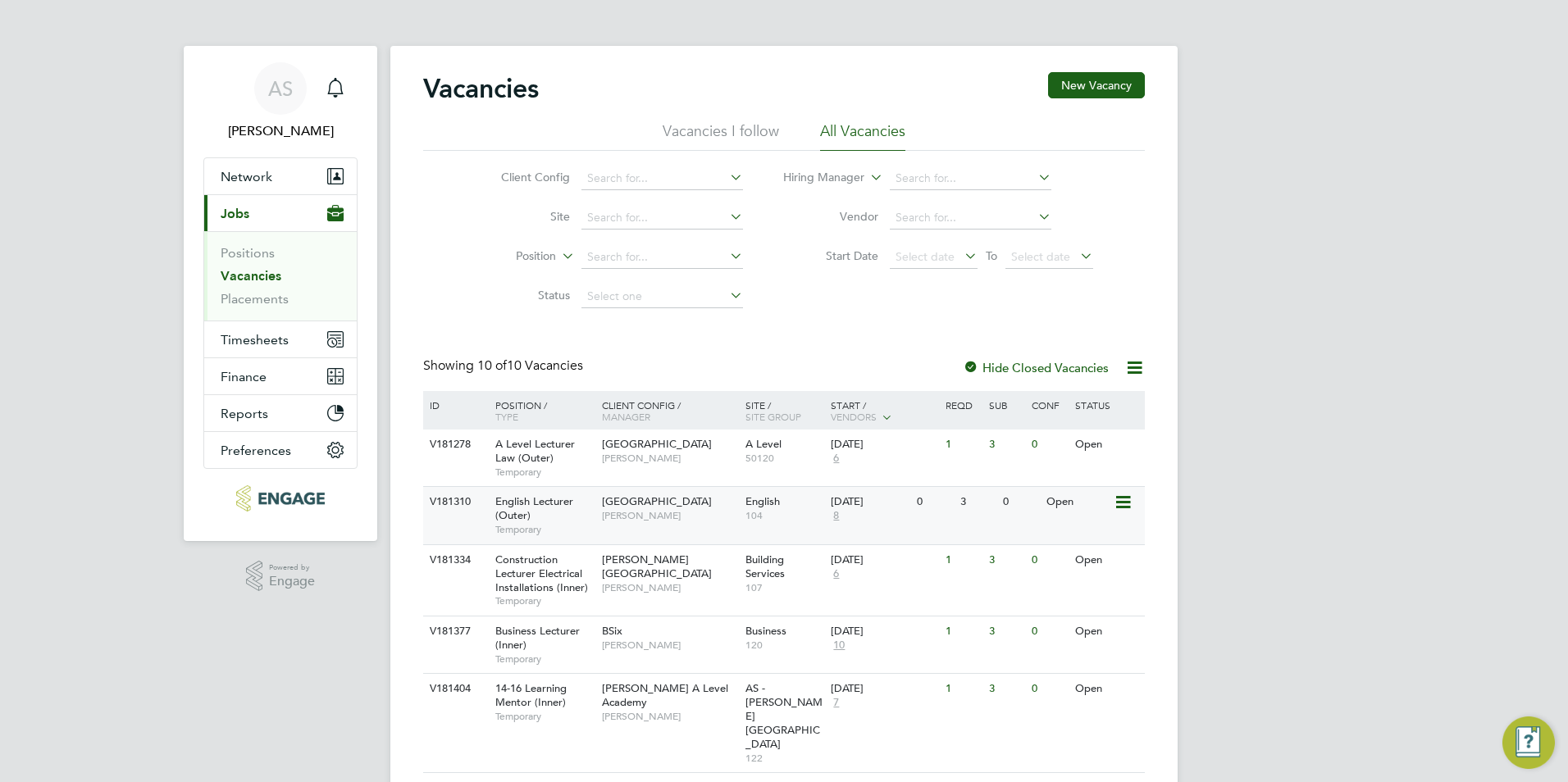
click at [835, 516] on span "8" at bounding box center [837, 516] width 11 height 14
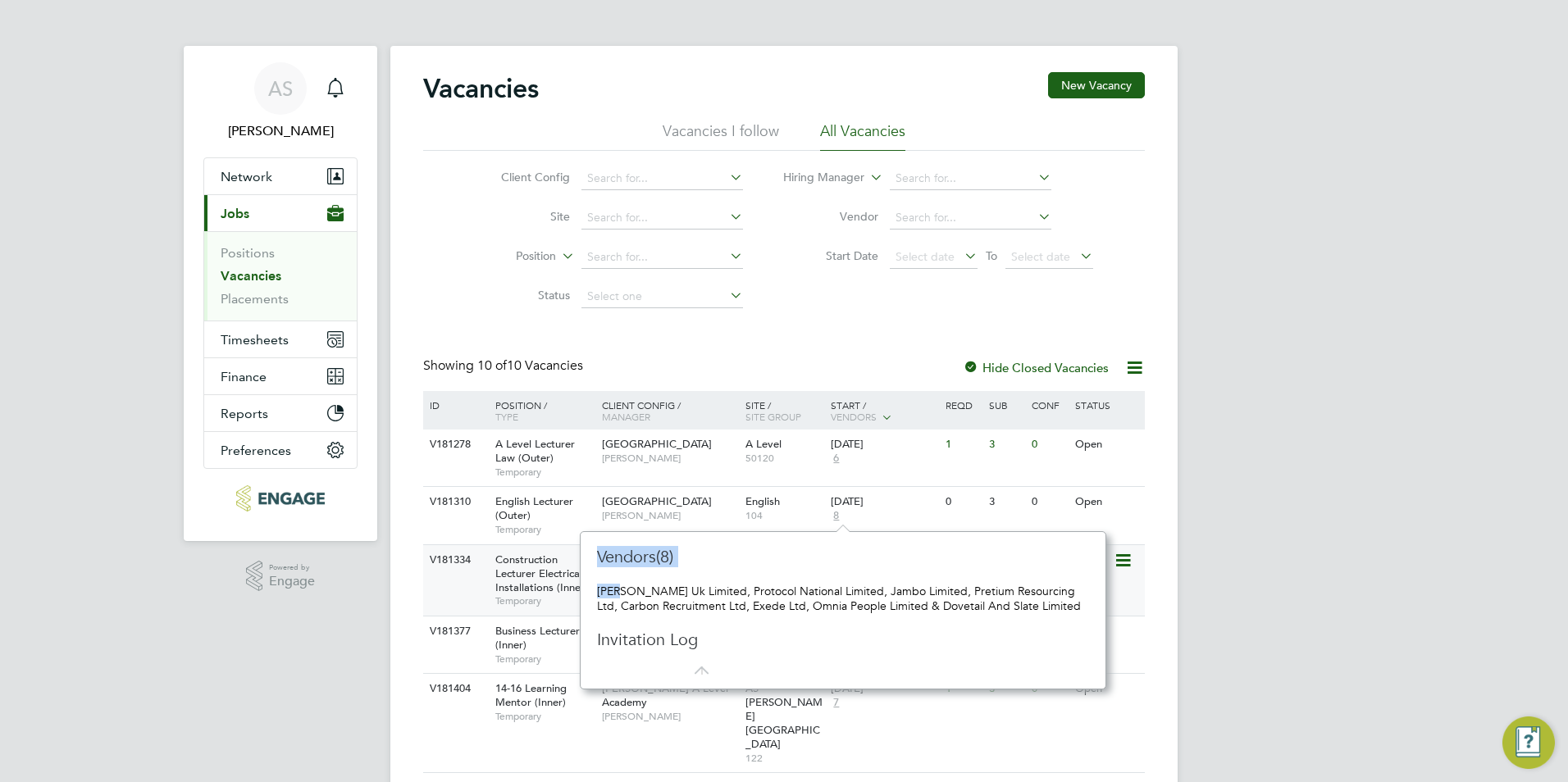
drag, startPoint x: 648, startPoint y: 589, endPoint x: 572, endPoint y: 578, distance: 76.8
click at [572, 578] on div "Vacancies New Vacancy Vacancies I follow All Vacancies Client Config Site Posit…" at bounding box center [784, 577] width 788 height 1063
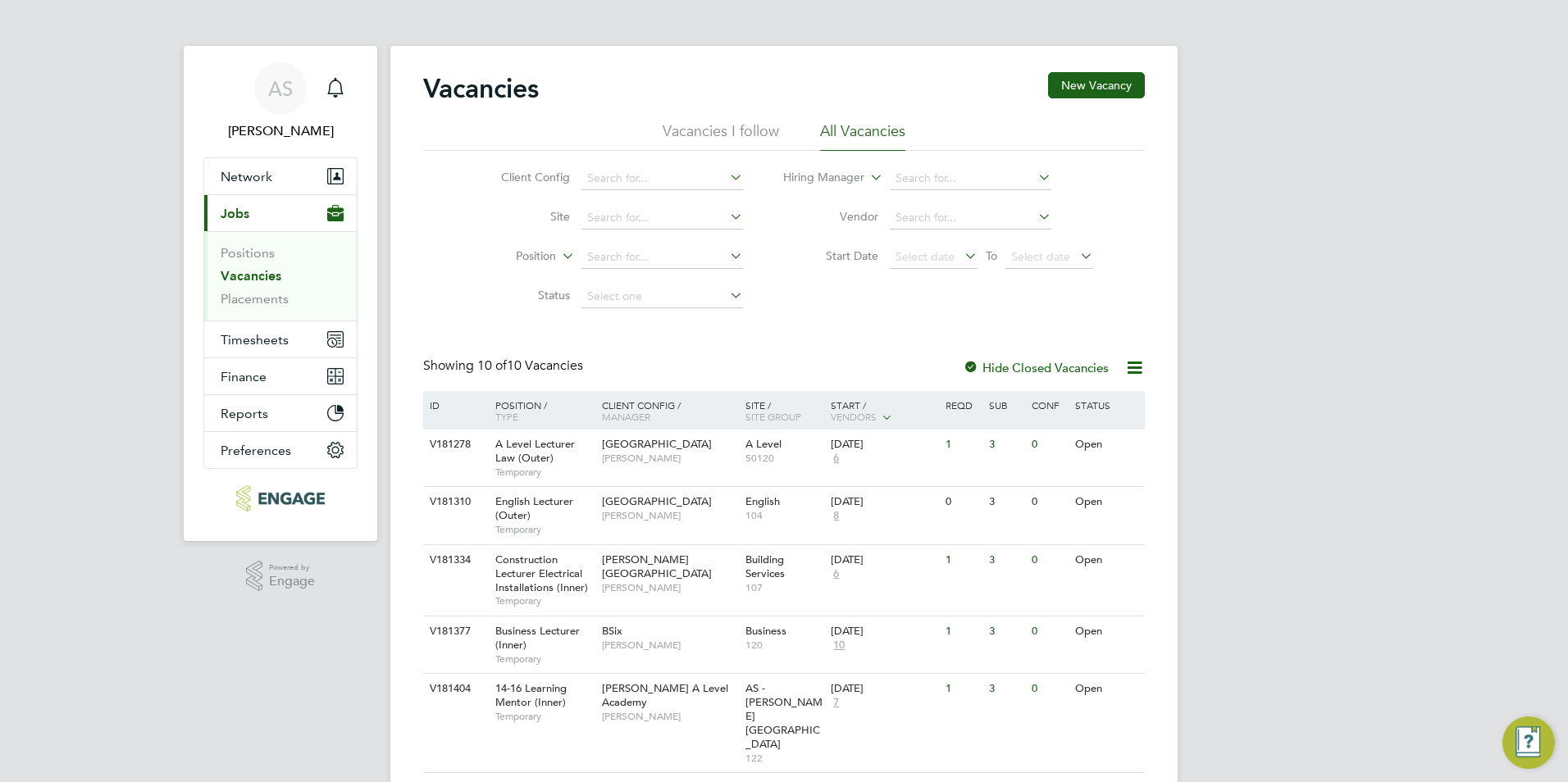
click at [0, 523] on html "AS [PERSON_NAME] Notifications Applications: Network Team Members Businesses Si…" at bounding box center [784, 567] width 1568 height 1135
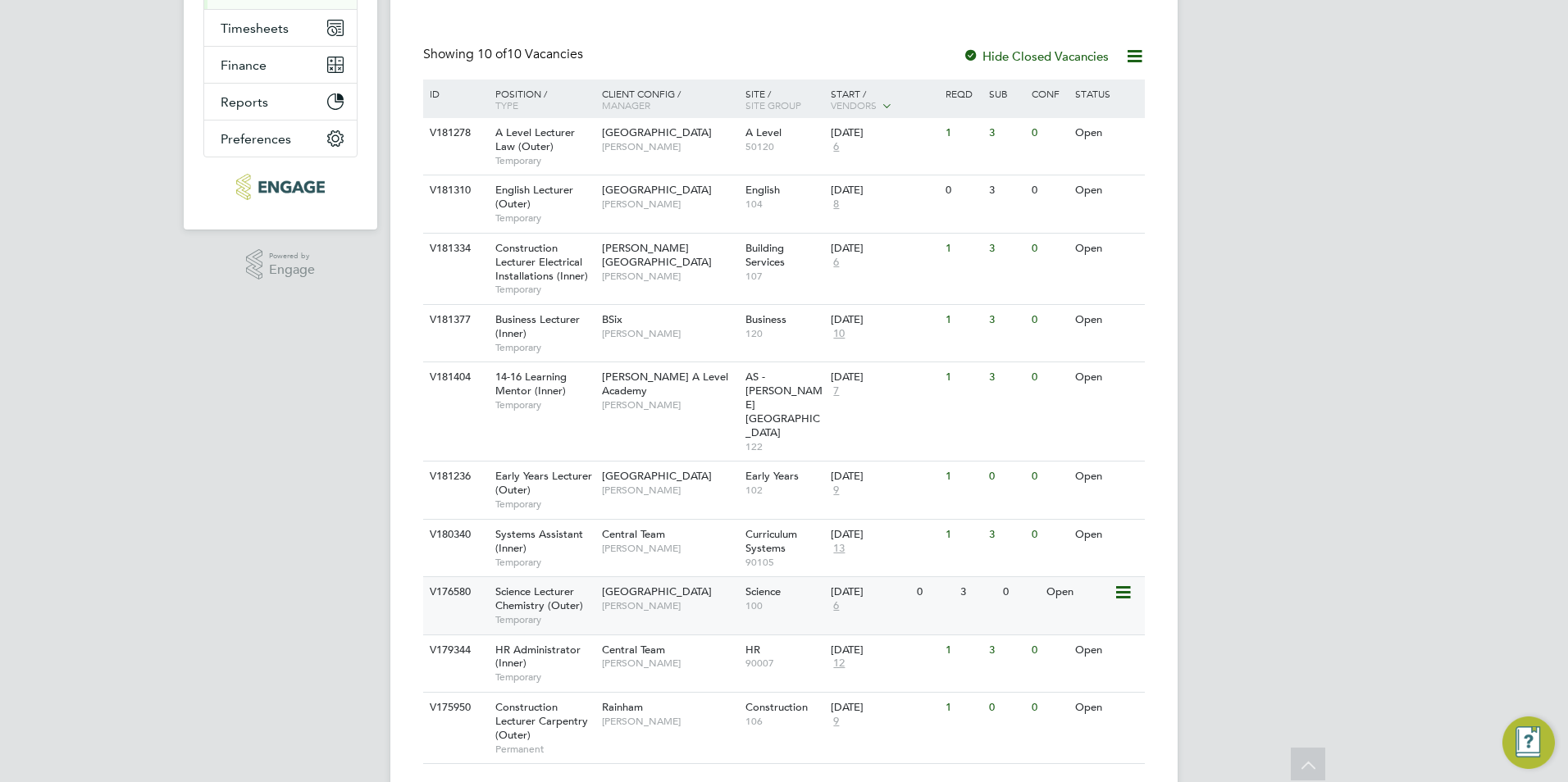
click at [621, 585] on span "[GEOGRAPHIC_DATA]" at bounding box center [657, 591] width 110 height 14
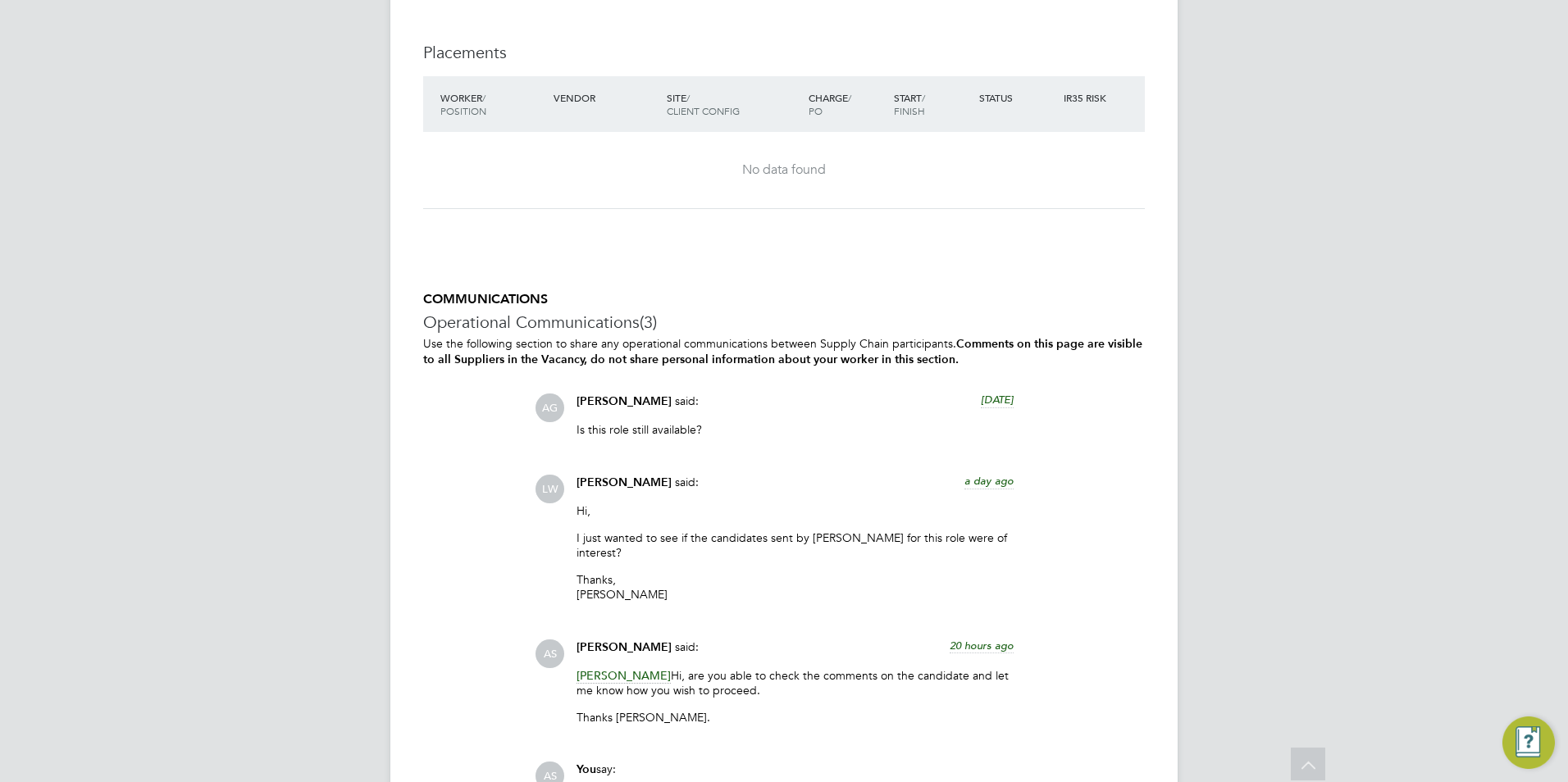
scroll to position [3526, 0]
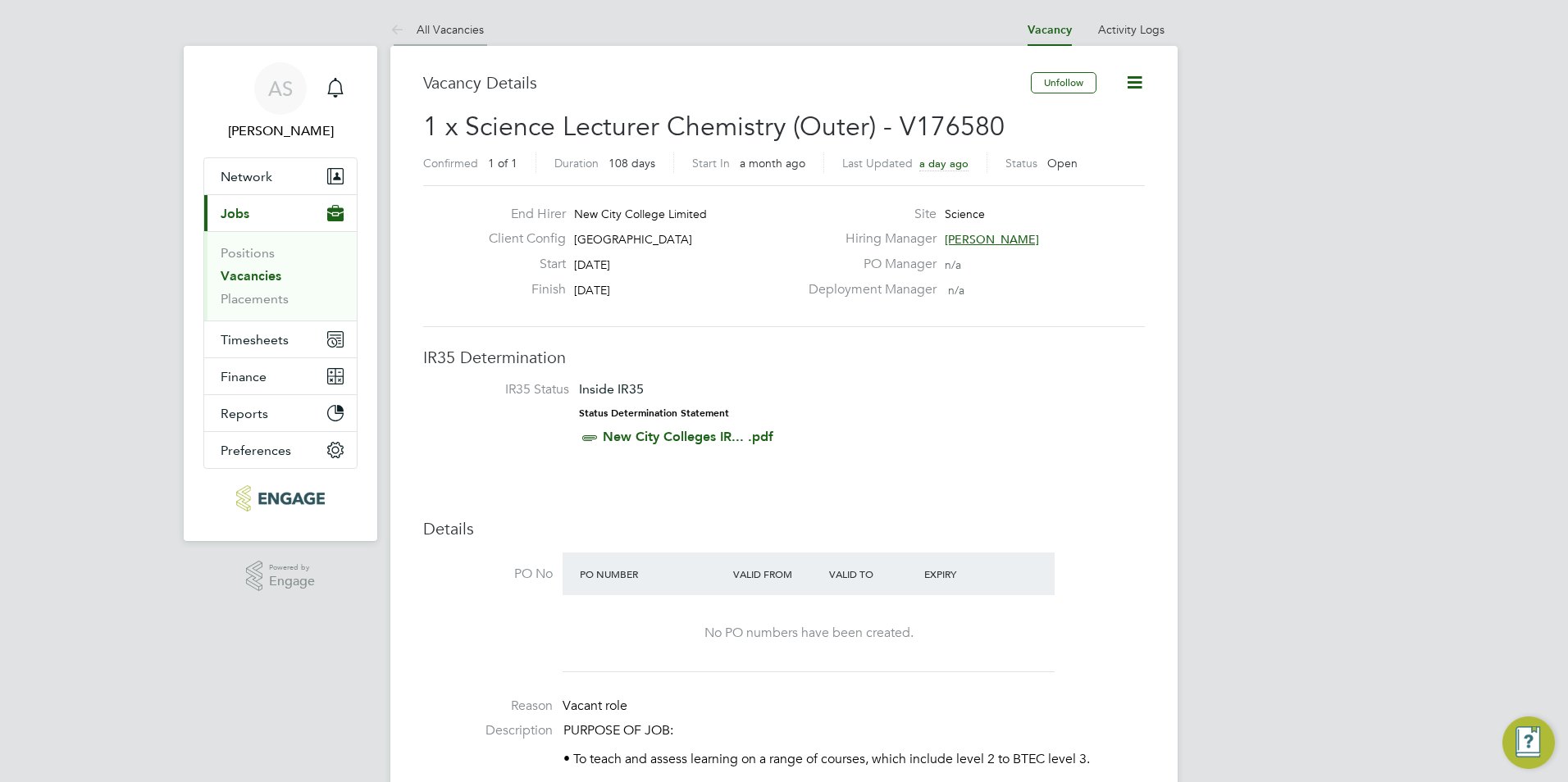
click at [417, 25] on link "All Vacancies" at bounding box center [437, 29] width 94 height 15
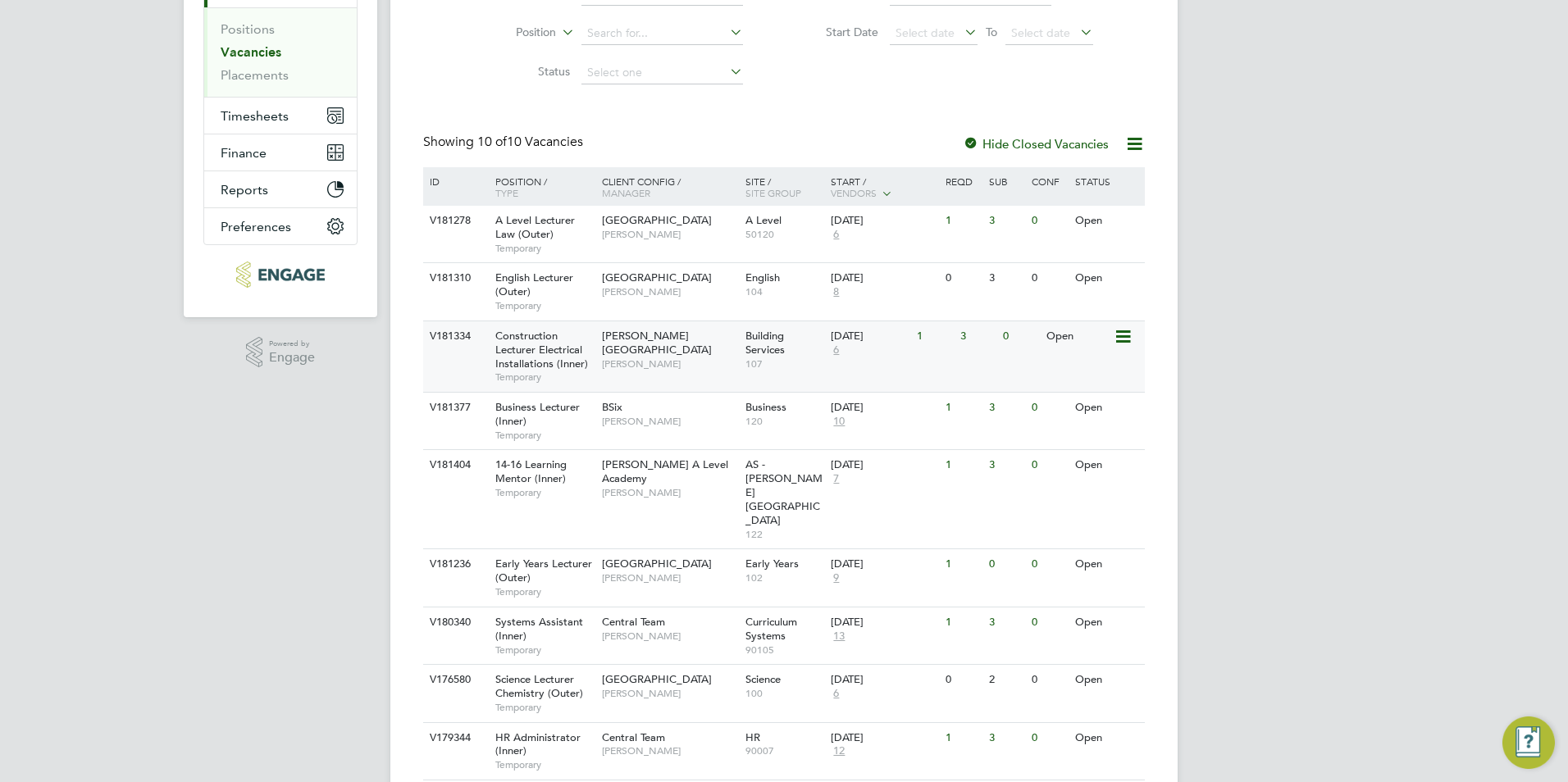
scroll to position [312, 0]
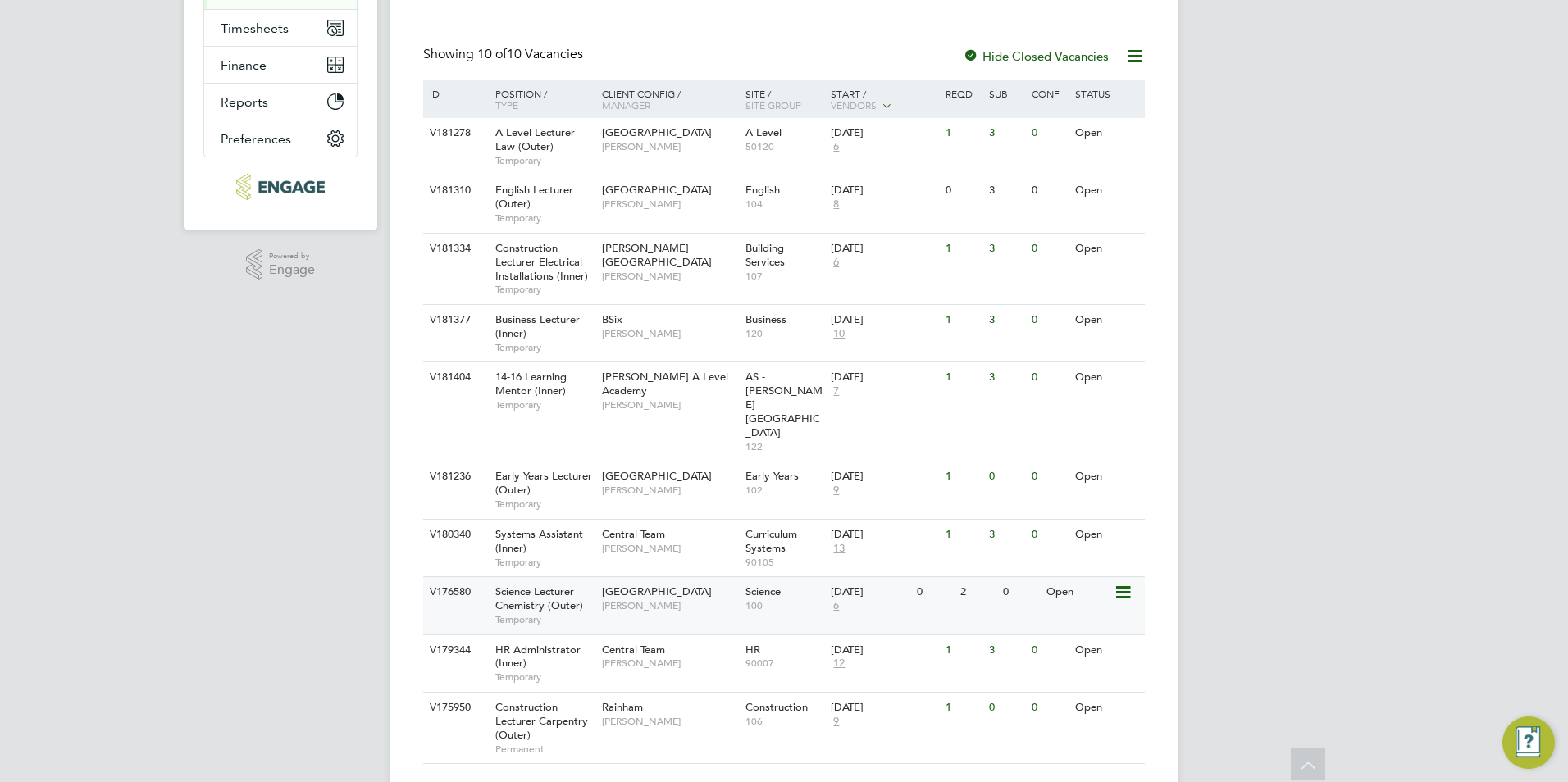
click at [556, 614] on span "Temporary" at bounding box center [545, 620] width 98 height 13
click at [839, 599] on span "6" at bounding box center [837, 606] width 11 height 14
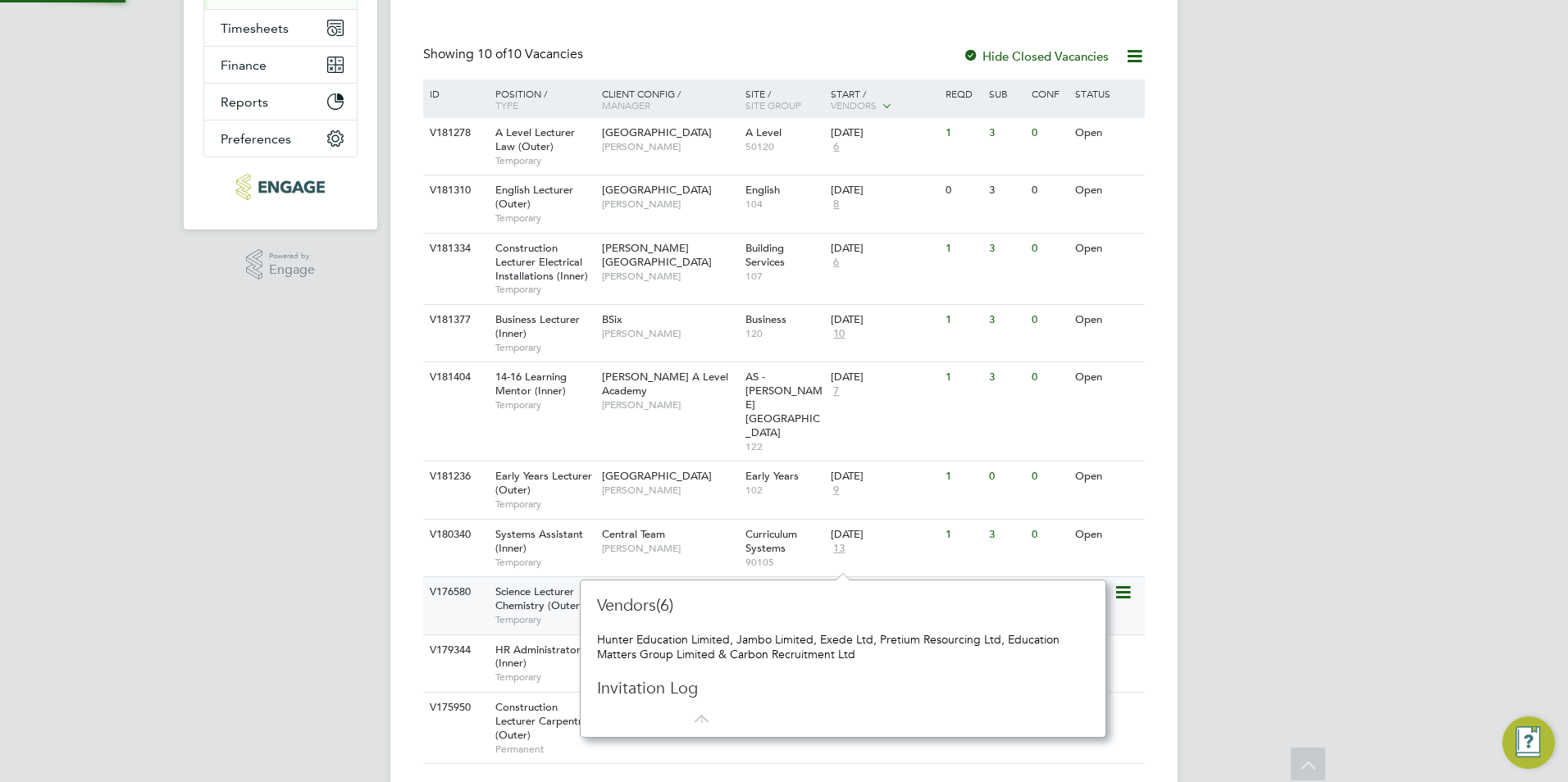
scroll to position [15, 12]
click at [238, 512] on div "AS [PERSON_NAME] Notifications Applications: Network Team Members Businesses Si…" at bounding box center [784, 256] width 1568 height 1135
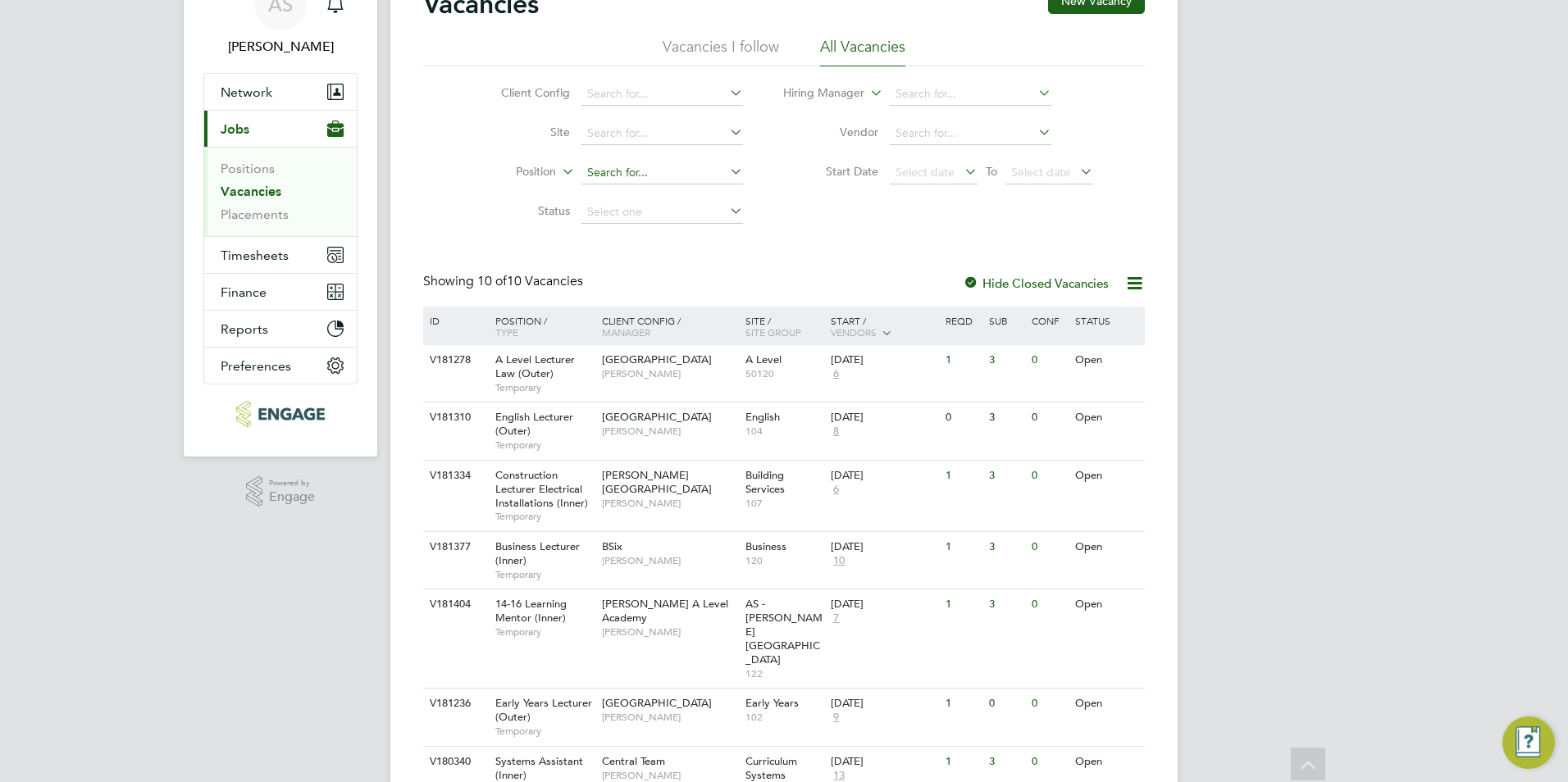
scroll to position [0, 0]
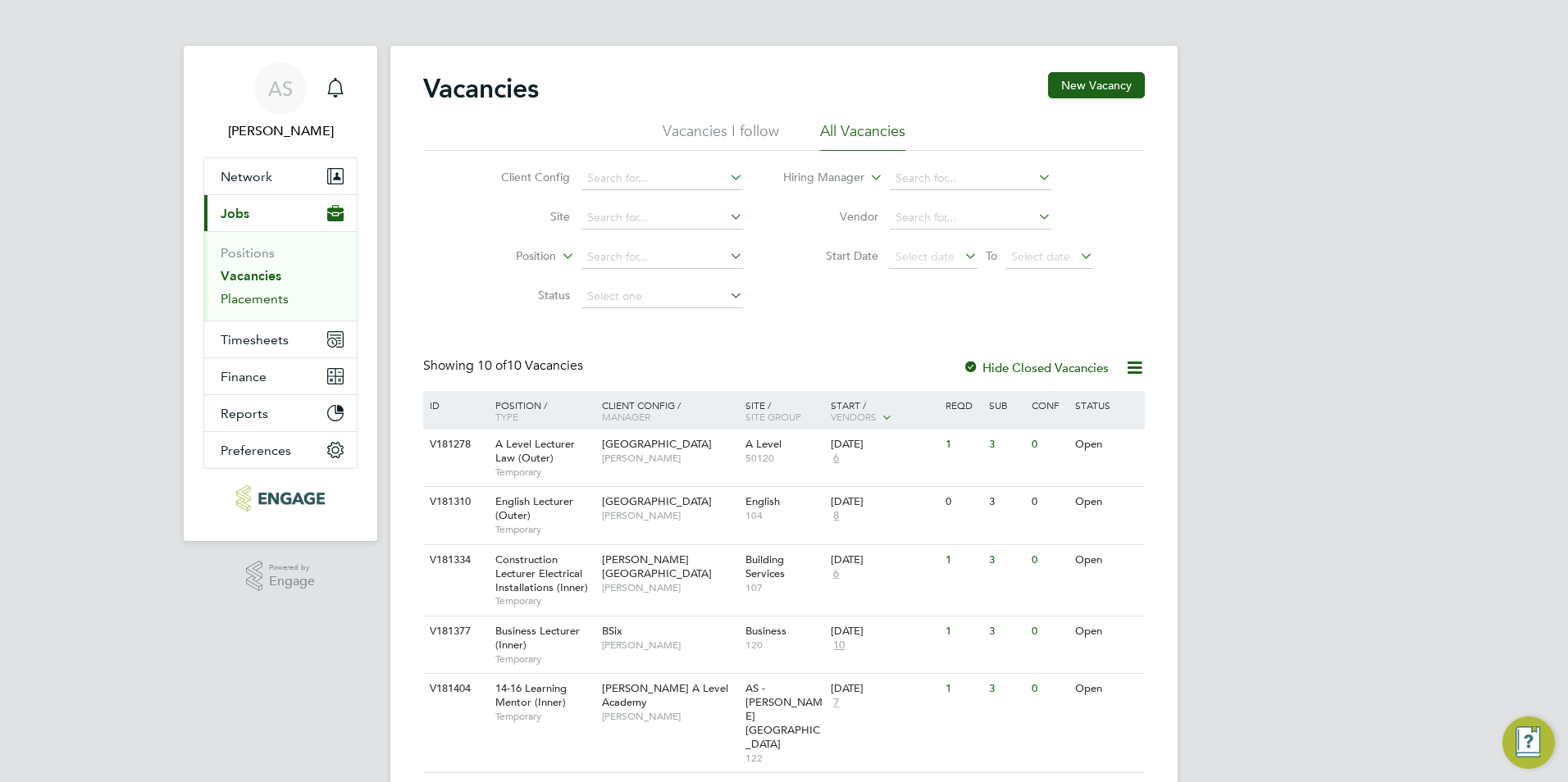
click at [277, 300] on link "Placements" at bounding box center [255, 298] width 68 height 15
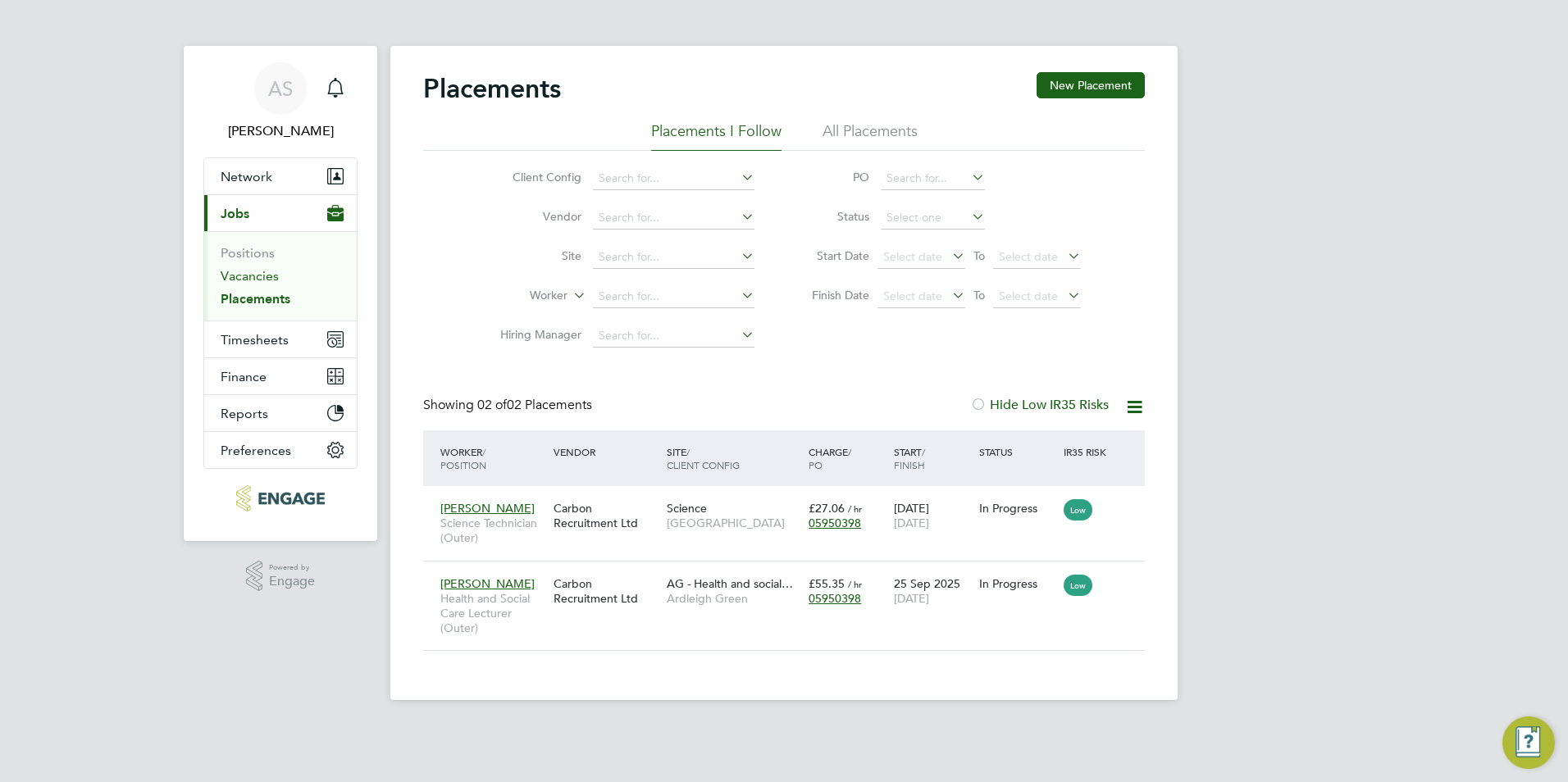
click at [251, 276] on link "Vacancies" at bounding box center [250, 276] width 58 height 15
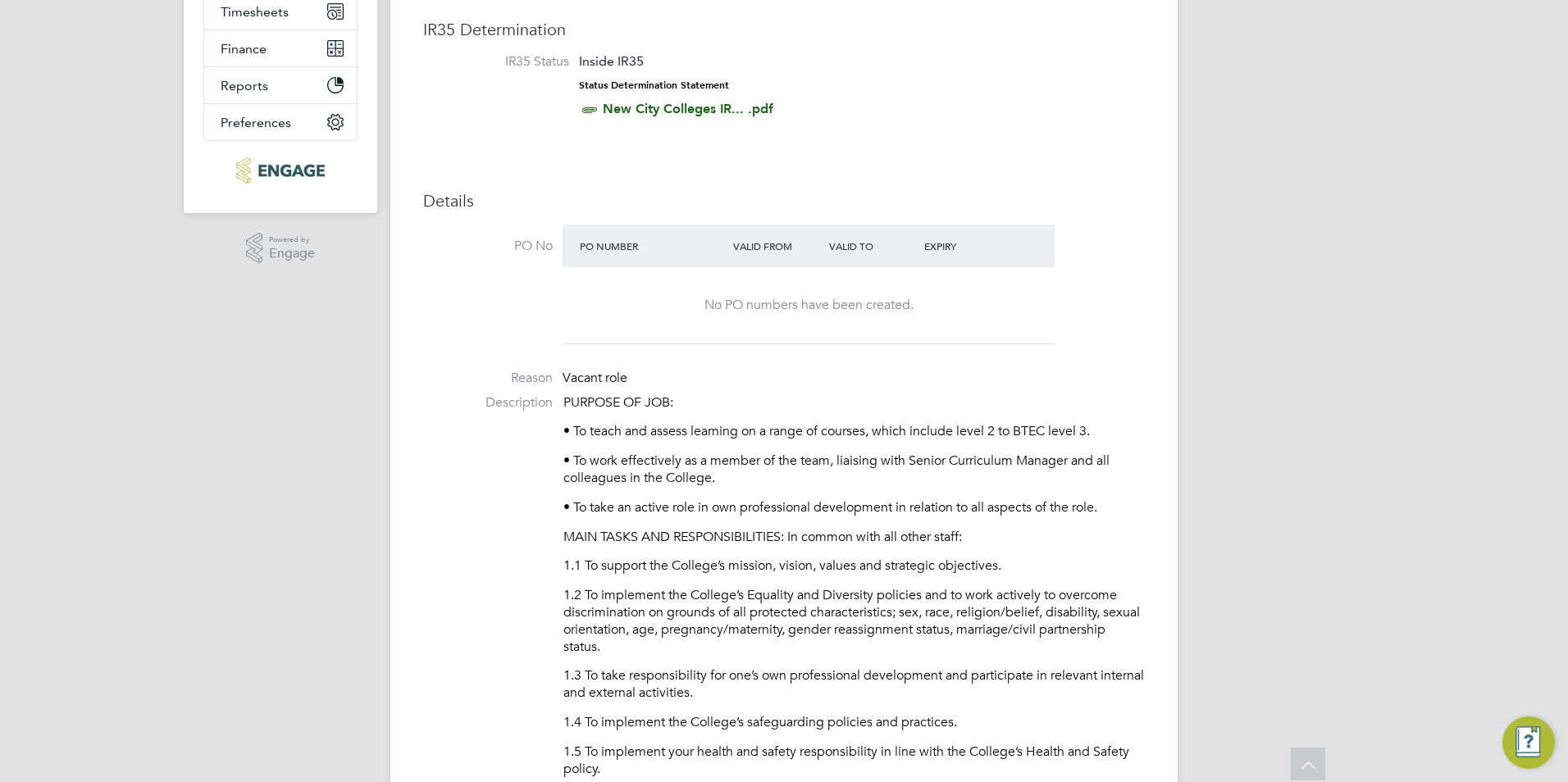
scroll to position [82, 0]
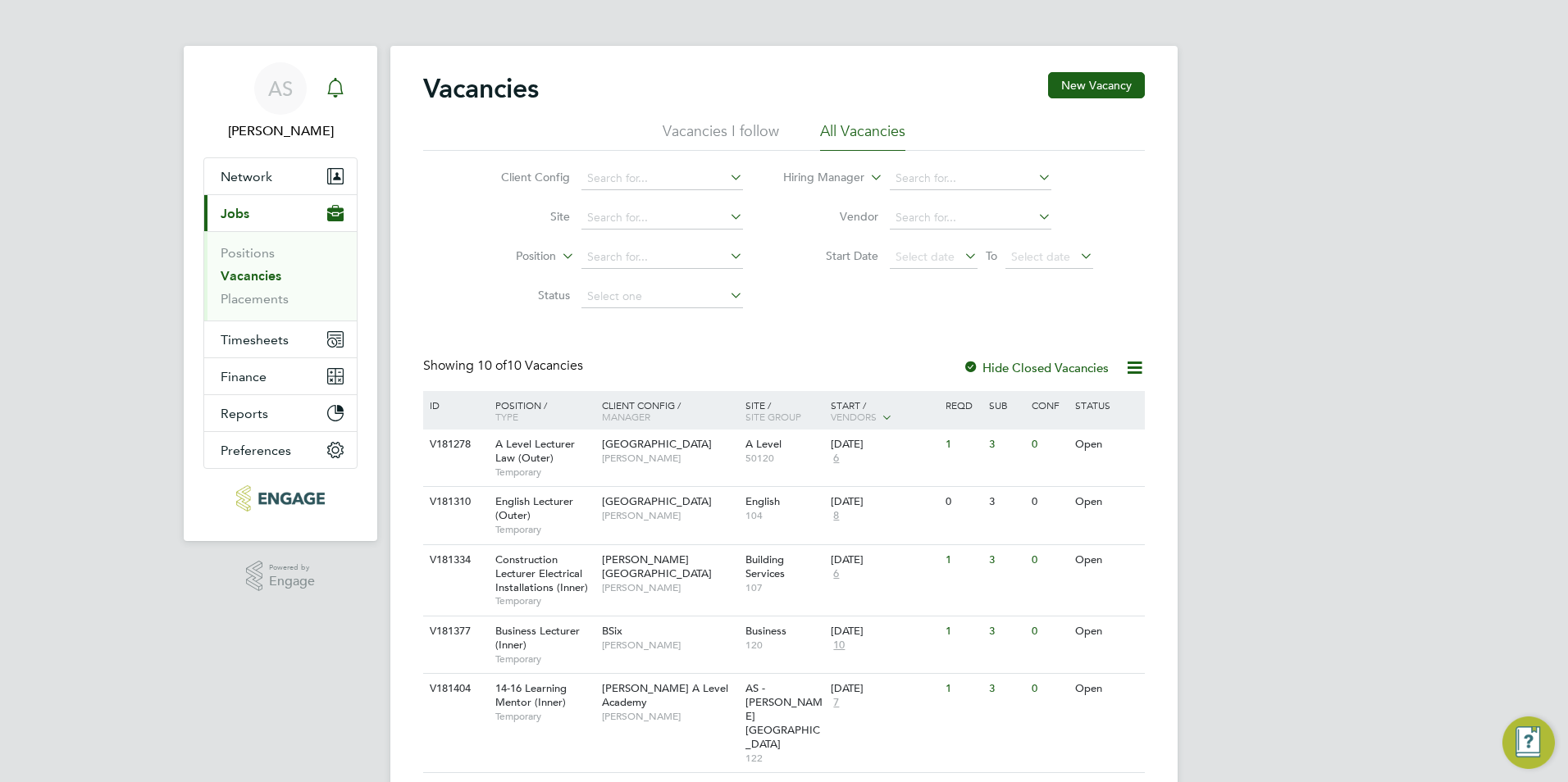
click at [338, 89] on icon "Main navigation" at bounding box center [336, 88] width 20 height 20
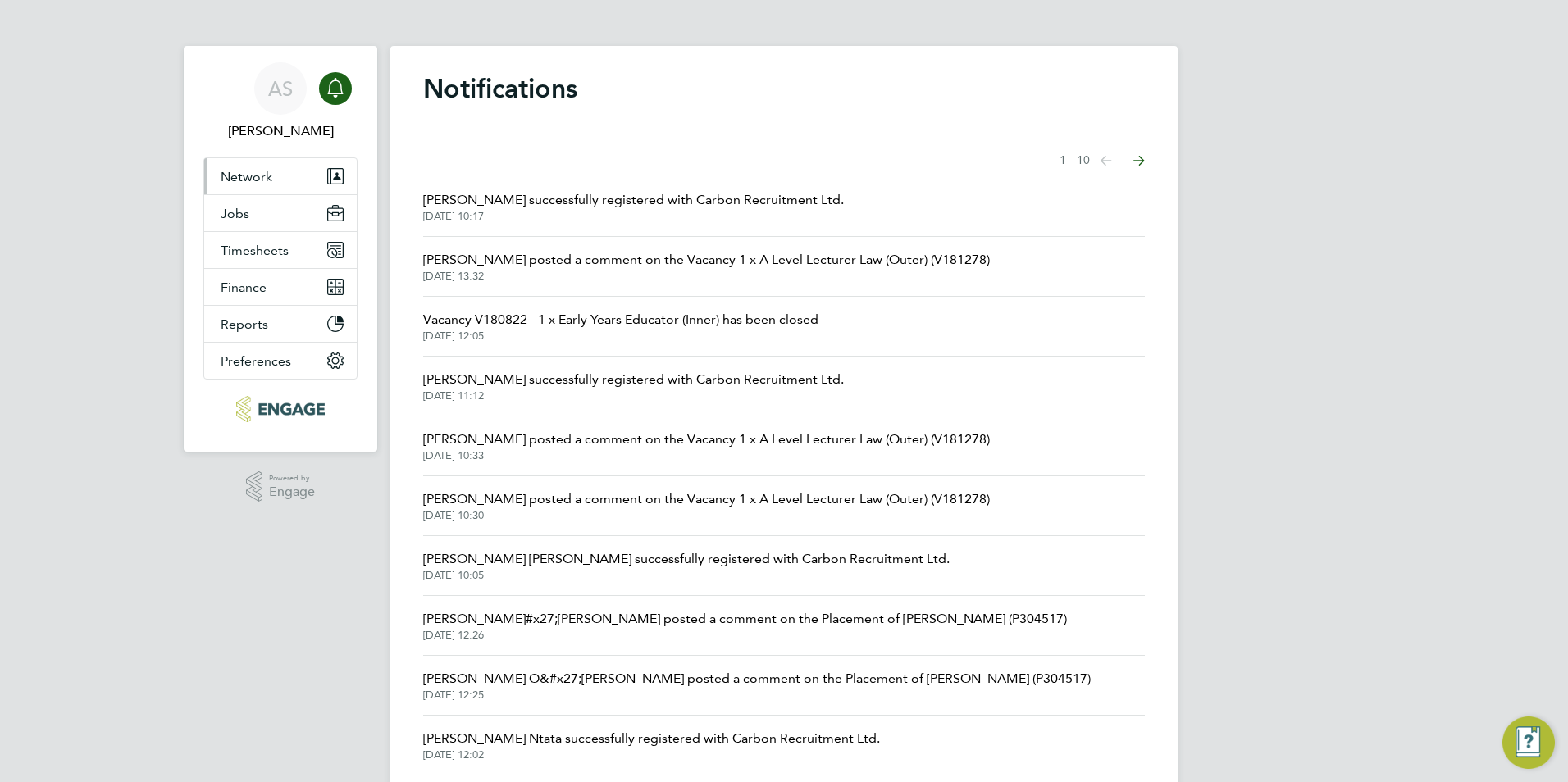
click at [276, 192] on button "Network" at bounding box center [281, 176] width 153 height 36
click at [289, 161] on button "Network" at bounding box center [281, 176] width 153 height 36
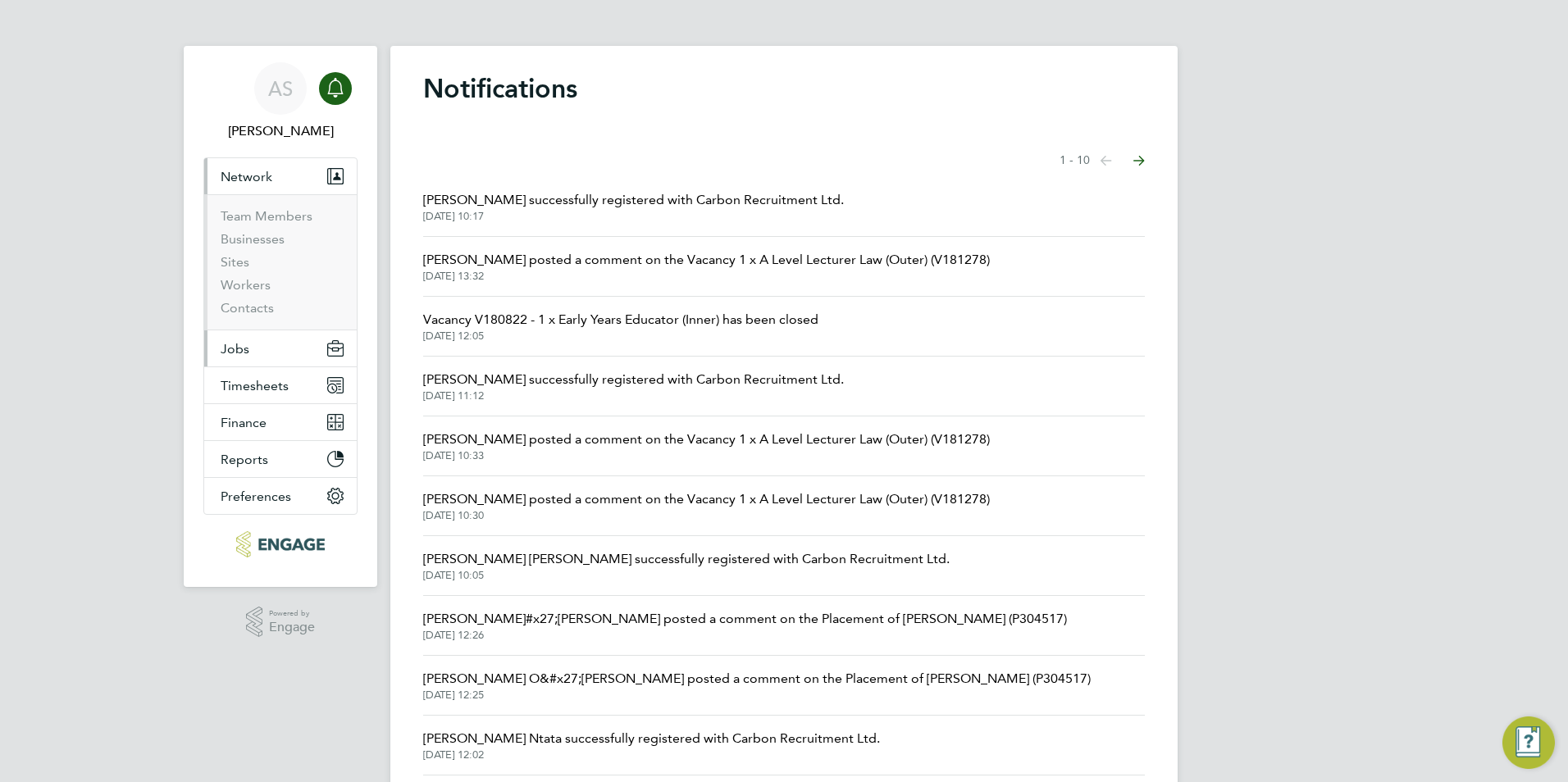
click at [246, 338] on button "Jobs" at bounding box center [281, 348] width 153 height 36
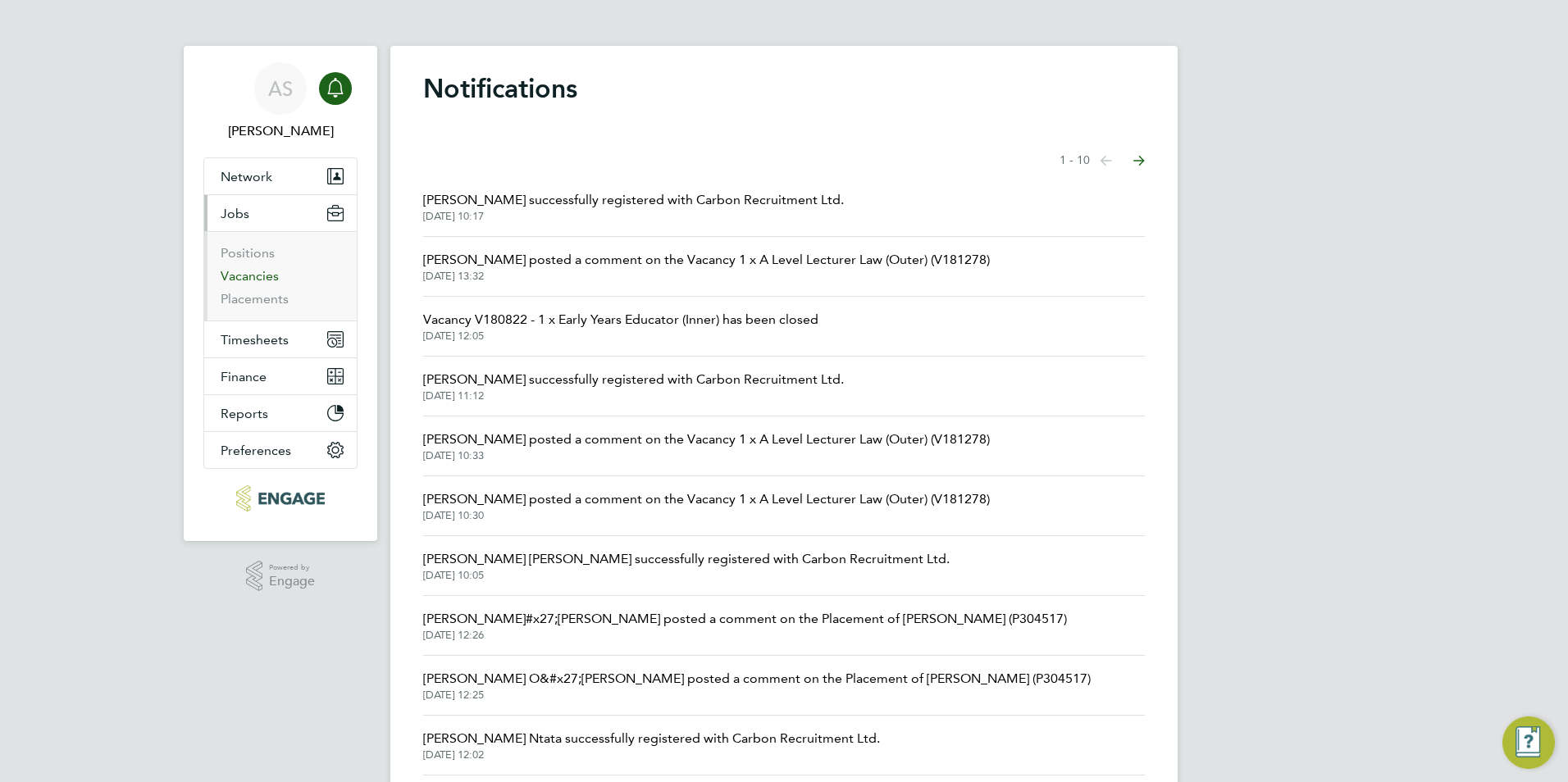
click at [251, 278] on link "Vacancies" at bounding box center [250, 276] width 58 height 15
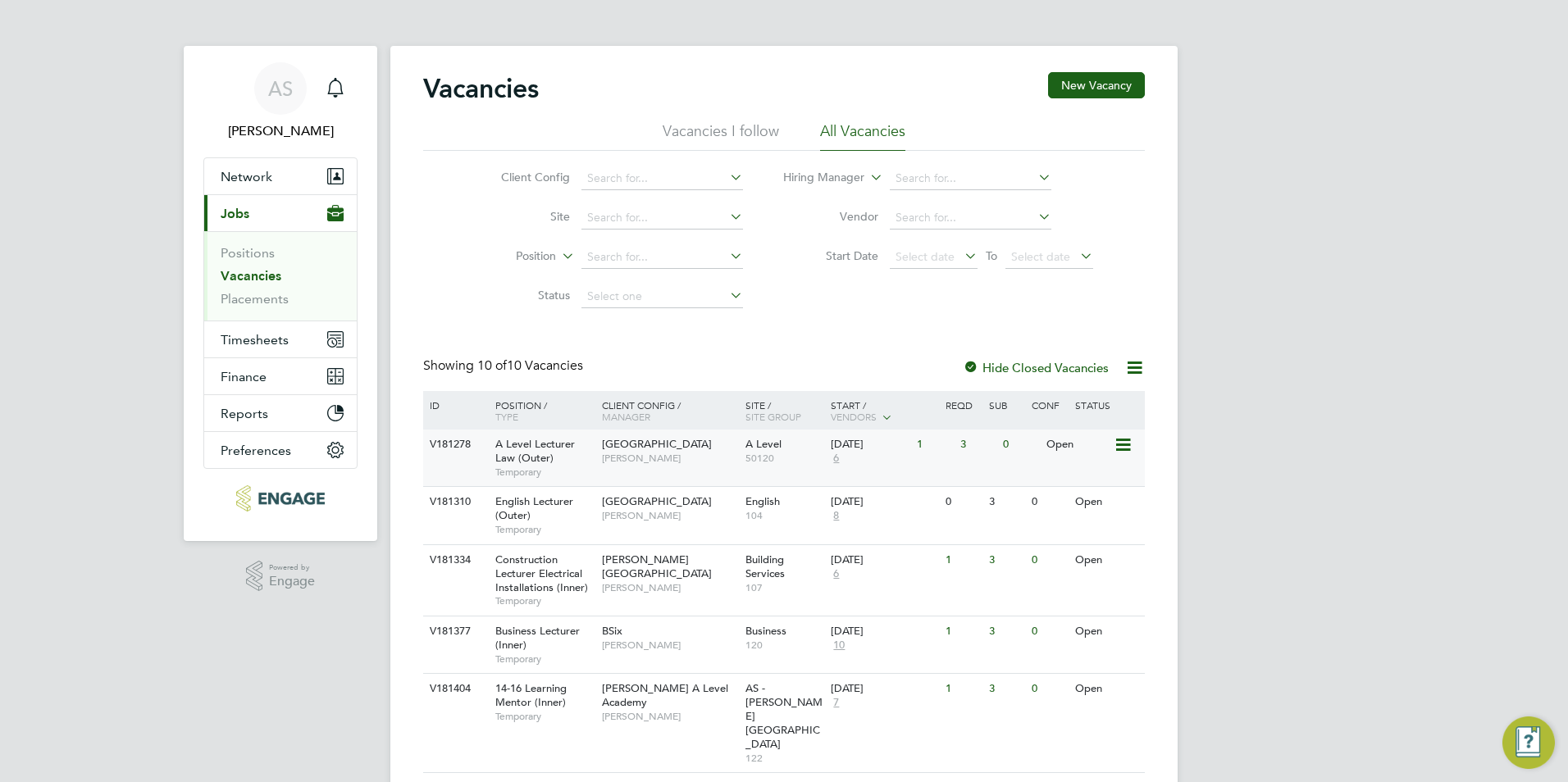
click at [602, 465] on span "[PERSON_NAME]" at bounding box center [669, 458] width 136 height 13
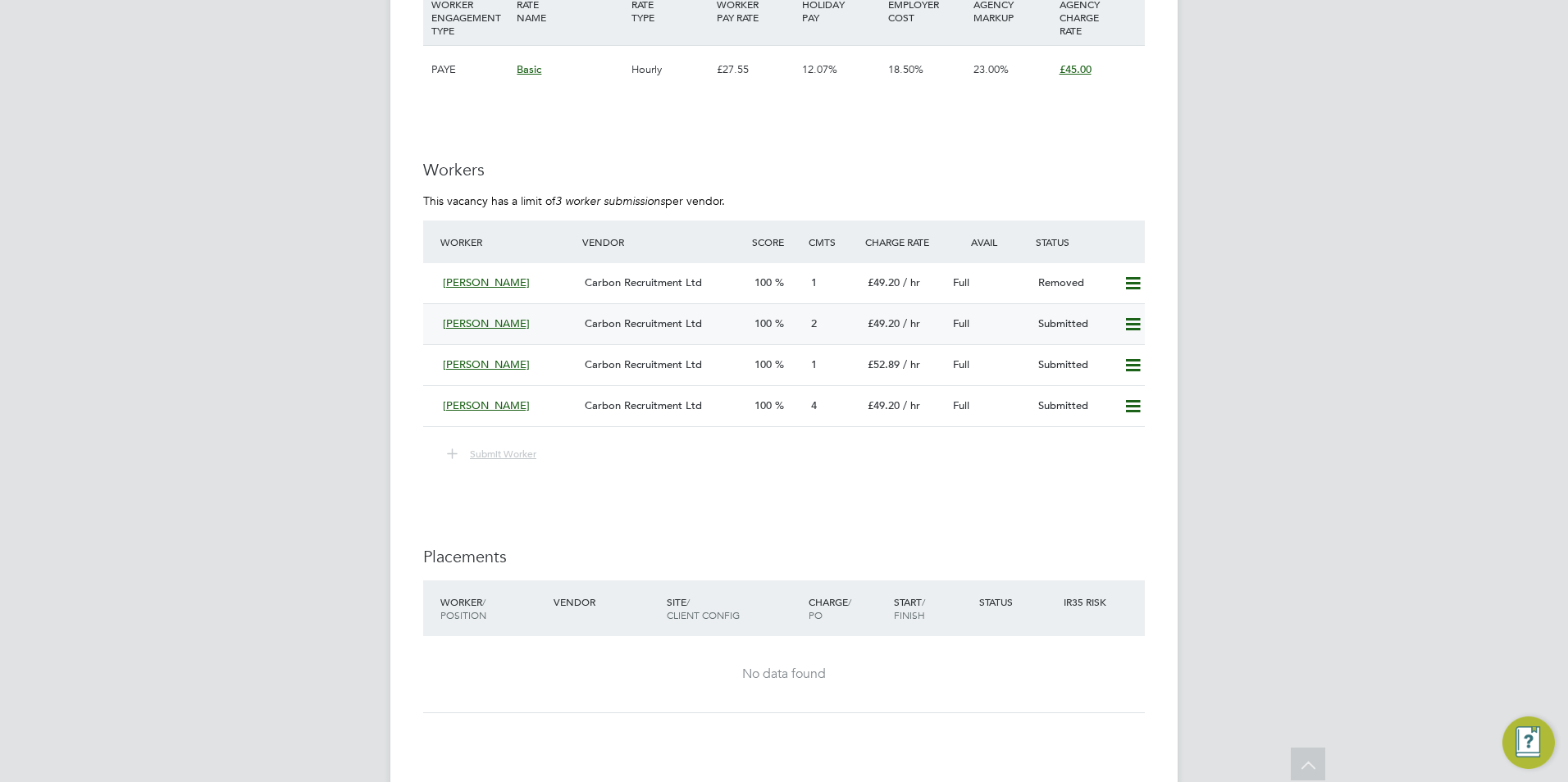
click at [684, 316] on div "Carbon Recruitment Ltd" at bounding box center [663, 325] width 170 height 27
